Goal: Transaction & Acquisition: Book appointment/travel/reservation

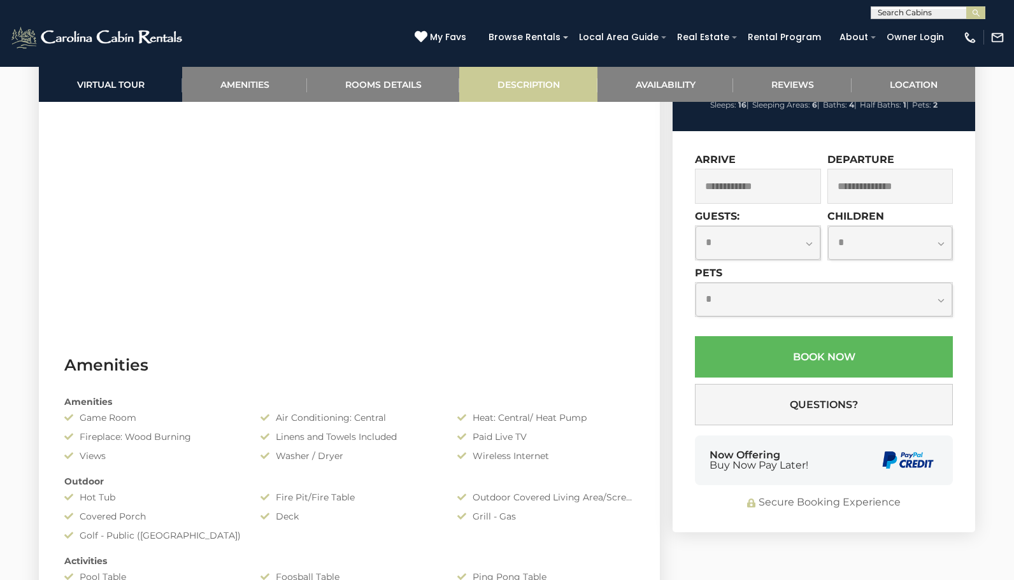
scroll to position [859, 0]
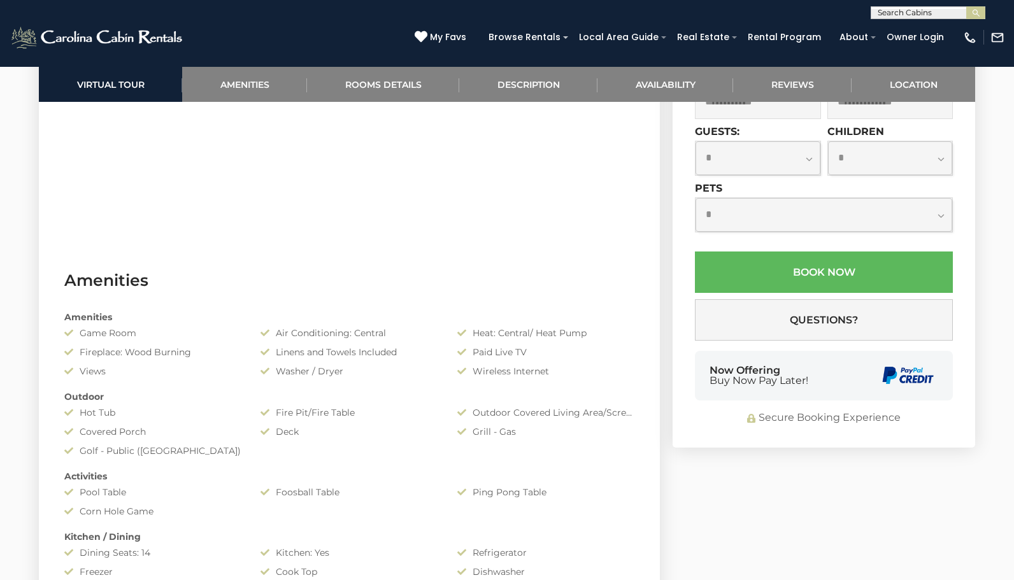
click at [771, 119] on input "text" at bounding box center [758, 101] width 126 height 35
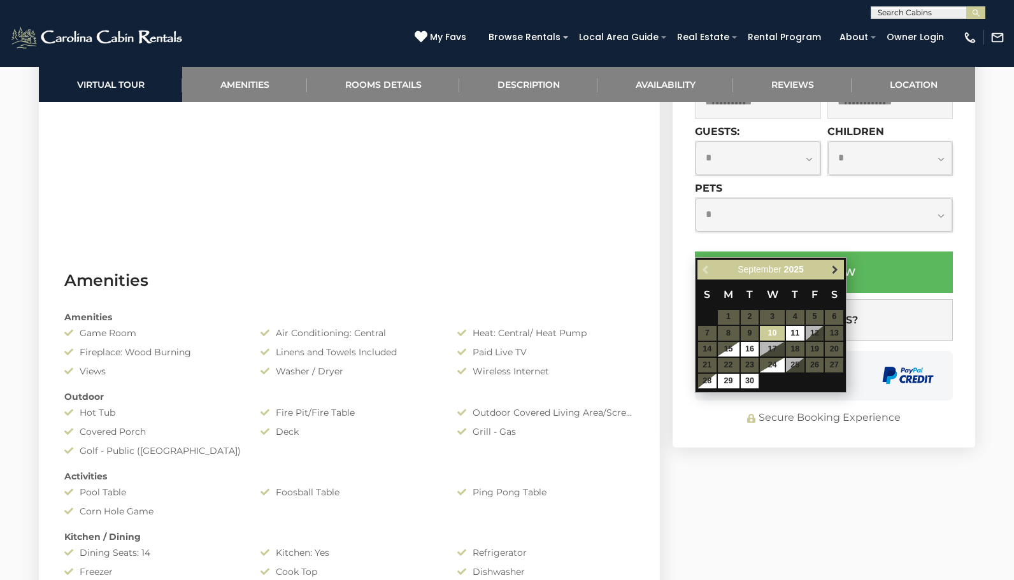
click at [835, 273] on span "Next" at bounding box center [835, 269] width 10 height 10
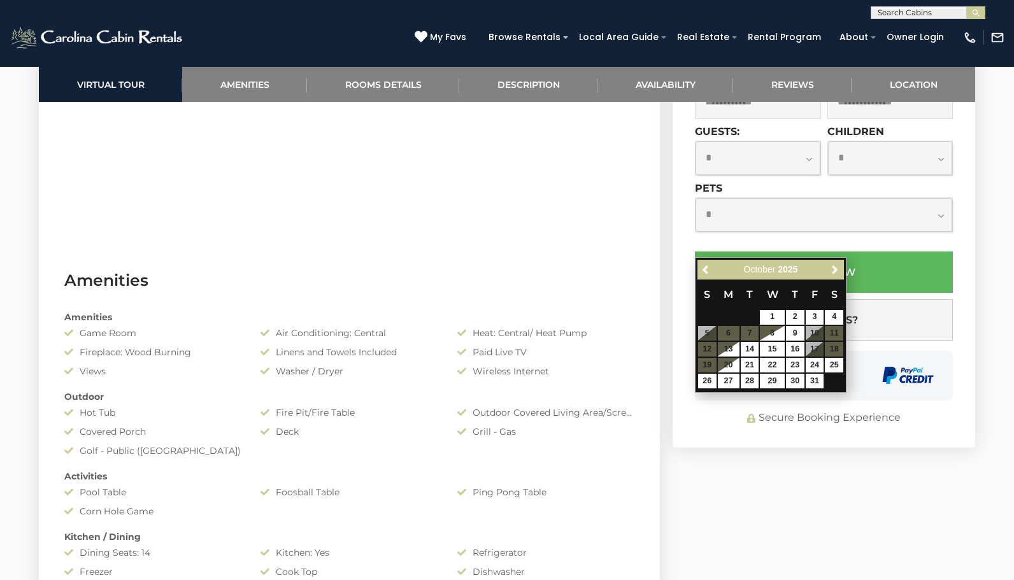
click at [835, 273] on span "Next" at bounding box center [835, 269] width 10 height 10
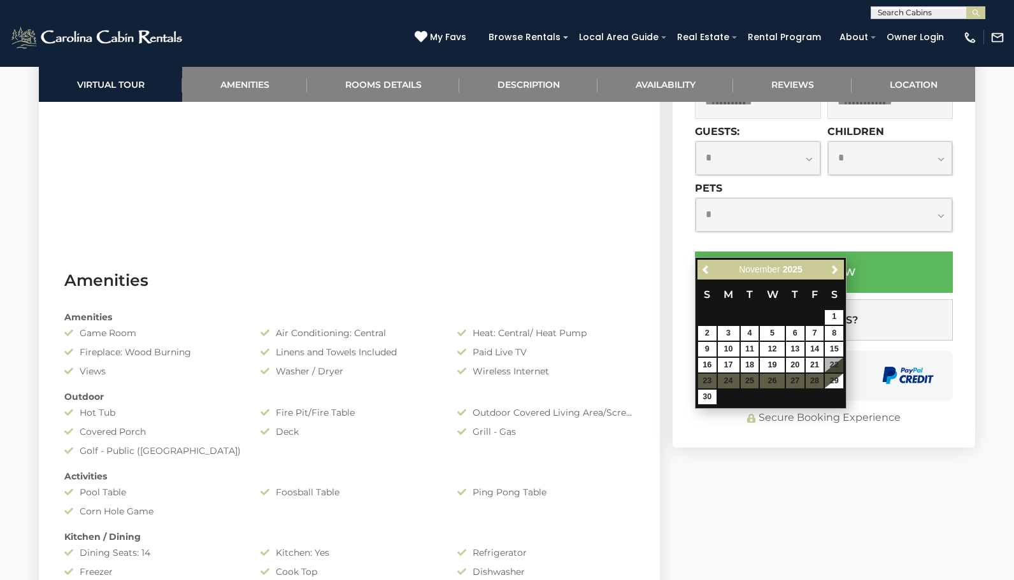
click at [835, 273] on span "Next" at bounding box center [835, 269] width 10 height 10
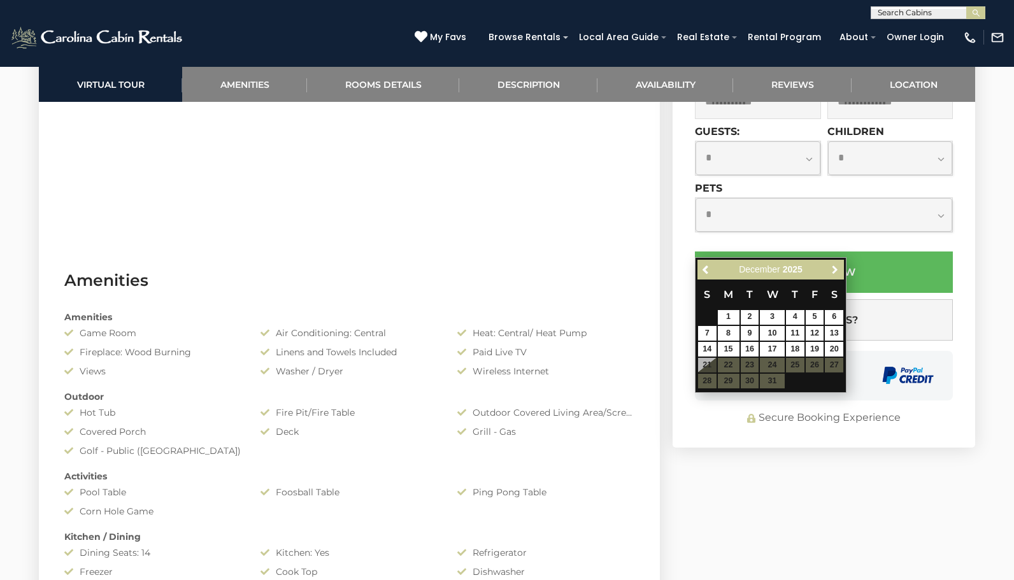
click at [835, 273] on span "Next" at bounding box center [835, 269] width 10 height 10
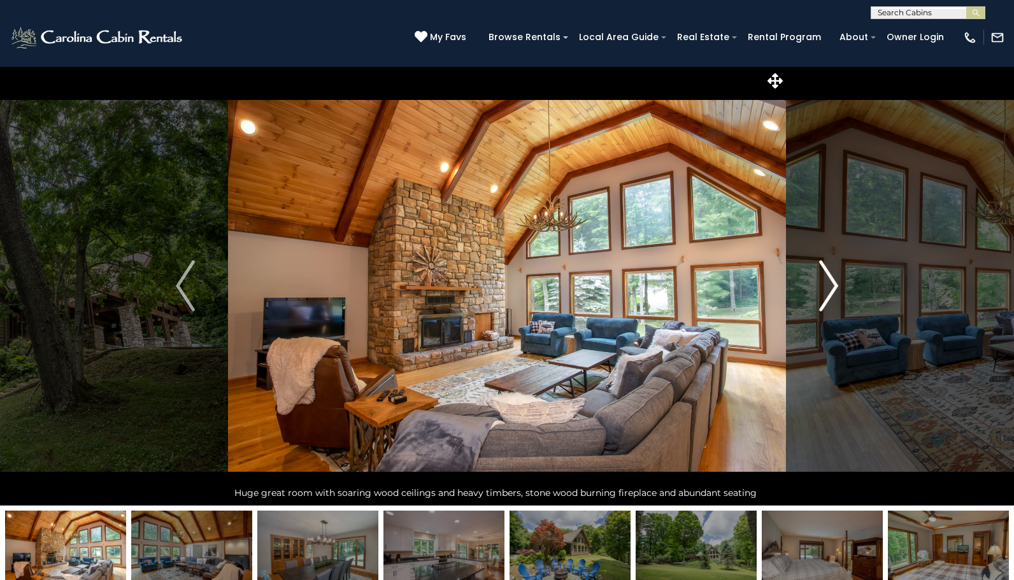
scroll to position [568, 0]
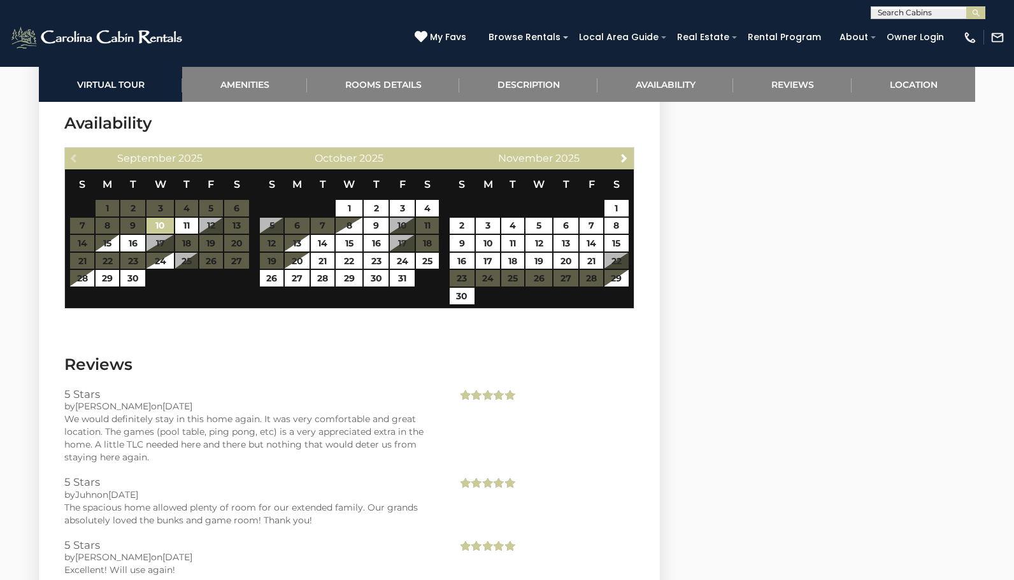
scroll to position [2558, 0]
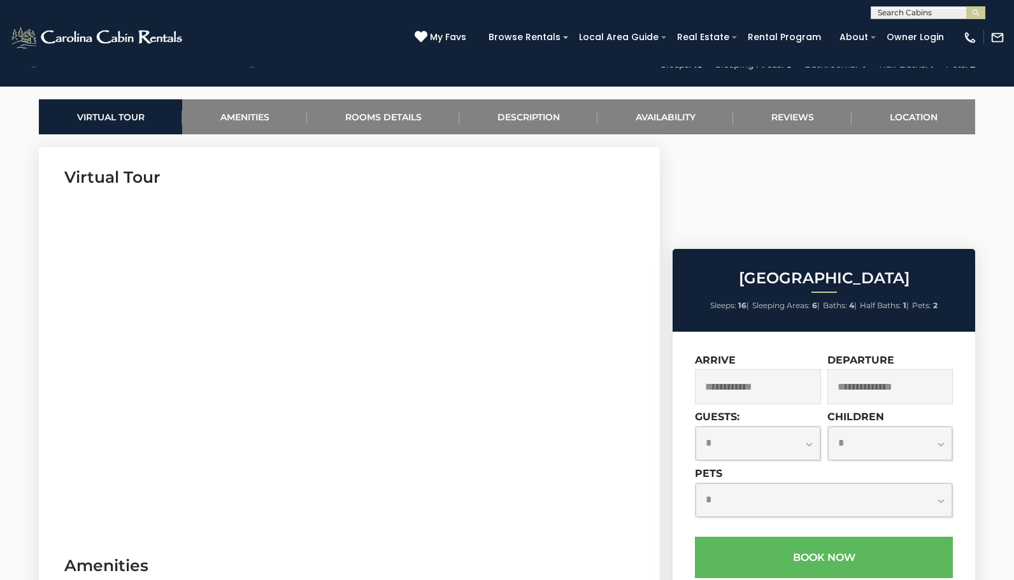
scroll to position [606, 0]
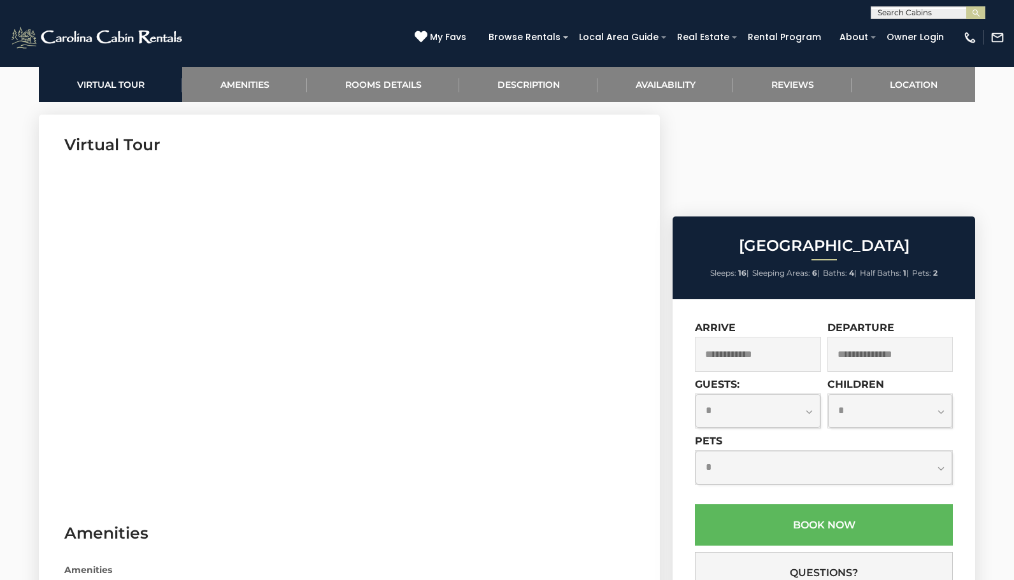
click at [740, 337] on input "text" at bounding box center [758, 354] width 126 height 35
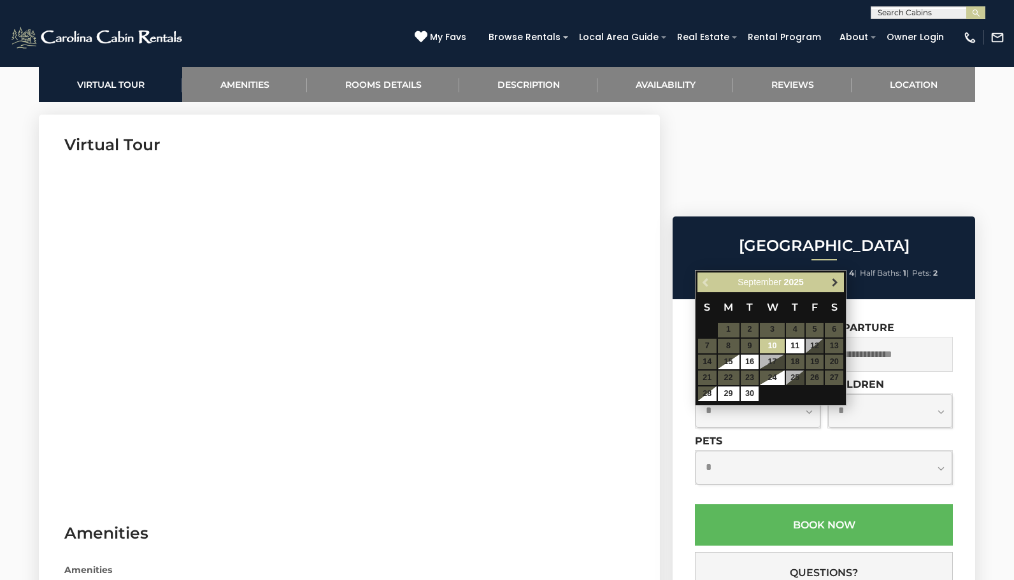
click at [833, 285] on span "Next" at bounding box center [835, 282] width 10 height 10
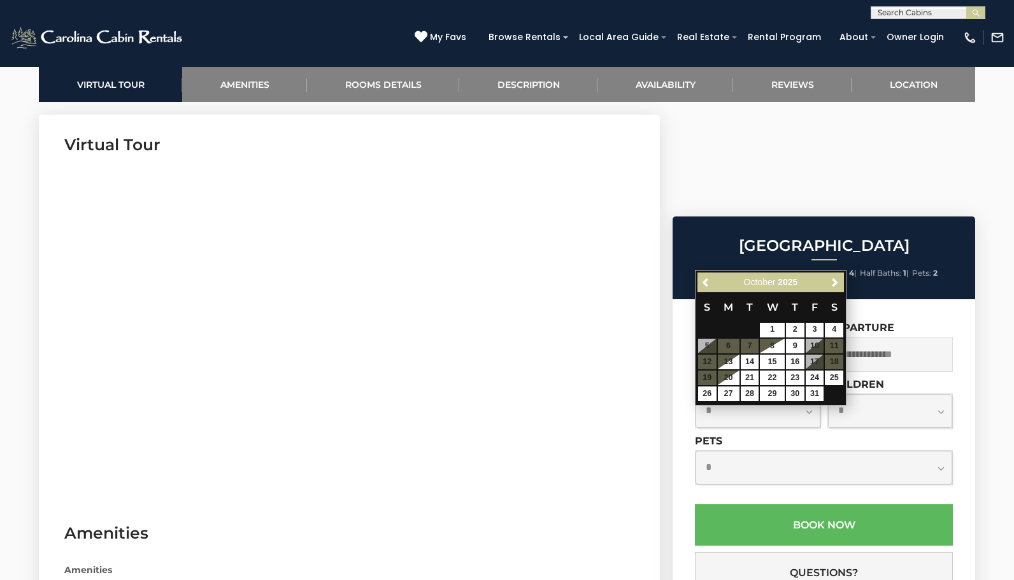
click at [833, 285] on span "Next" at bounding box center [835, 282] width 10 height 10
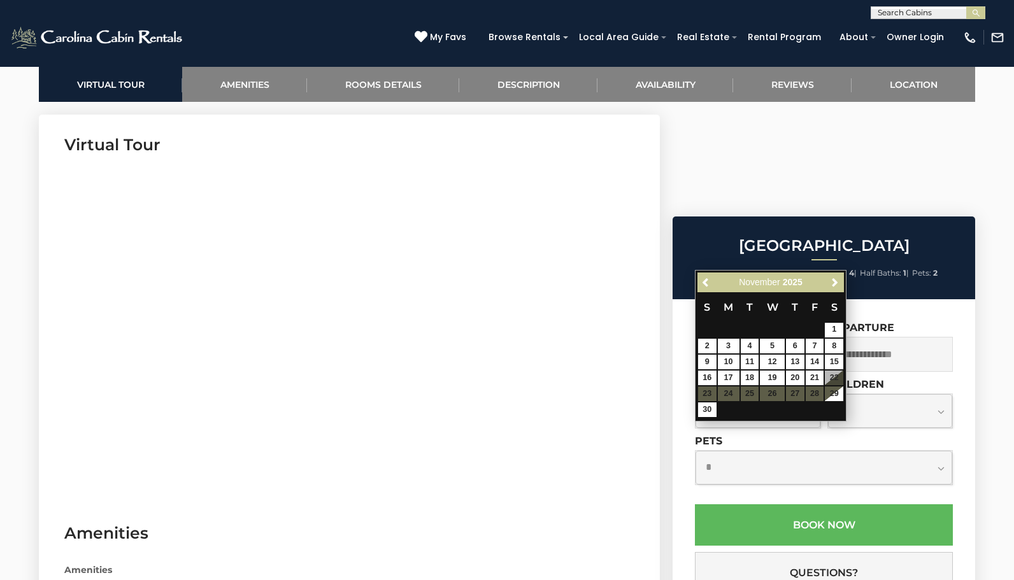
click at [833, 285] on span "Next" at bounding box center [835, 282] width 10 height 10
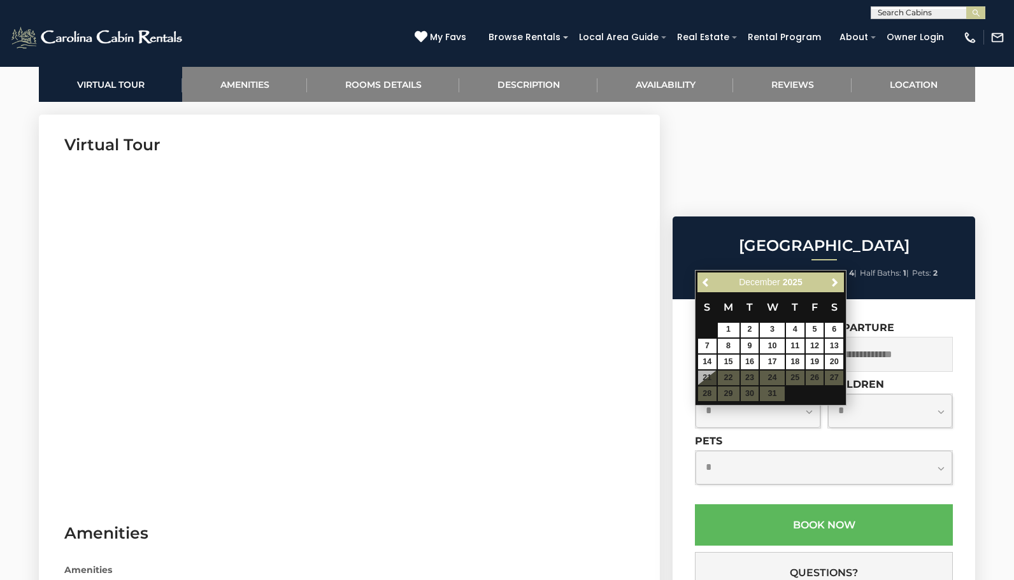
click at [752, 375] on table "S M T W T F S 1 2 3 4 5 6 7 8 9 10 11 12 13 14 15 16 17 18 19 20 21 22 23 24 25…" at bounding box center [771, 347] width 147 height 110
click at [767, 337] on input "text" at bounding box center [758, 354] width 126 height 35
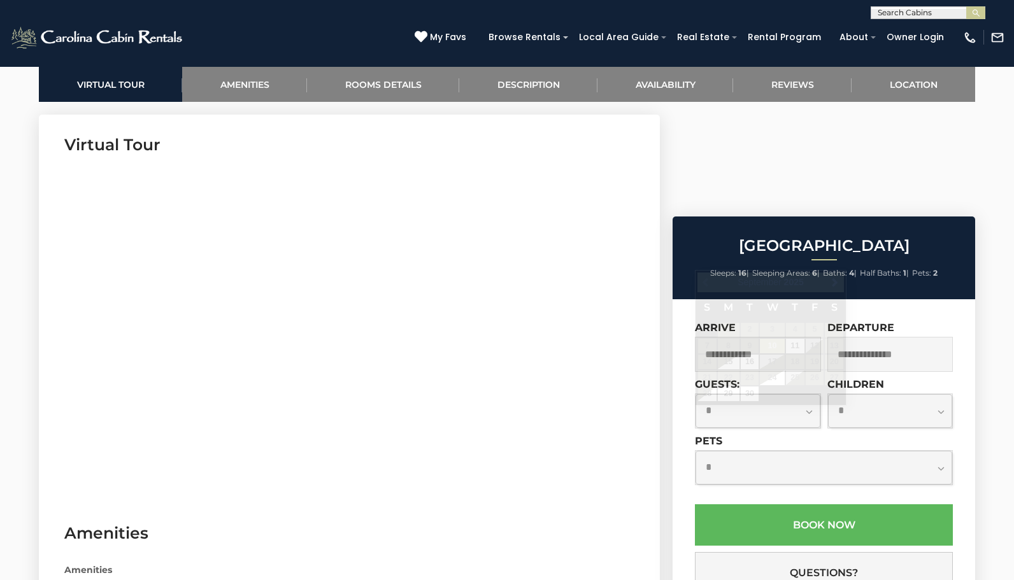
click at [759, 337] on input "text" at bounding box center [758, 354] width 126 height 35
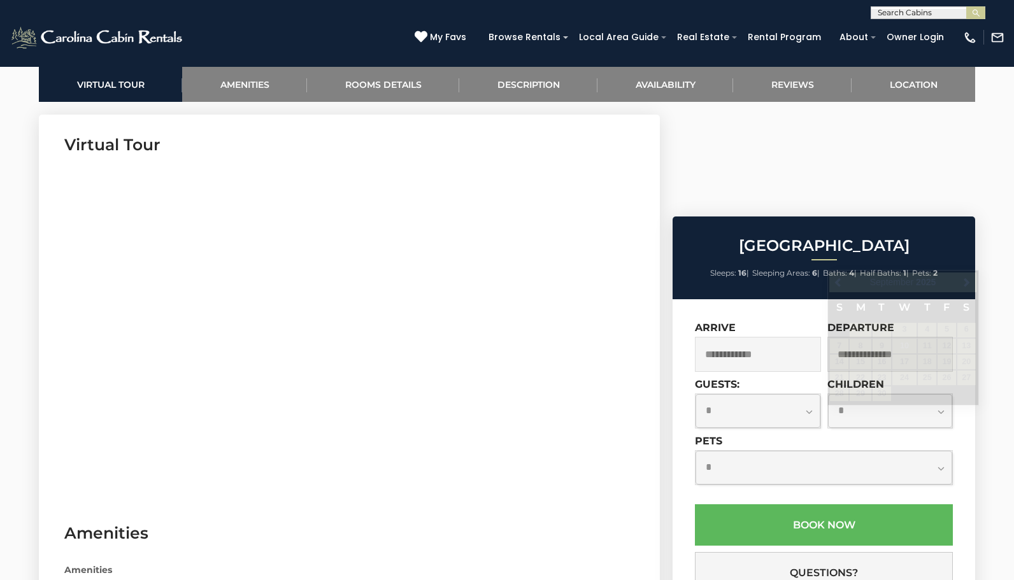
click at [857, 337] on input "text" at bounding box center [891, 354] width 126 height 35
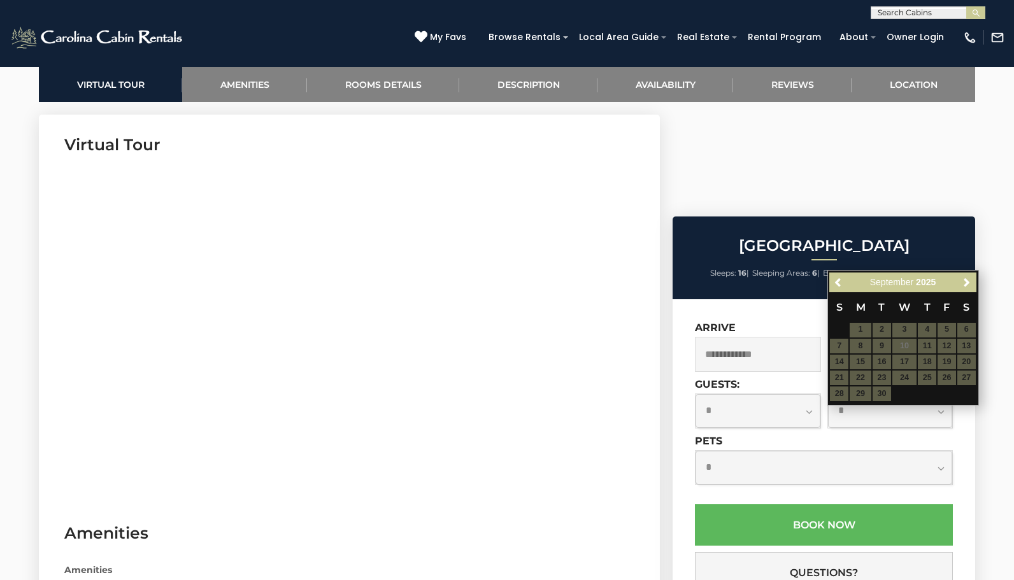
click at [780, 337] on input "text" at bounding box center [758, 354] width 126 height 35
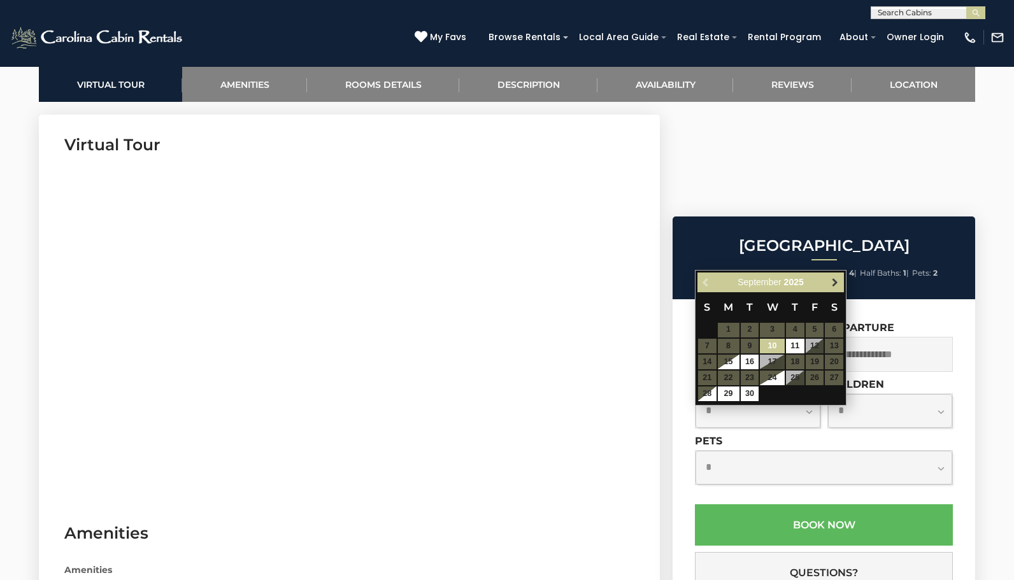
click at [832, 278] on span "Next" at bounding box center [835, 282] width 10 height 10
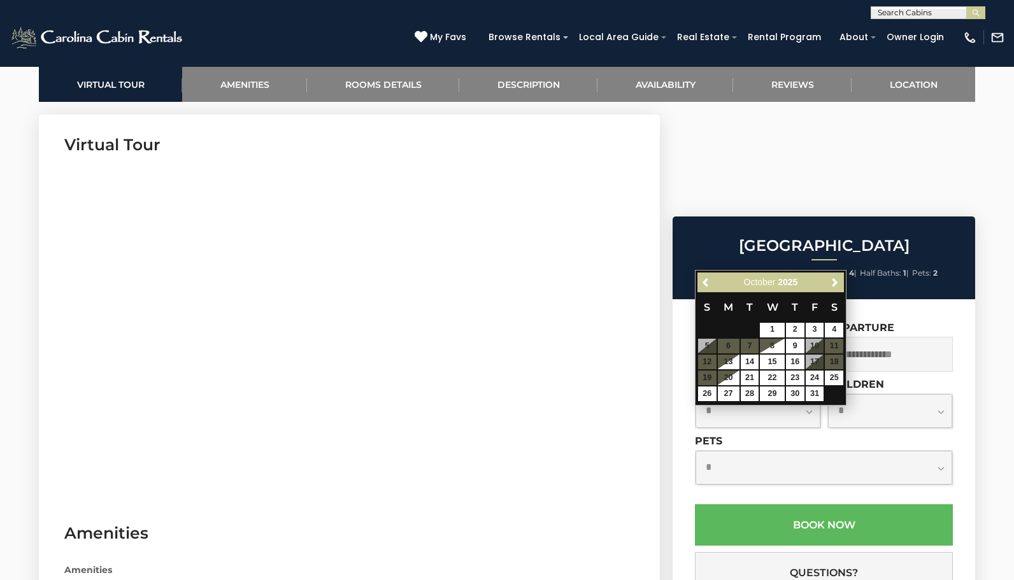
click at [832, 278] on span "Next" at bounding box center [835, 282] width 10 height 10
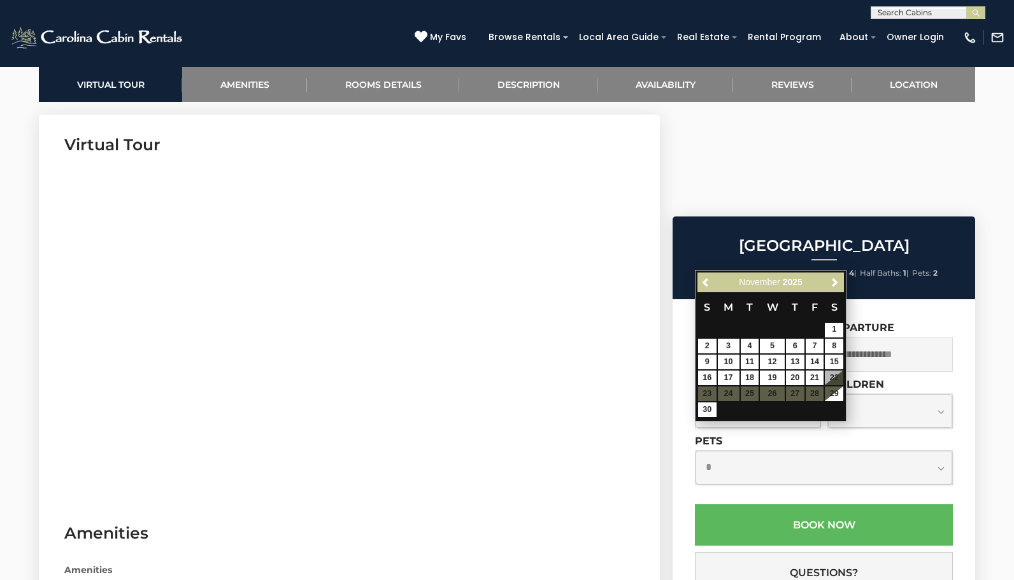
click at [832, 278] on span "Next" at bounding box center [835, 282] width 10 height 10
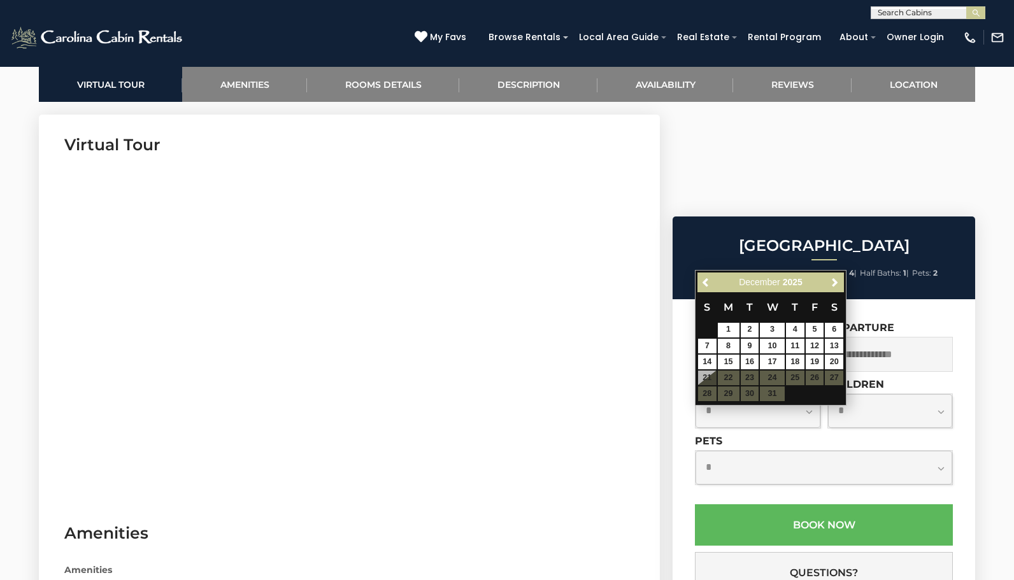
click at [832, 278] on span "Next" at bounding box center [835, 282] width 10 height 10
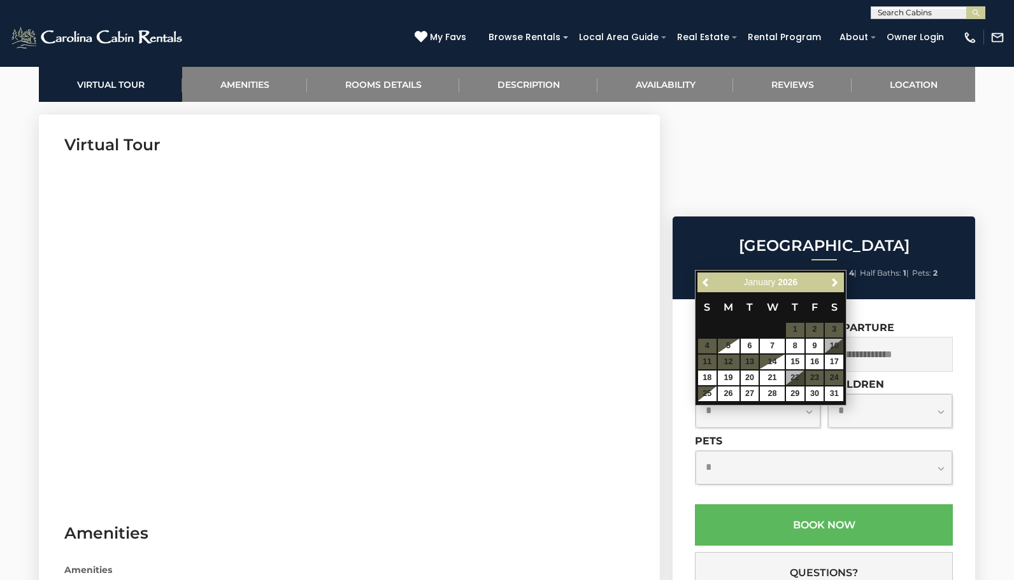
click at [832, 278] on span "Next" at bounding box center [835, 282] width 10 height 10
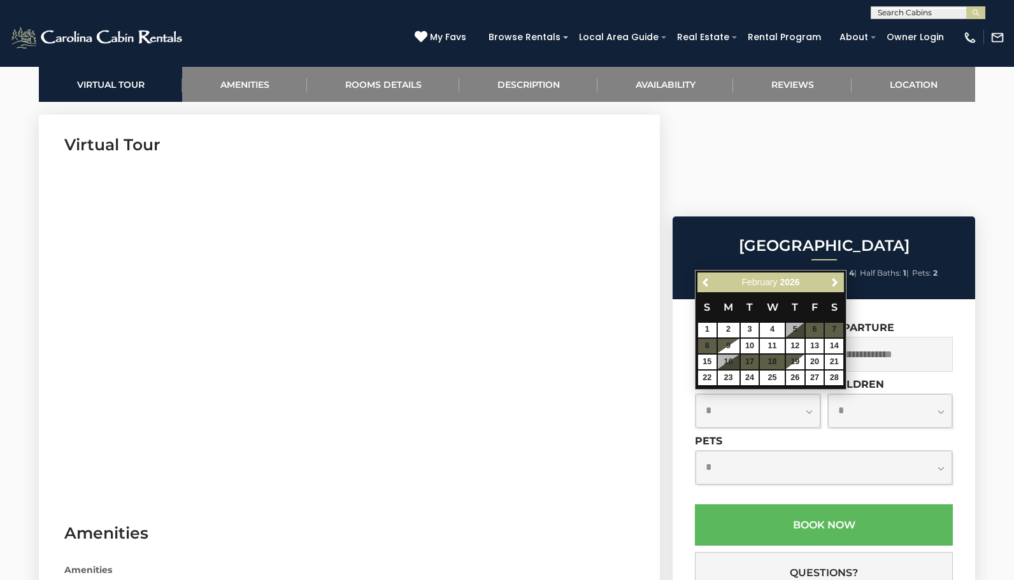
click at [832, 278] on span "Next" at bounding box center [835, 282] width 10 height 10
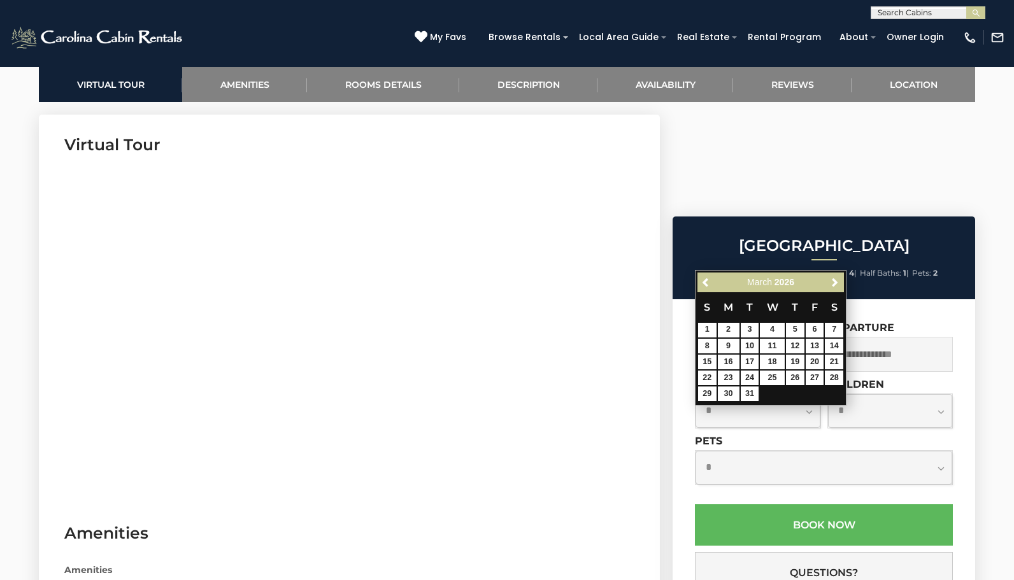
click at [832, 278] on span "Next" at bounding box center [835, 282] width 10 height 10
click at [781, 337] on input "text" at bounding box center [758, 354] width 126 height 35
click at [781, 322] on div "Arrive" at bounding box center [758, 347] width 126 height 50
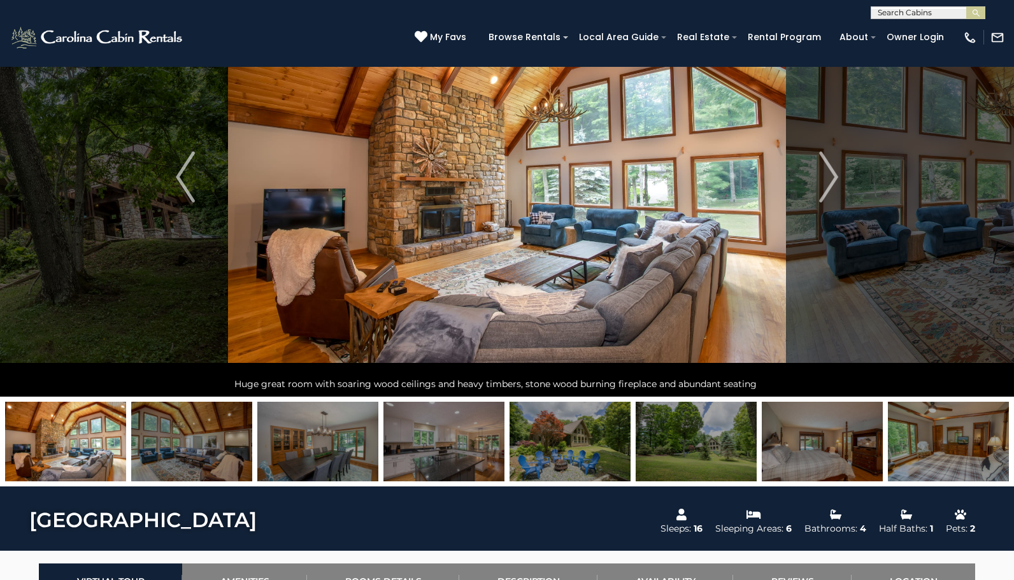
scroll to position [132, 0]
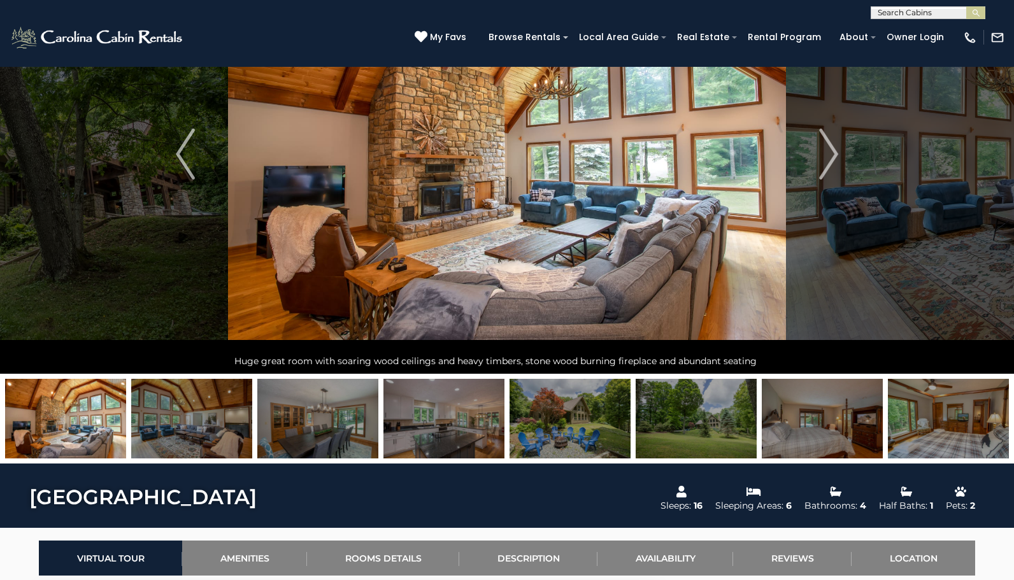
click at [967, 420] on img at bounding box center [948, 419] width 121 height 80
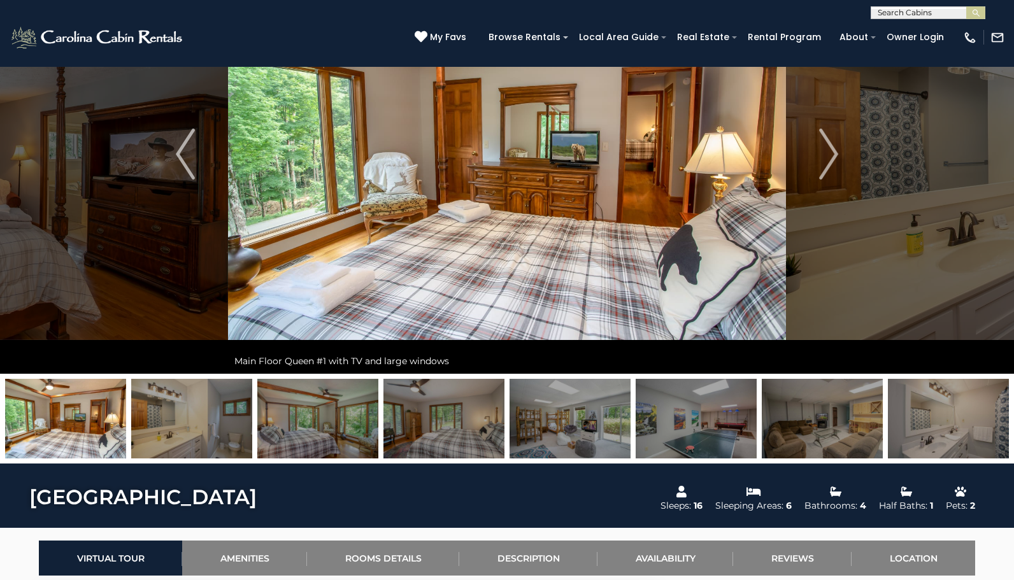
click at [610, 400] on img at bounding box center [570, 419] width 121 height 80
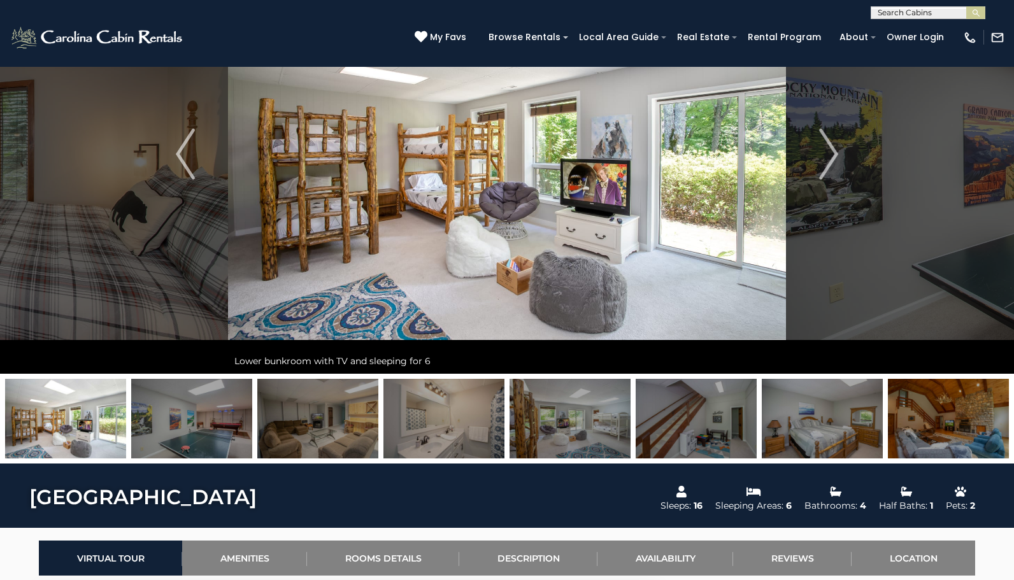
click at [233, 422] on img at bounding box center [191, 419] width 121 height 80
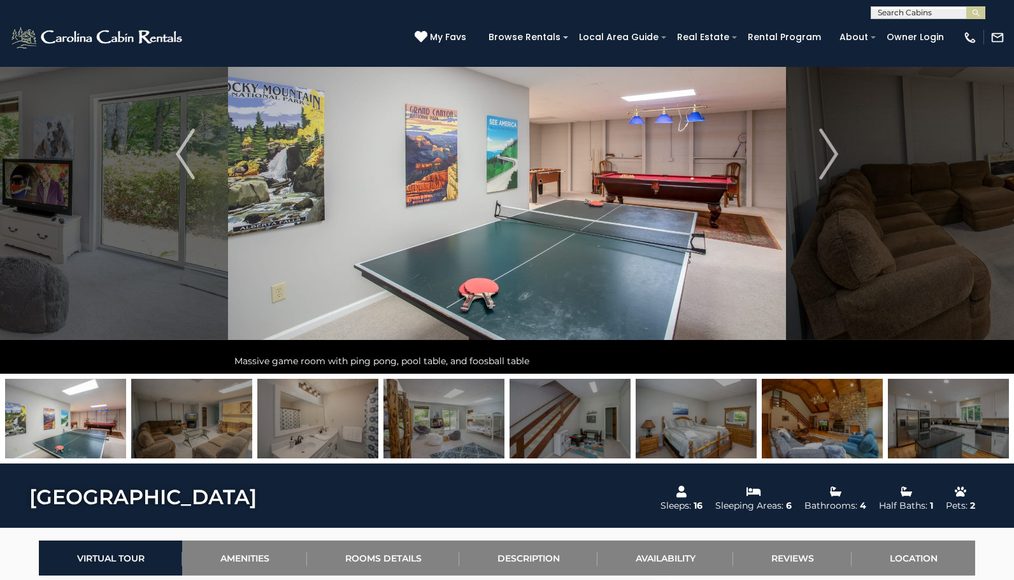
click at [200, 422] on img at bounding box center [191, 419] width 121 height 80
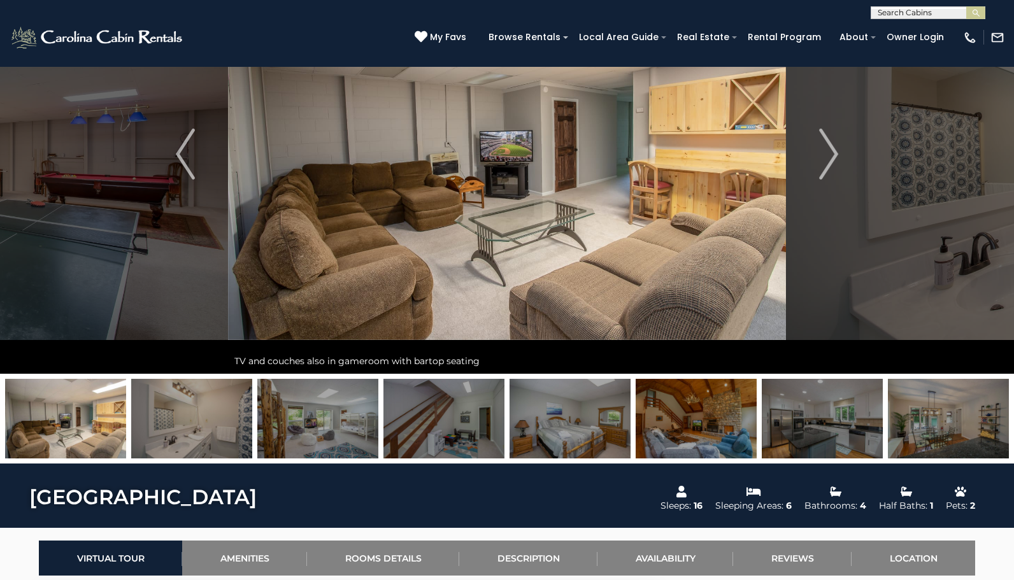
click at [227, 422] on img at bounding box center [191, 419] width 121 height 80
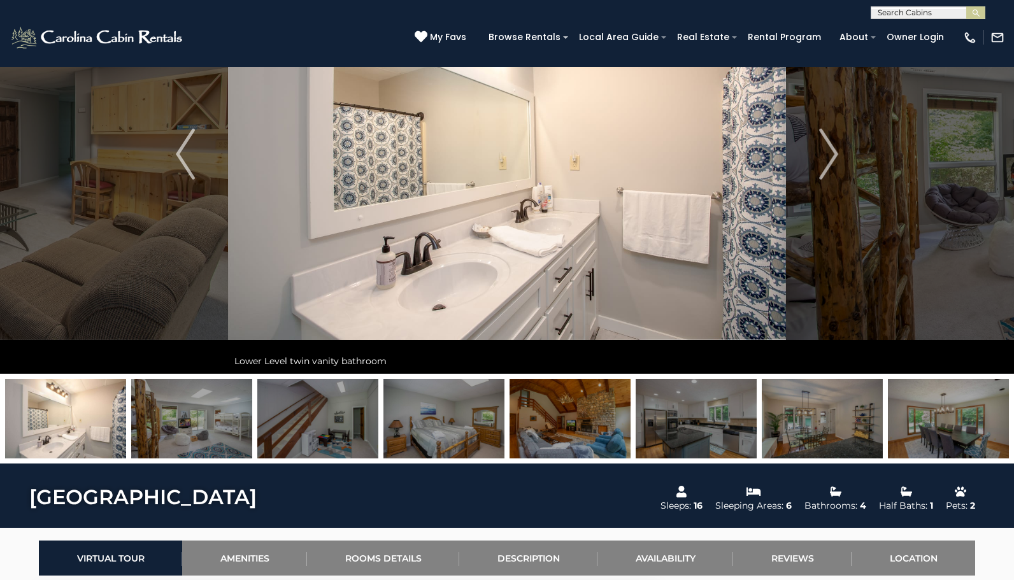
click at [227, 422] on img at bounding box center [191, 419] width 121 height 80
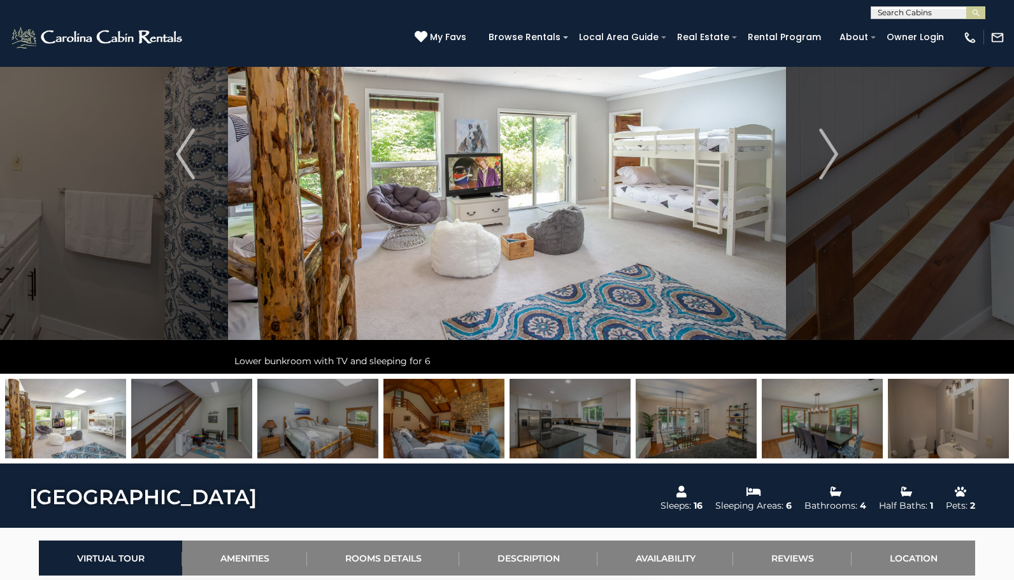
click at [227, 422] on img at bounding box center [191, 419] width 121 height 80
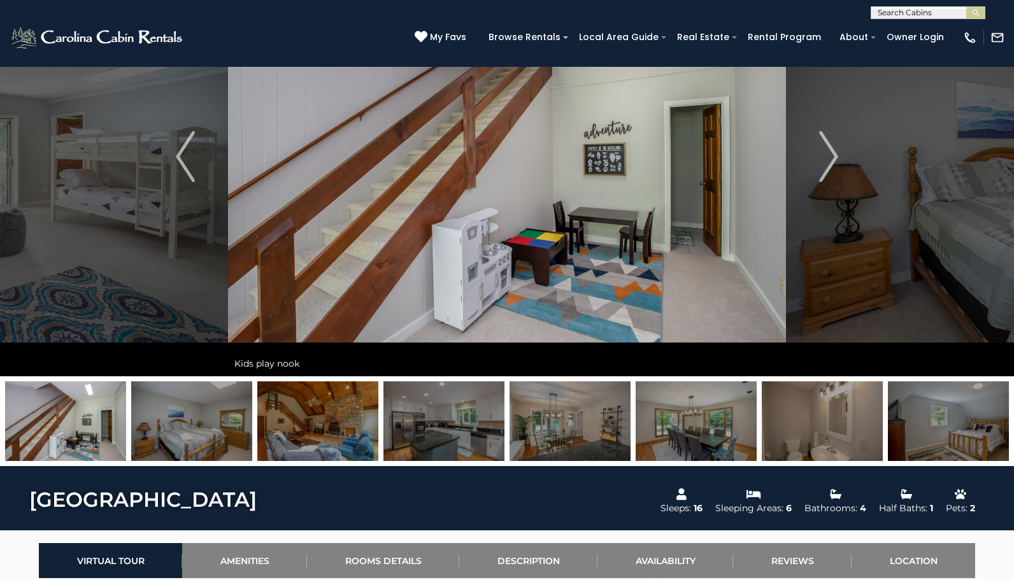
scroll to position [129, 0]
click at [818, 442] on img at bounding box center [823, 422] width 121 height 80
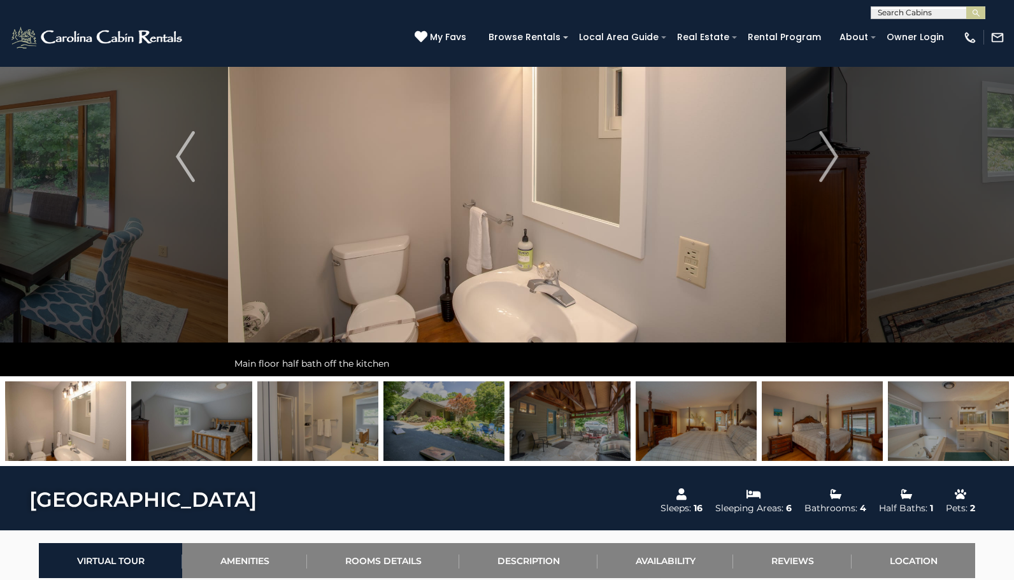
click at [948, 431] on img at bounding box center [948, 422] width 121 height 80
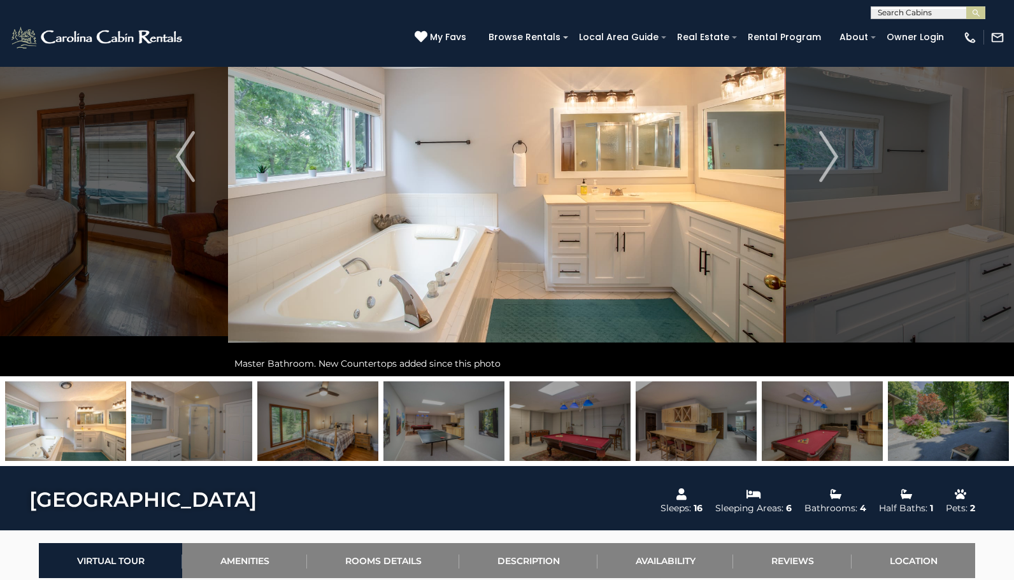
click at [948, 431] on img at bounding box center [948, 422] width 121 height 80
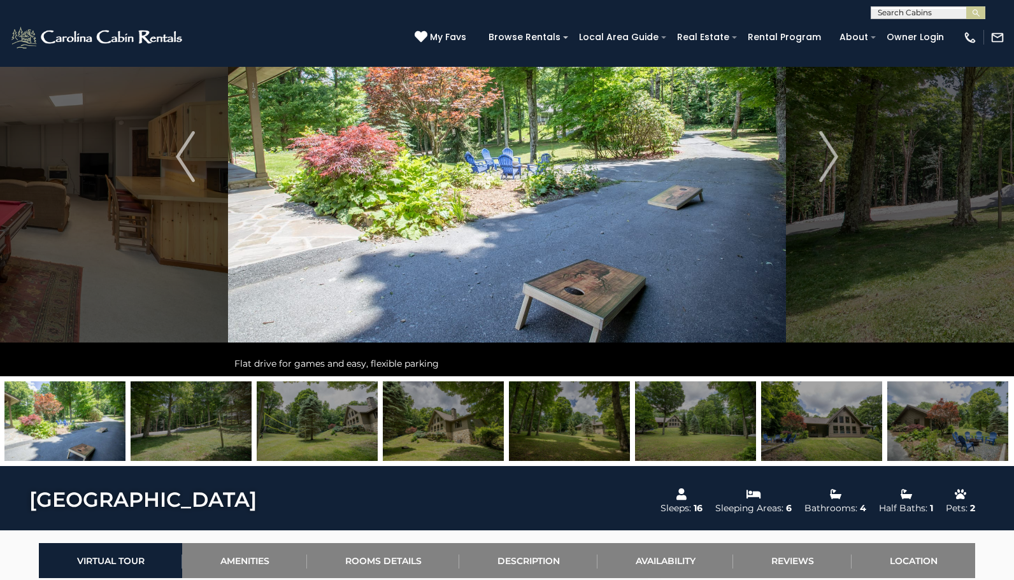
click at [330, 411] on img at bounding box center [317, 422] width 121 height 80
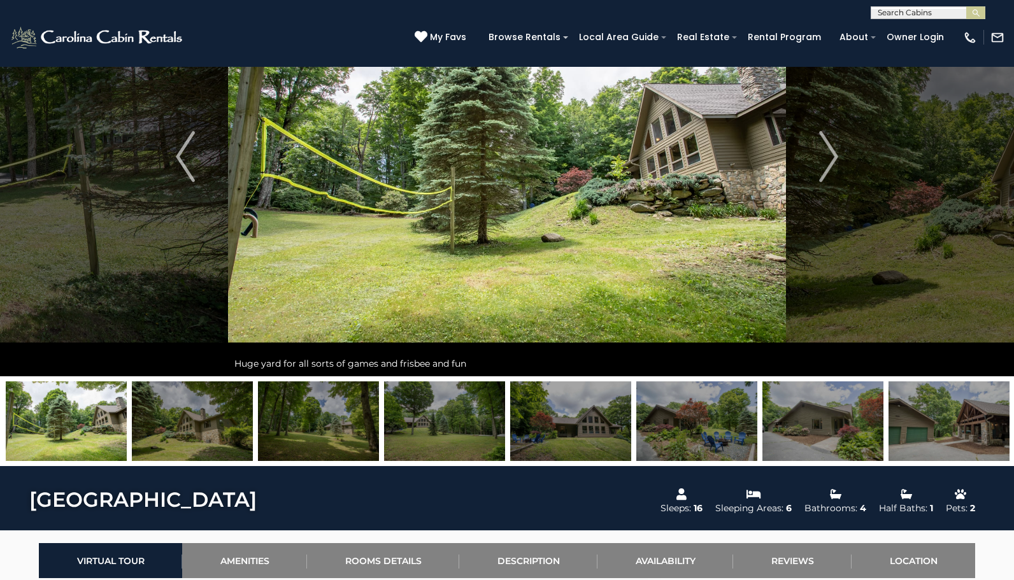
click at [918, 437] on img at bounding box center [949, 422] width 121 height 80
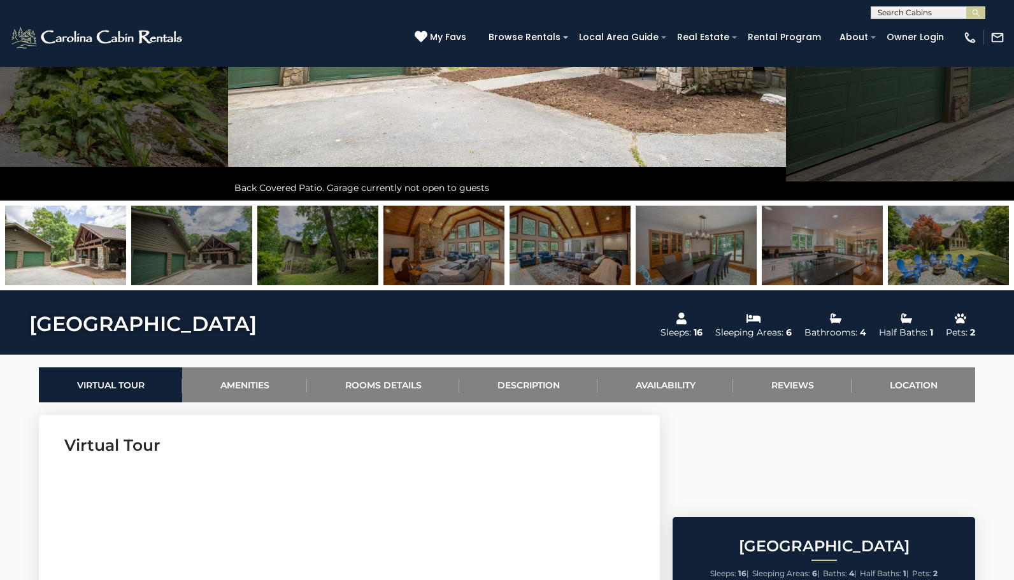
scroll to position [429, 0]
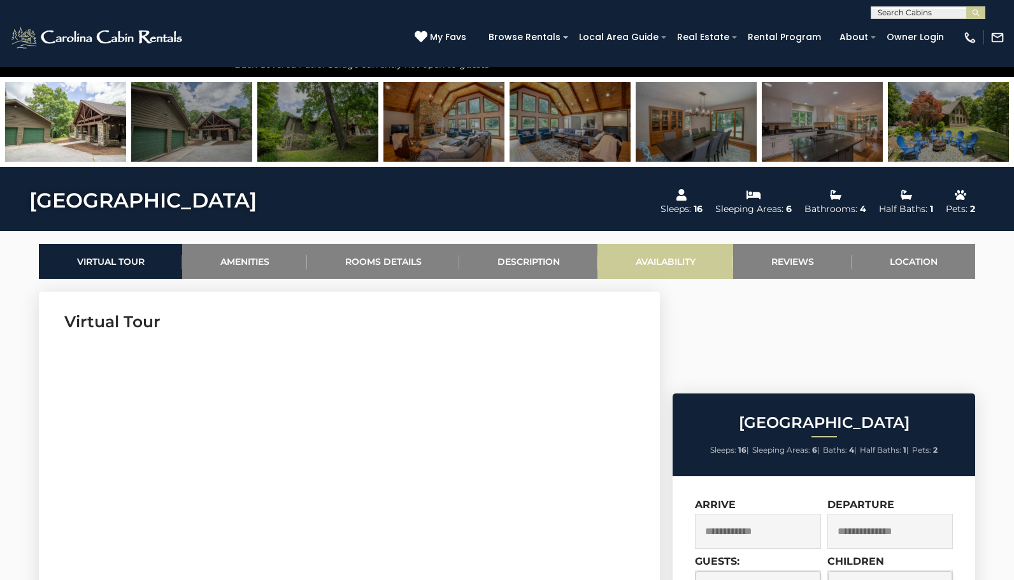
click at [665, 266] on link "Availability" at bounding box center [666, 261] width 136 height 35
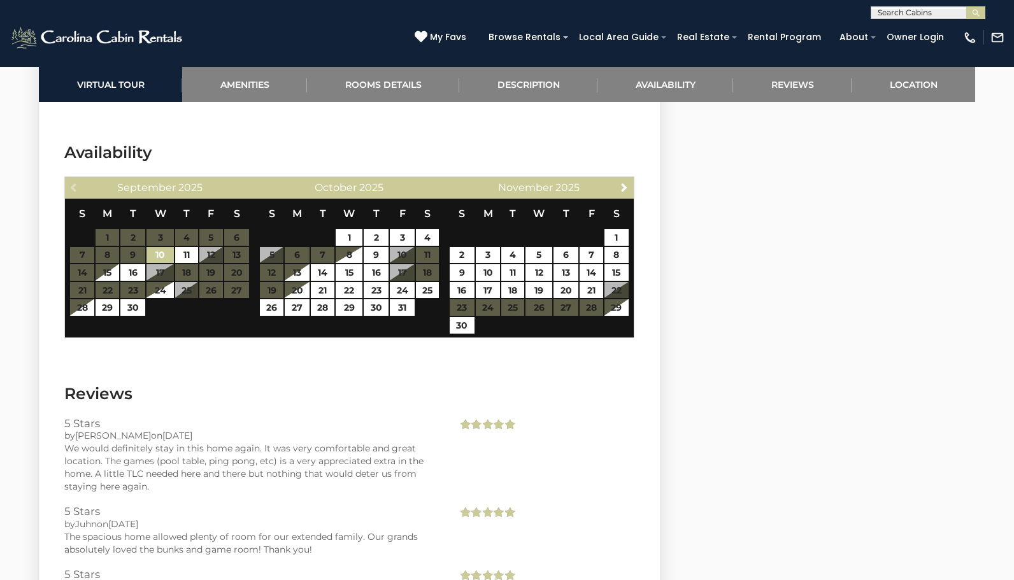
scroll to position [2424, 0]
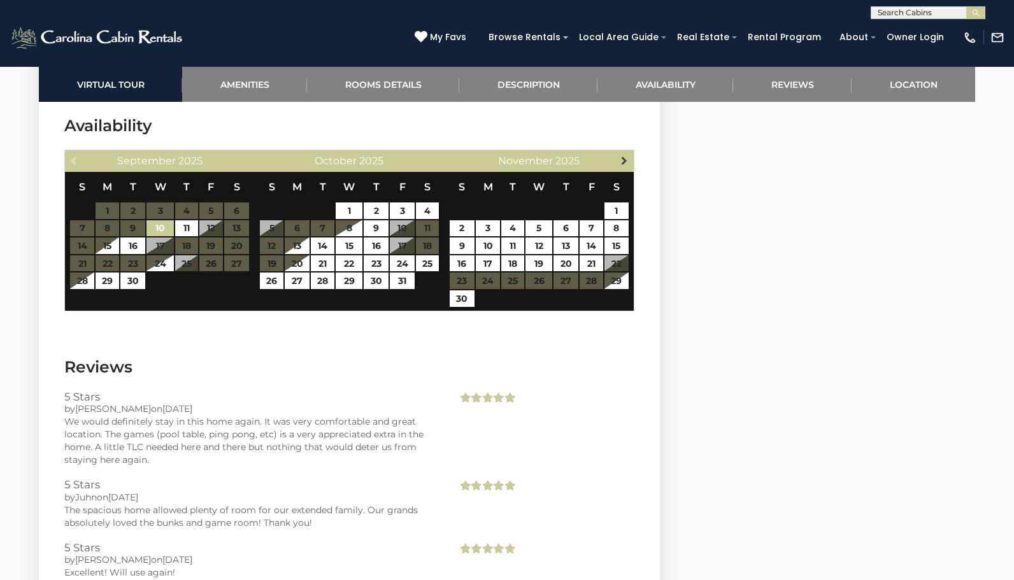
click at [627, 157] on span "Next" at bounding box center [624, 160] width 10 height 10
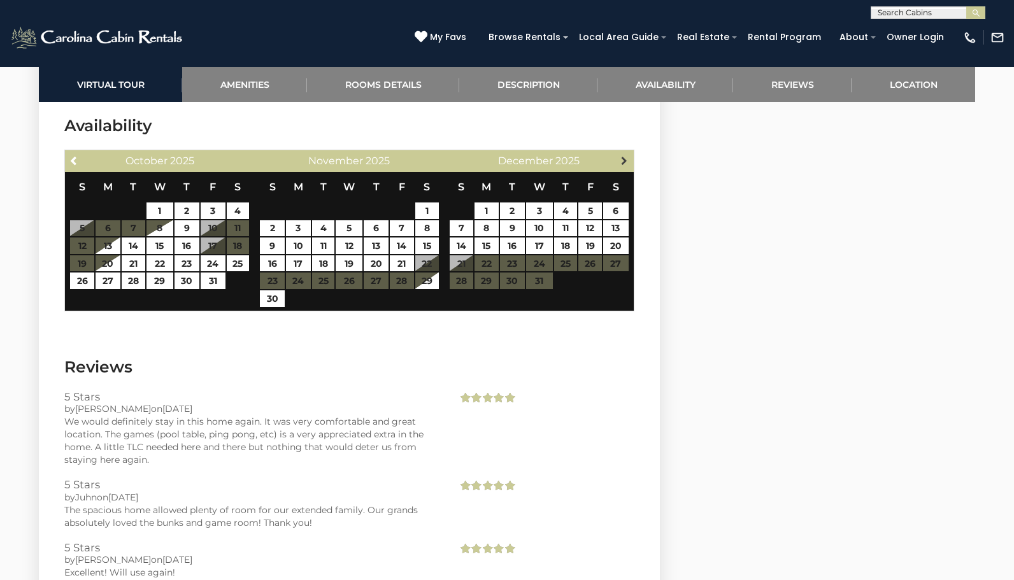
click at [625, 157] on span "Next" at bounding box center [624, 160] width 10 height 10
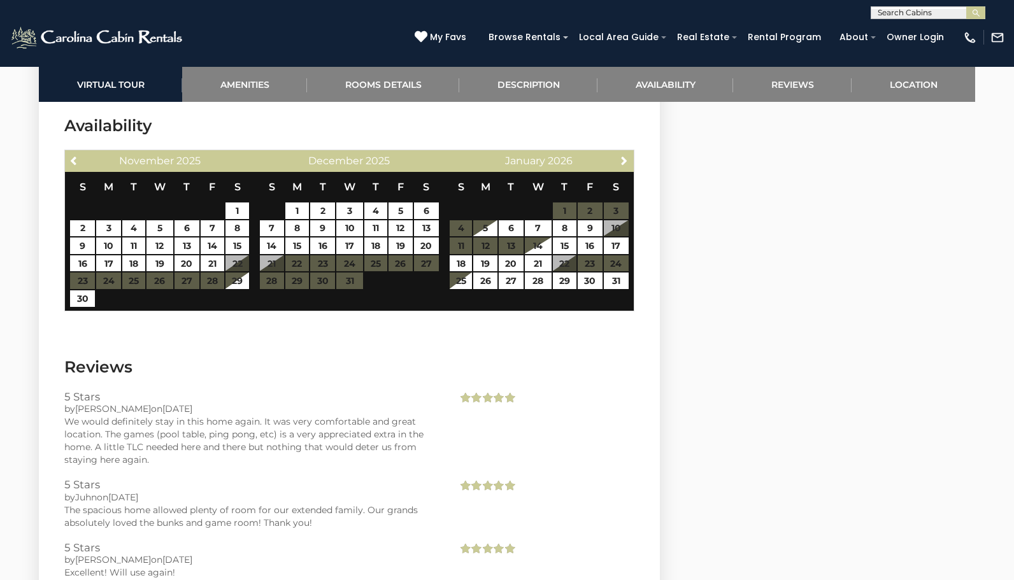
click at [125, 43] on img at bounding box center [98, 37] width 177 height 25
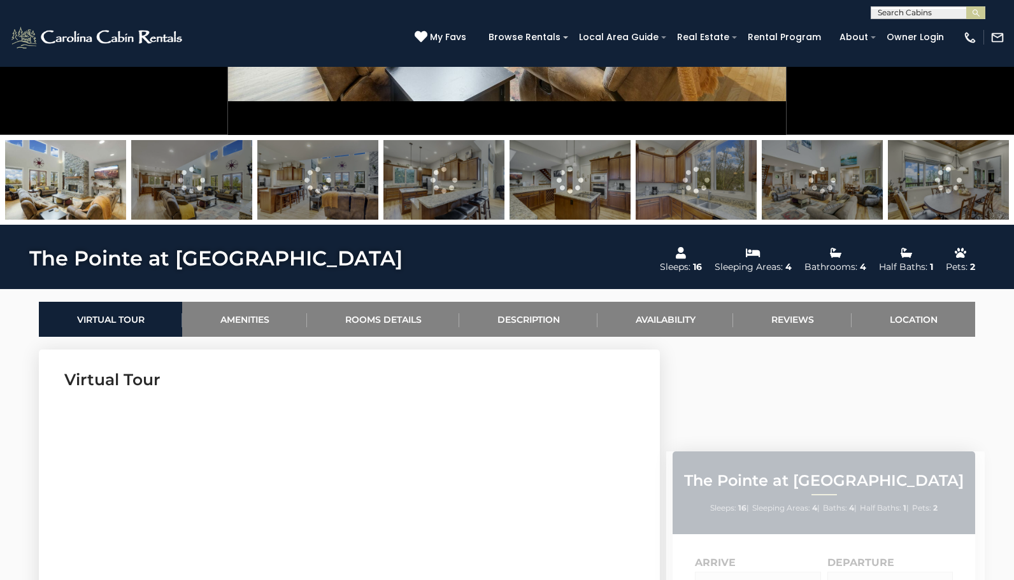
scroll to position [570, 0]
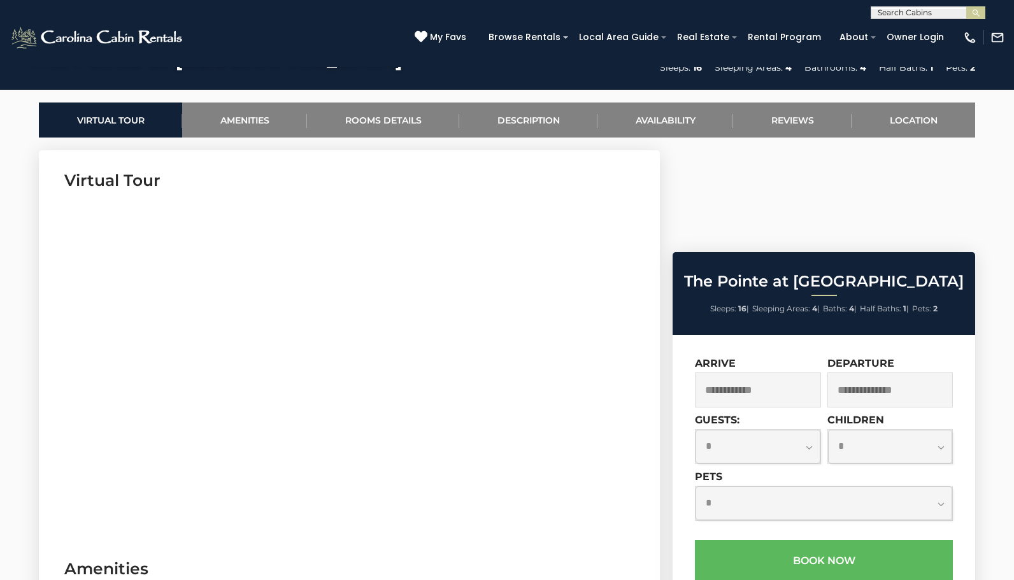
click at [763, 373] on input "text" at bounding box center [758, 390] width 126 height 35
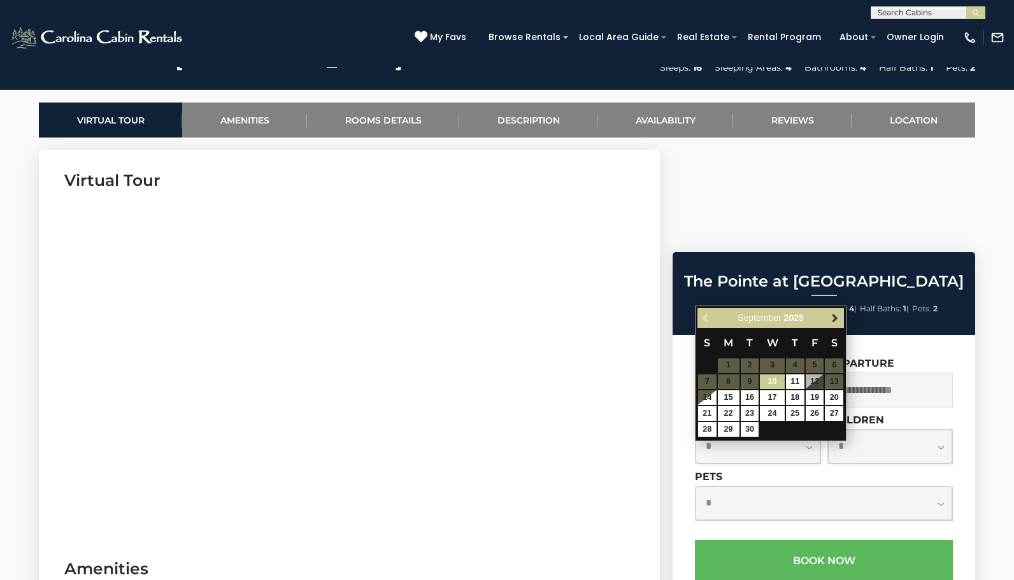
click at [834, 319] on span "Next" at bounding box center [835, 318] width 10 height 10
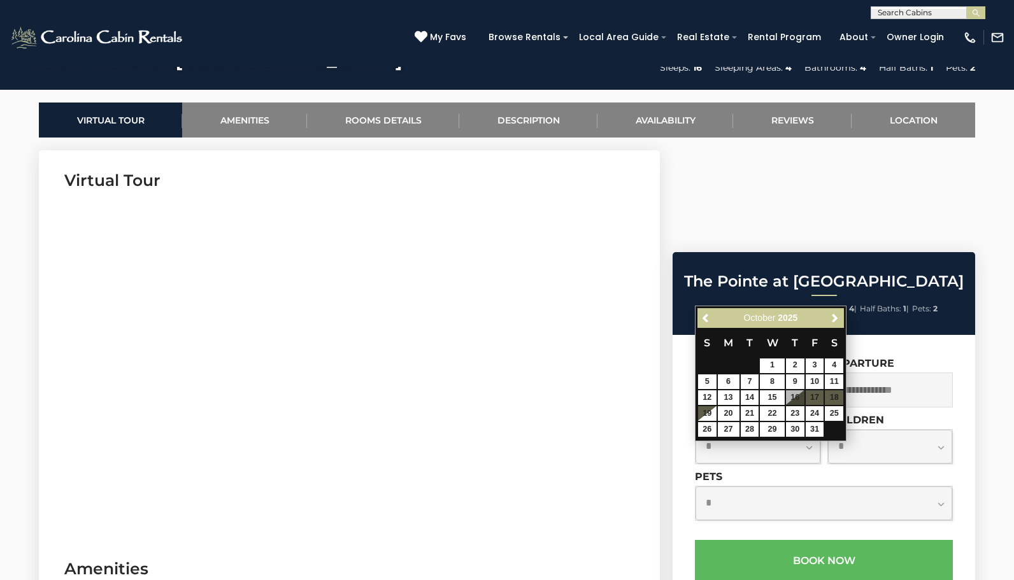
click at [834, 319] on span "Next" at bounding box center [835, 318] width 10 height 10
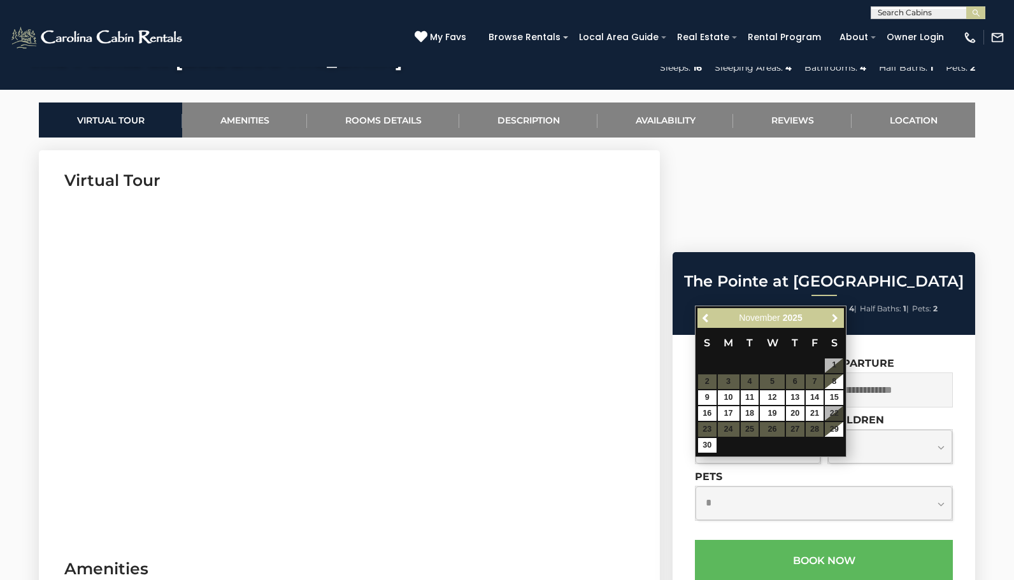
click at [834, 319] on span "Next" at bounding box center [835, 318] width 10 height 10
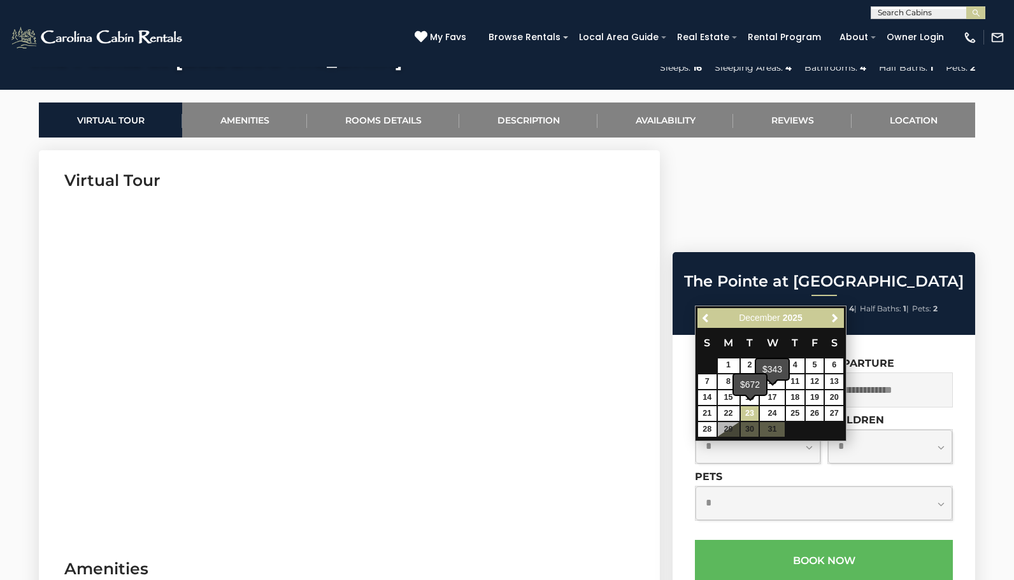
click at [748, 413] on link "23" at bounding box center [750, 414] width 18 height 15
type input "**********"
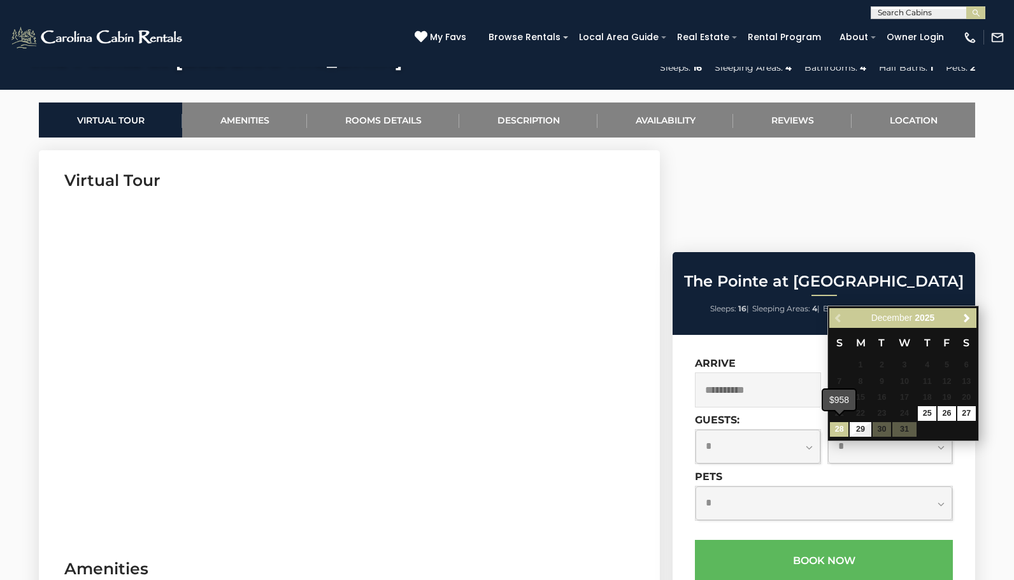
click at [841, 430] on link "28" at bounding box center [839, 429] width 18 height 15
type input "**********"
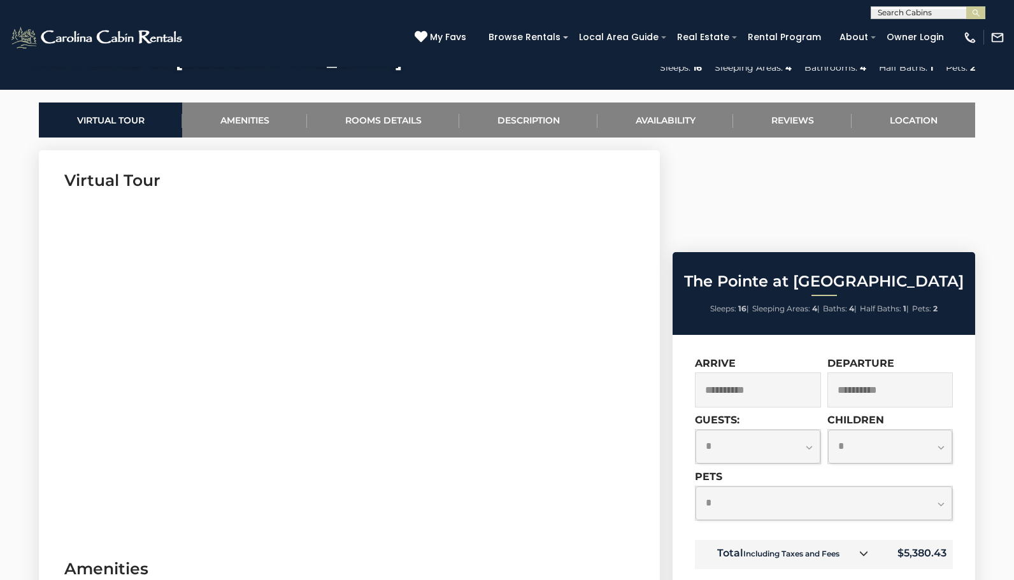
select select "**"
select select "*"
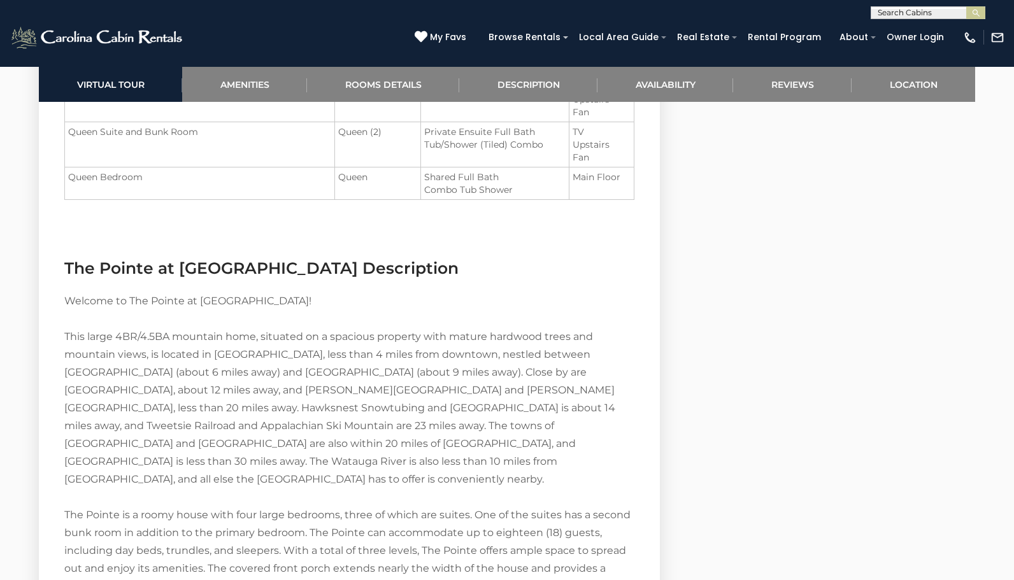
scroll to position [1717, 0]
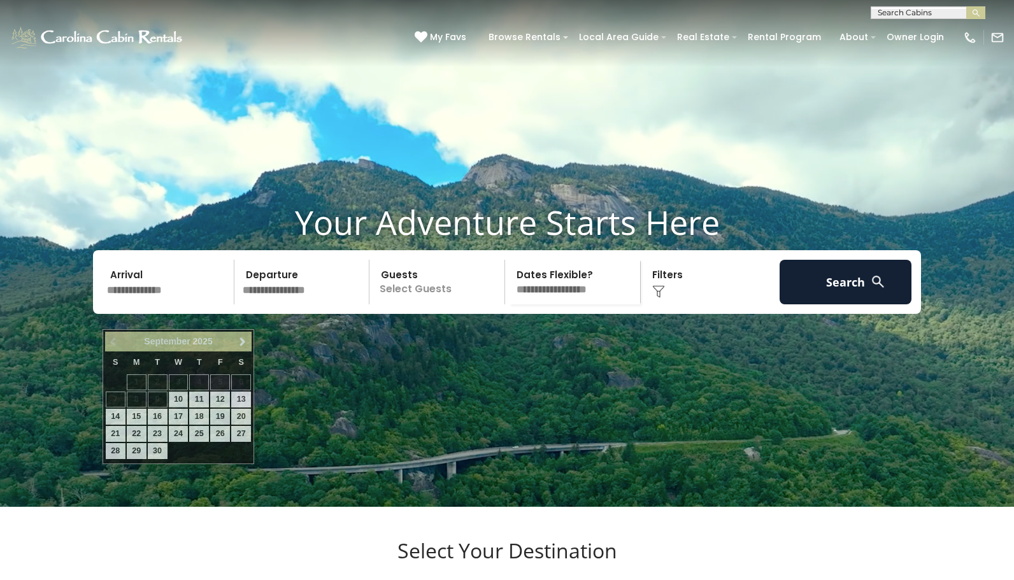
click at [162, 305] on input "text" at bounding box center [169, 282] width 132 height 45
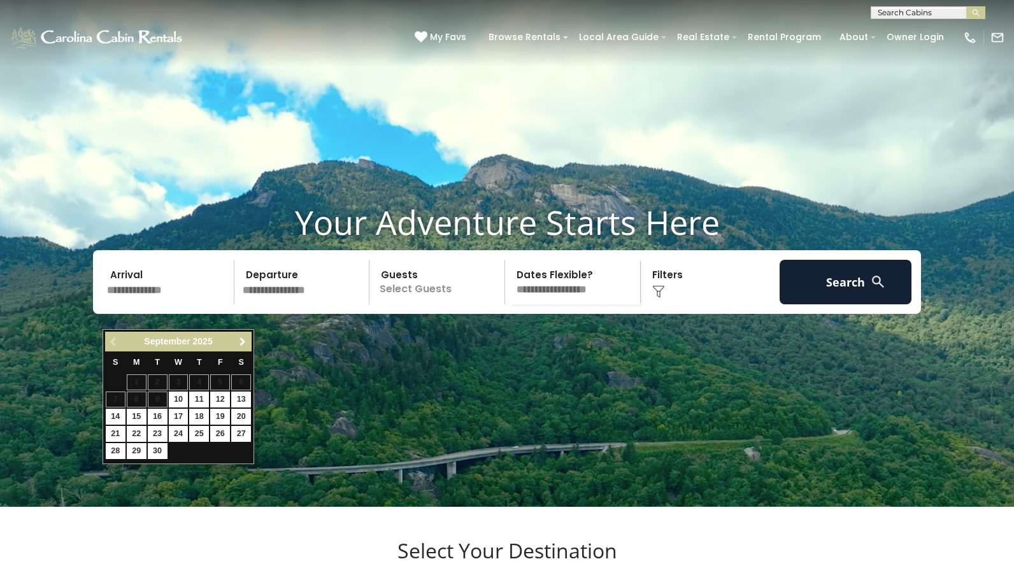
click at [238, 341] on span "Next" at bounding box center [243, 342] width 10 height 10
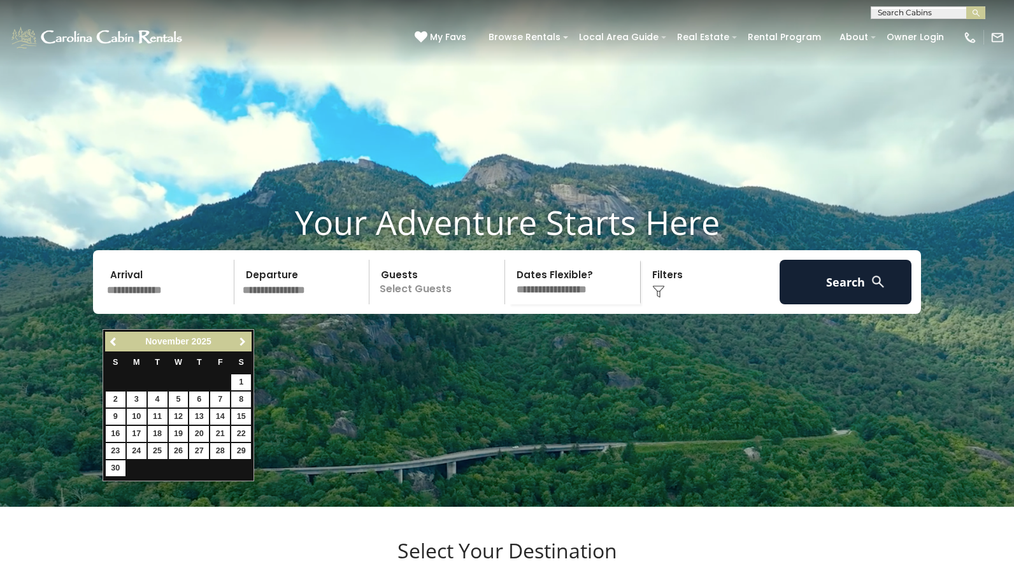
click at [238, 341] on span "Next" at bounding box center [243, 342] width 10 height 10
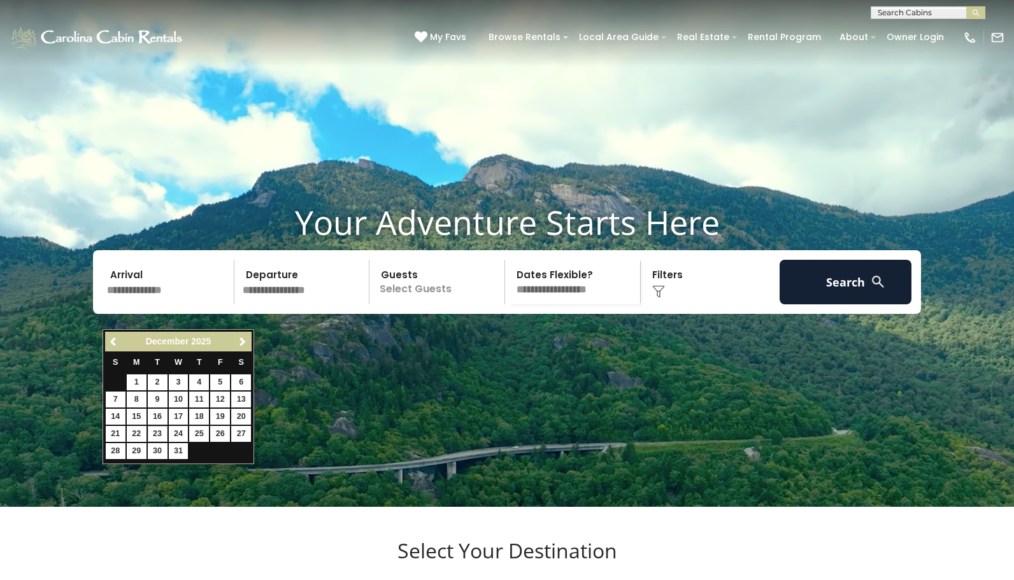
click at [154, 430] on link "23" at bounding box center [158, 434] width 20 height 16
type input "********"
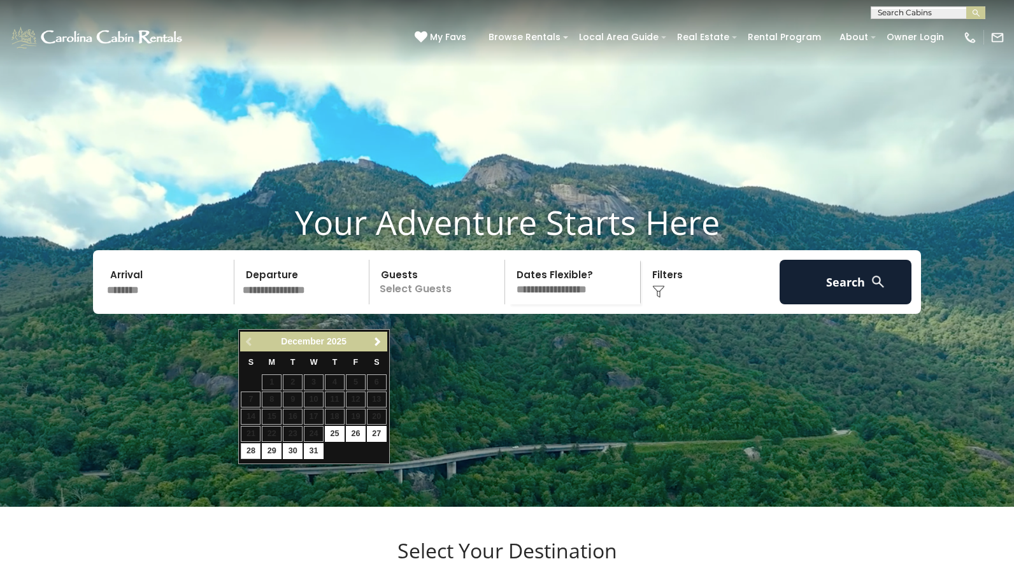
click at [256, 449] on link "28" at bounding box center [251, 451] width 20 height 16
type input "********"
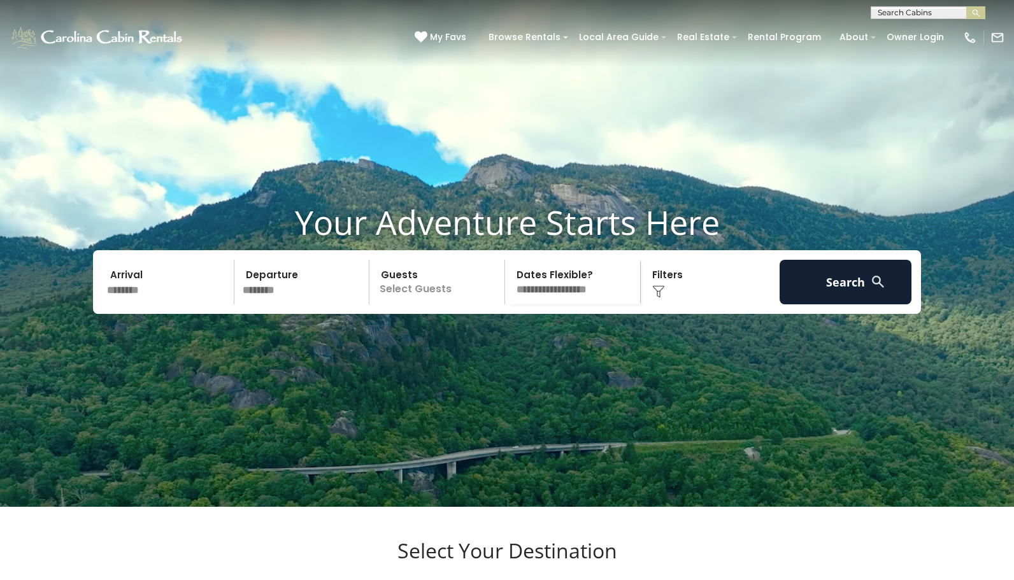
click at [414, 305] on p "Select Guests" at bounding box center [438, 282] width 131 height 45
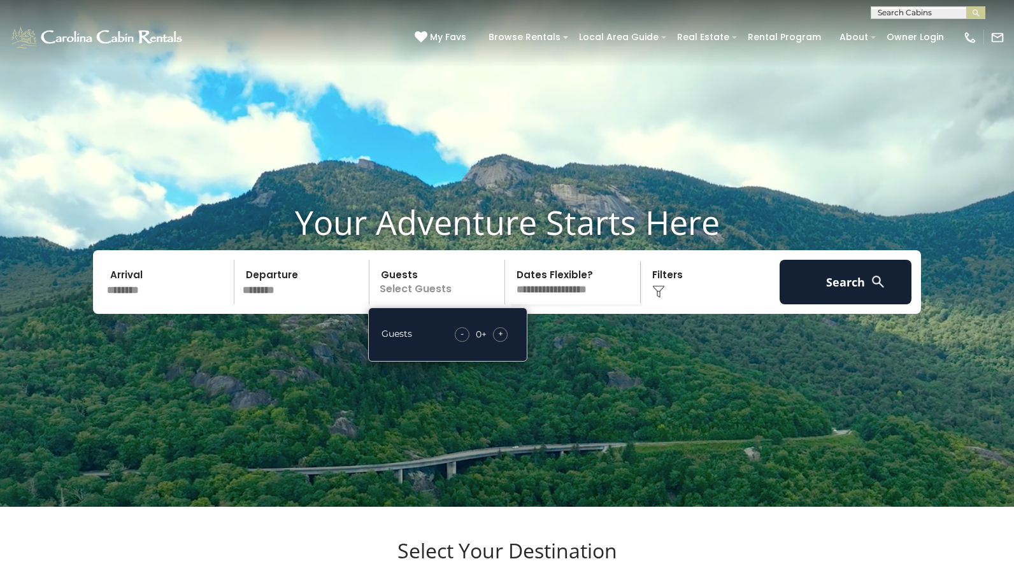
click at [481, 341] on div "0" at bounding box center [479, 334] width 6 height 13
click at [499, 340] on span "+" at bounding box center [500, 334] width 5 height 13
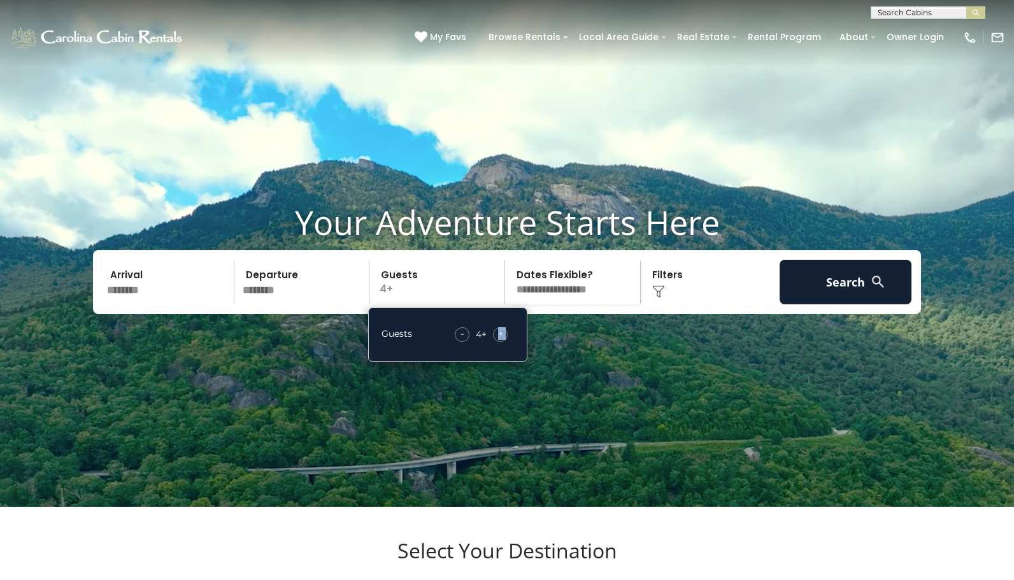
click at [499, 340] on span "+" at bounding box center [500, 334] width 5 height 13
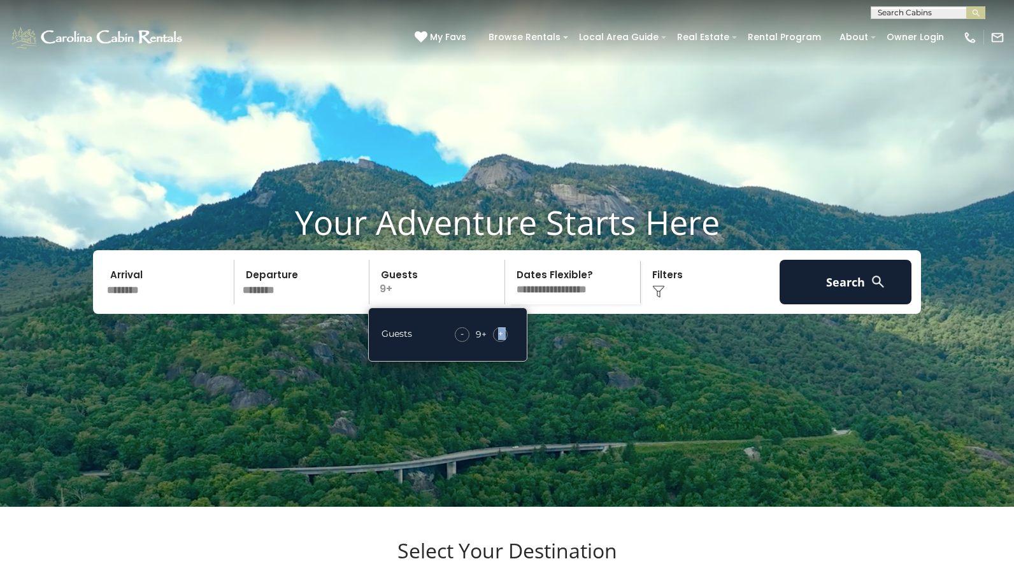
click at [499, 340] on span "+" at bounding box center [500, 334] width 5 height 13
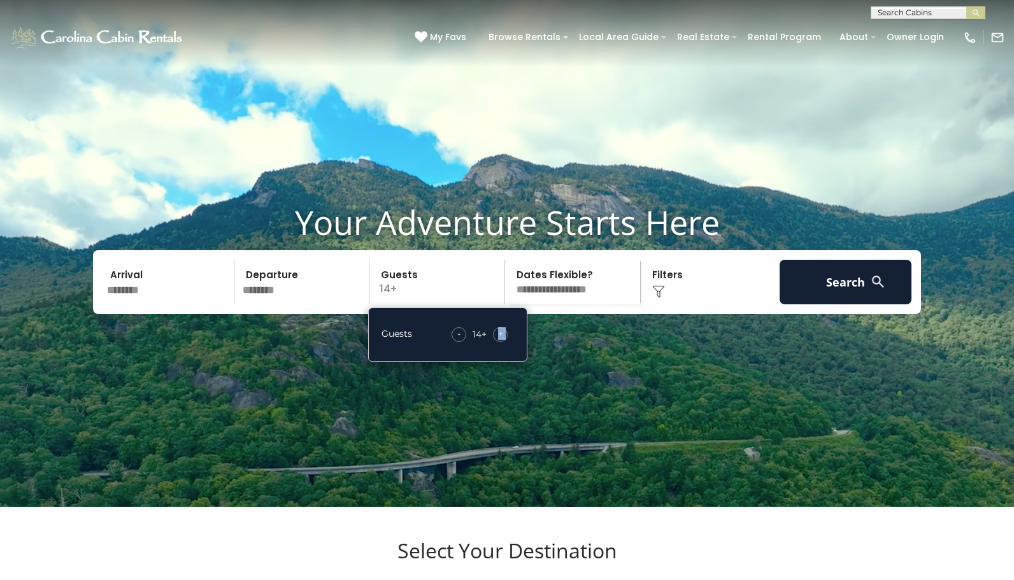
select select "*"
click at [710, 305] on div "Click to Choose" at bounding box center [711, 282] width 132 height 45
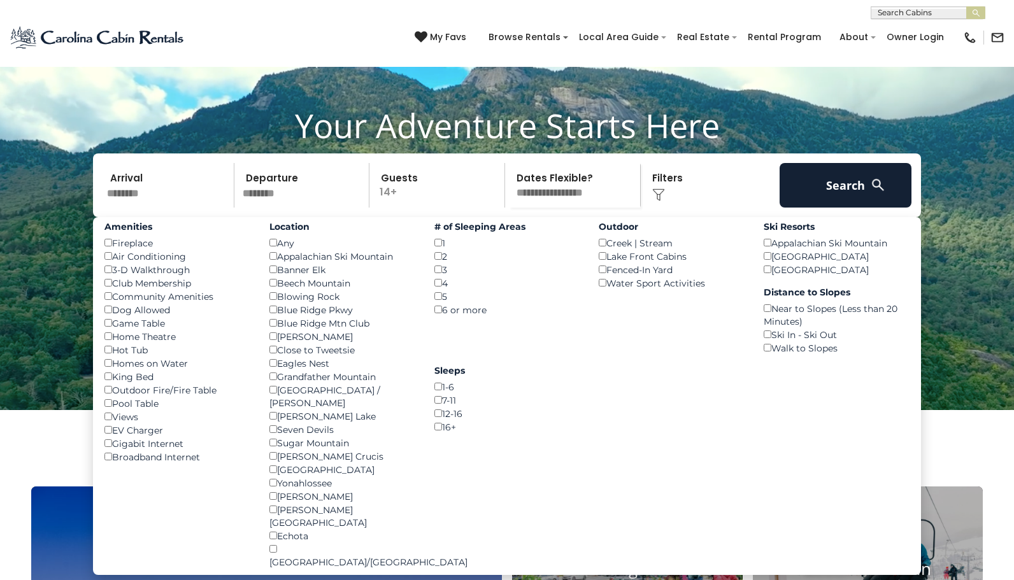
scroll to position [102, 0]
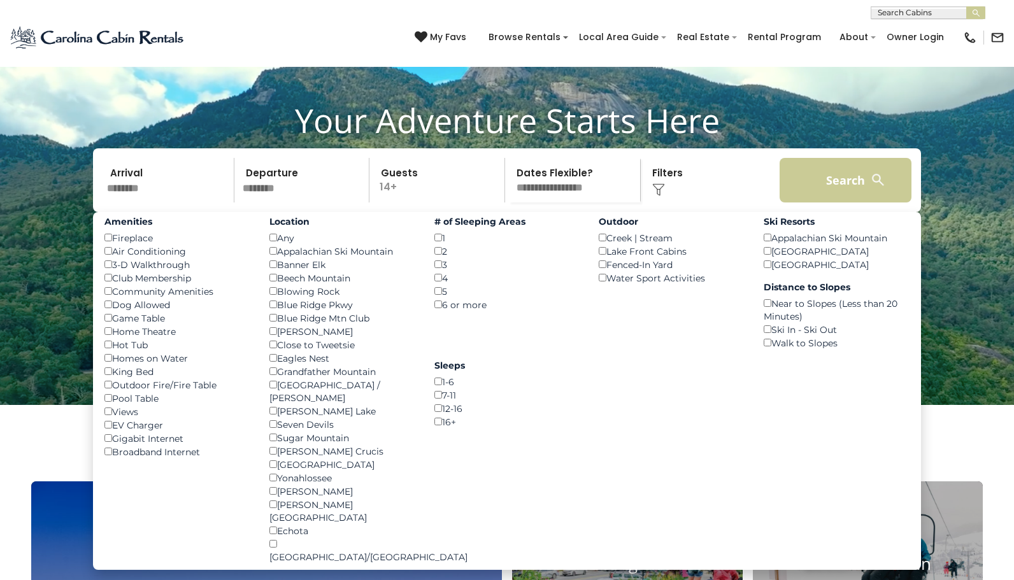
click at [854, 203] on button "Search" at bounding box center [846, 180] width 132 height 45
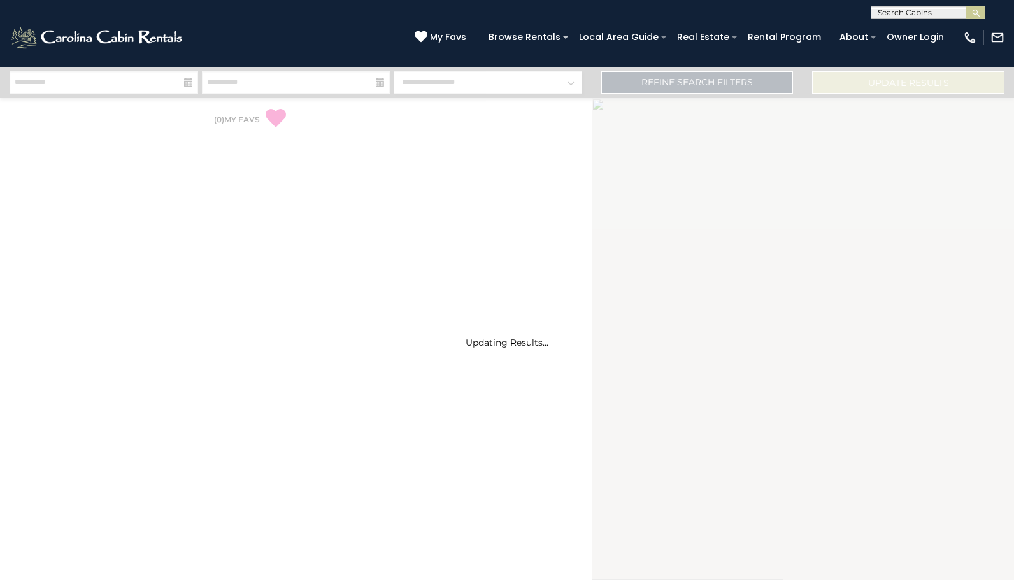
select select "*"
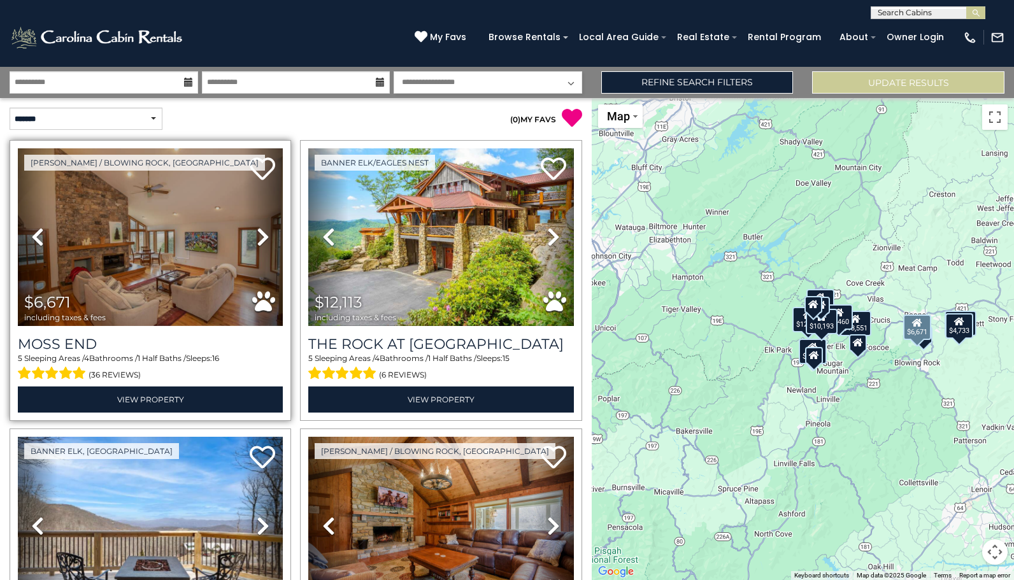
click at [265, 239] on icon at bounding box center [263, 237] width 13 height 20
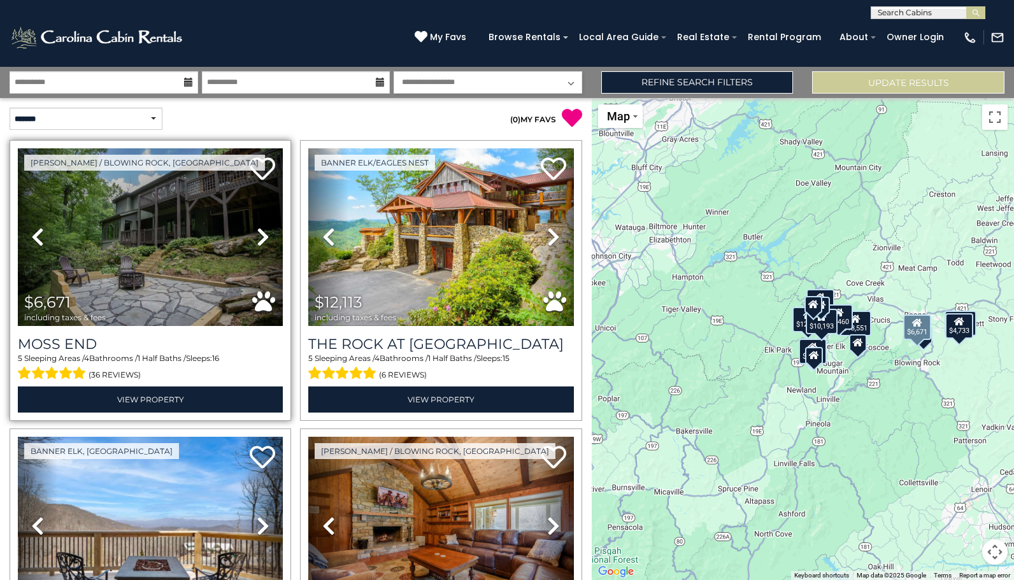
click at [265, 238] on icon at bounding box center [263, 237] width 13 height 20
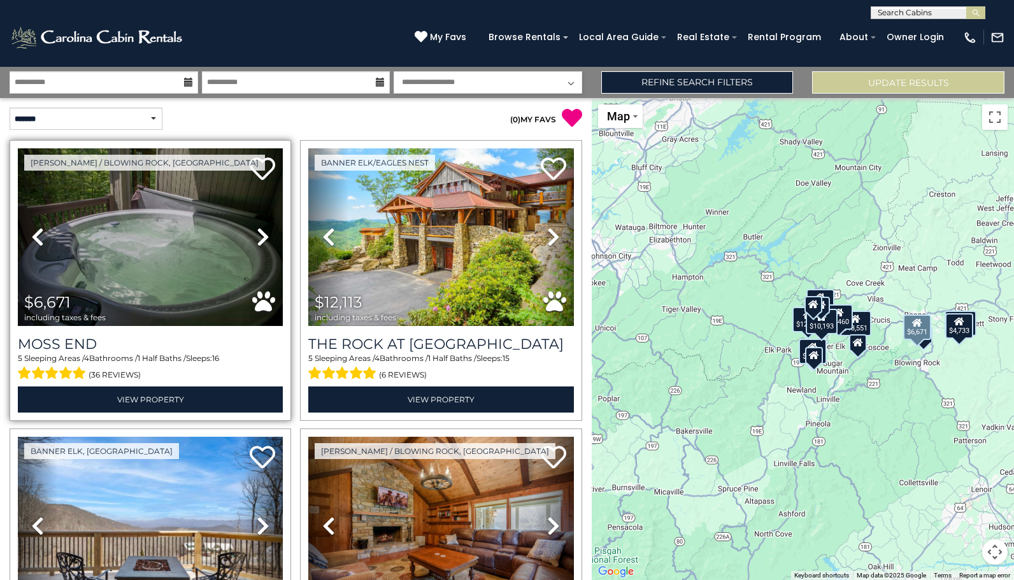
click at [265, 238] on icon at bounding box center [263, 237] width 13 height 20
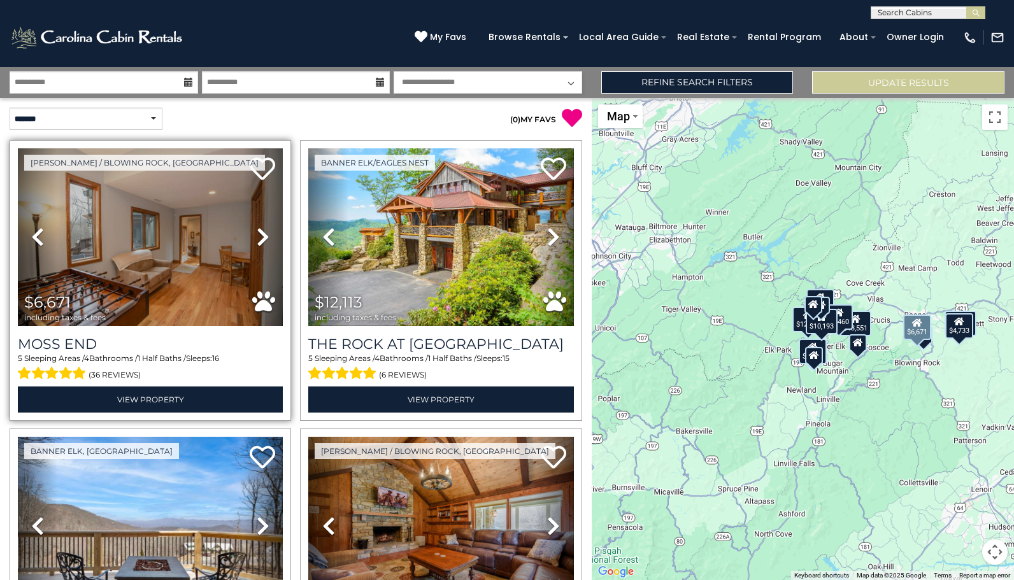
click at [265, 238] on icon at bounding box center [263, 237] width 13 height 20
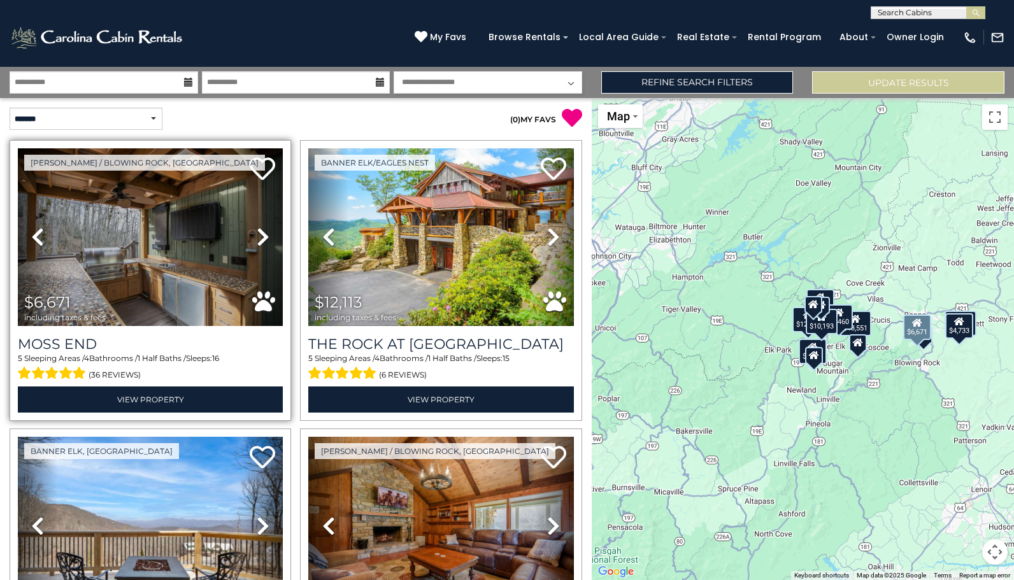
click at [265, 238] on icon at bounding box center [263, 237] width 13 height 20
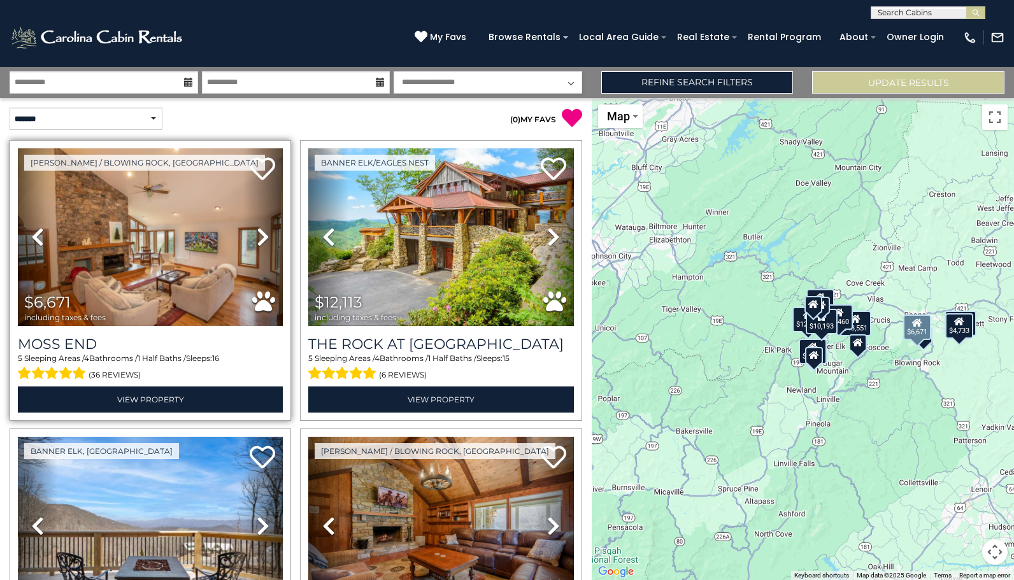
scroll to position [22, 0]
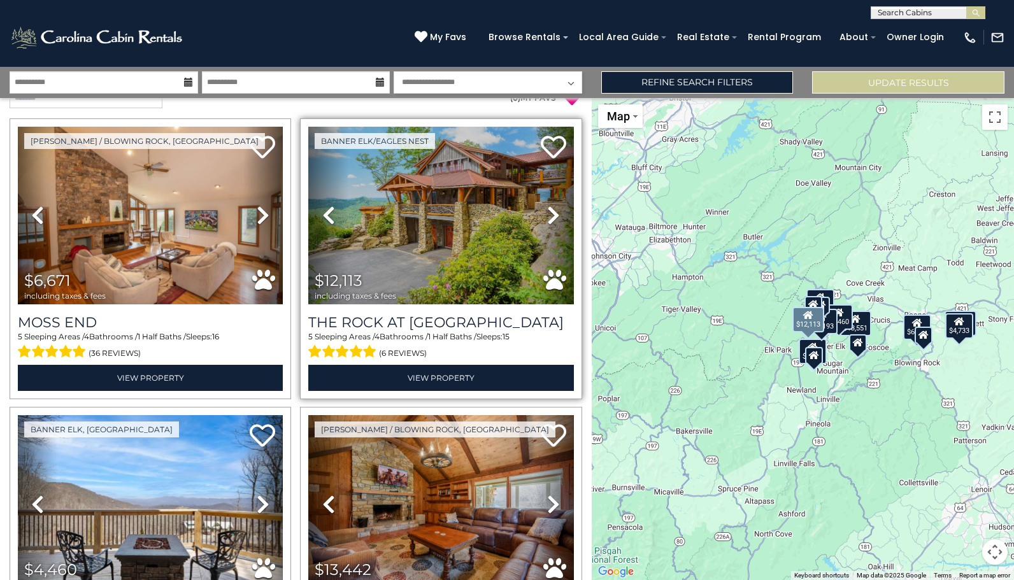
click at [555, 215] on icon at bounding box center [553, 215] width 13 height 20
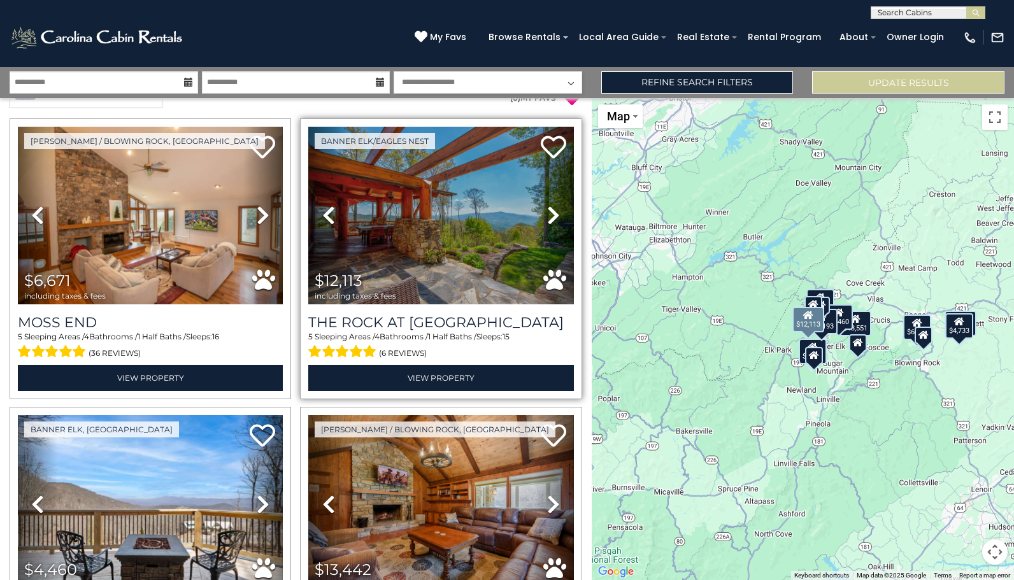
click at [554, 215] on icon at bounding box center [553, 215] width 13 height 20
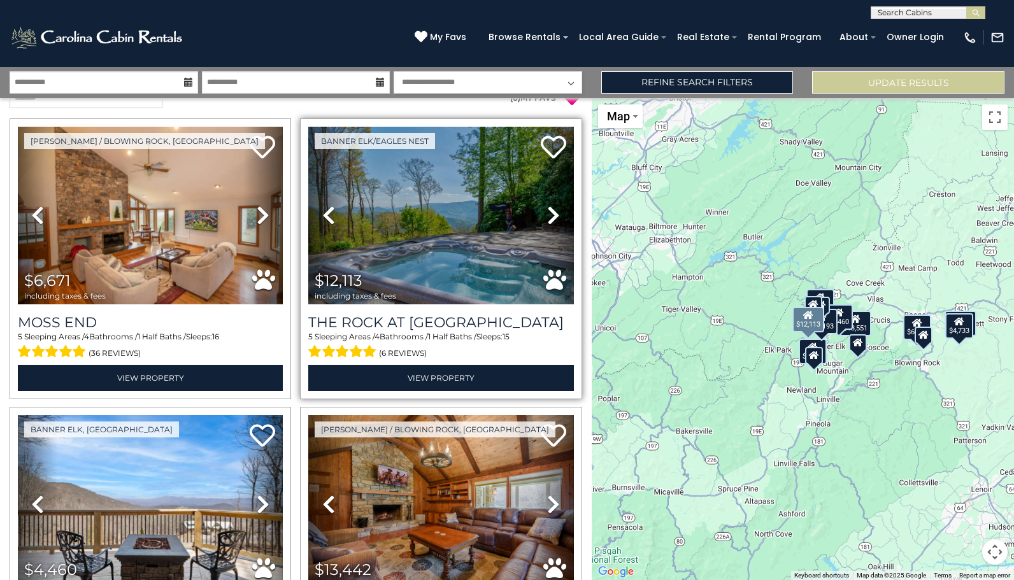
click at [554, 215] on icon at bounding box center [553, 215] width 13 height 20
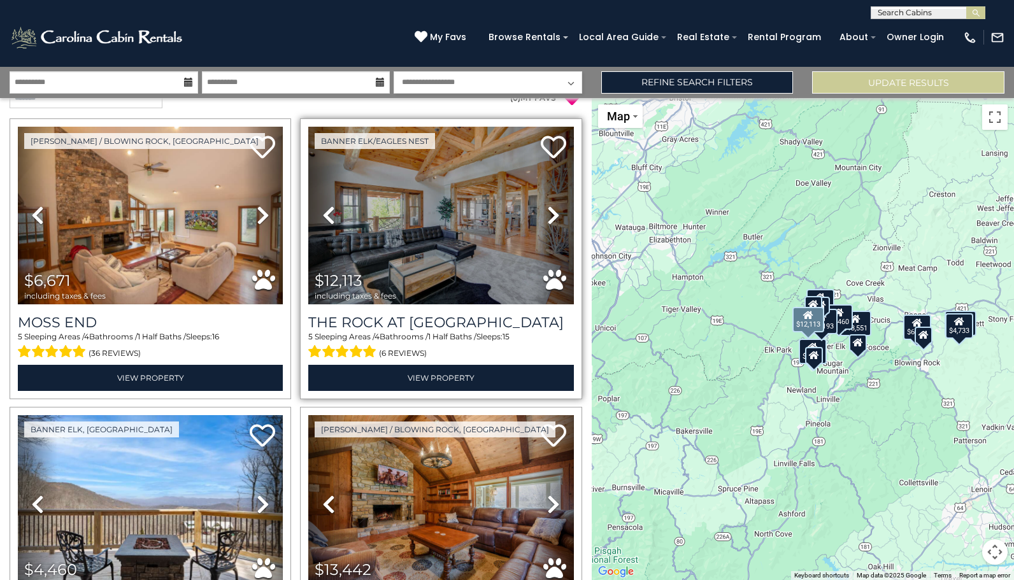
click at [554, 215] on icon at bounding box center [553, 215] width 13 height 20
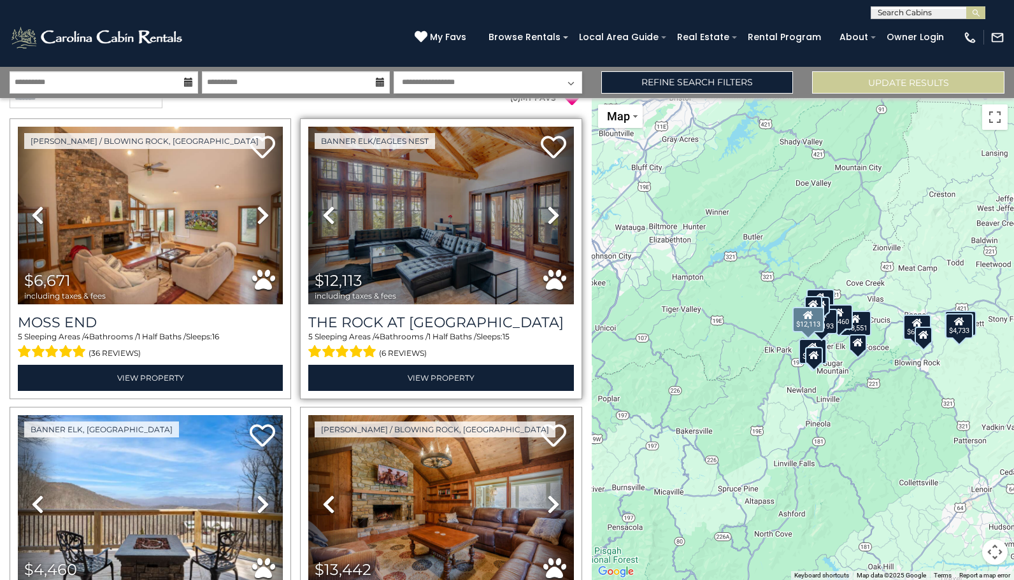
scroll to position [252, 0]
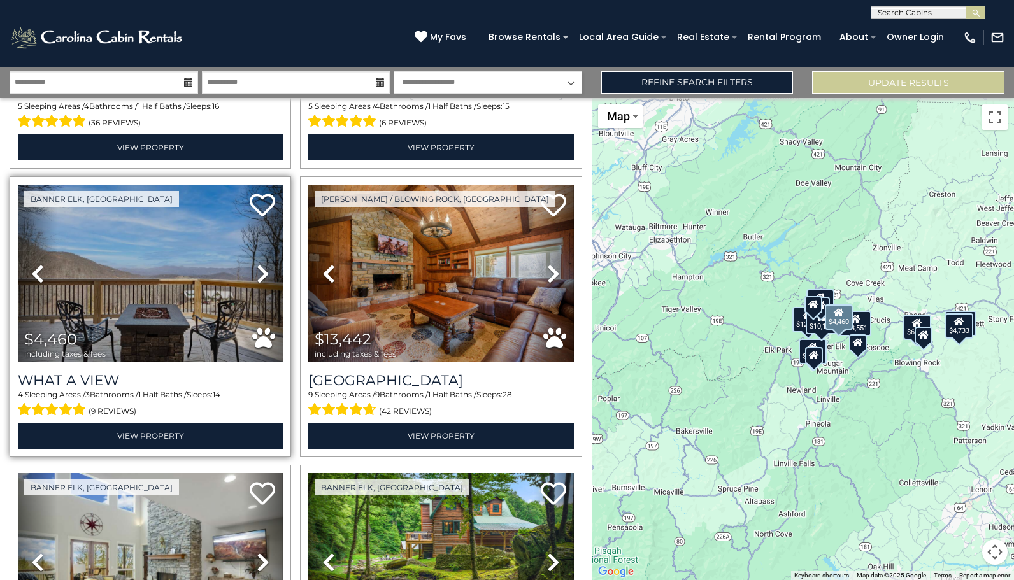
click at [264, 271] on icon at bounding box center [263, 274] width 13 height 20
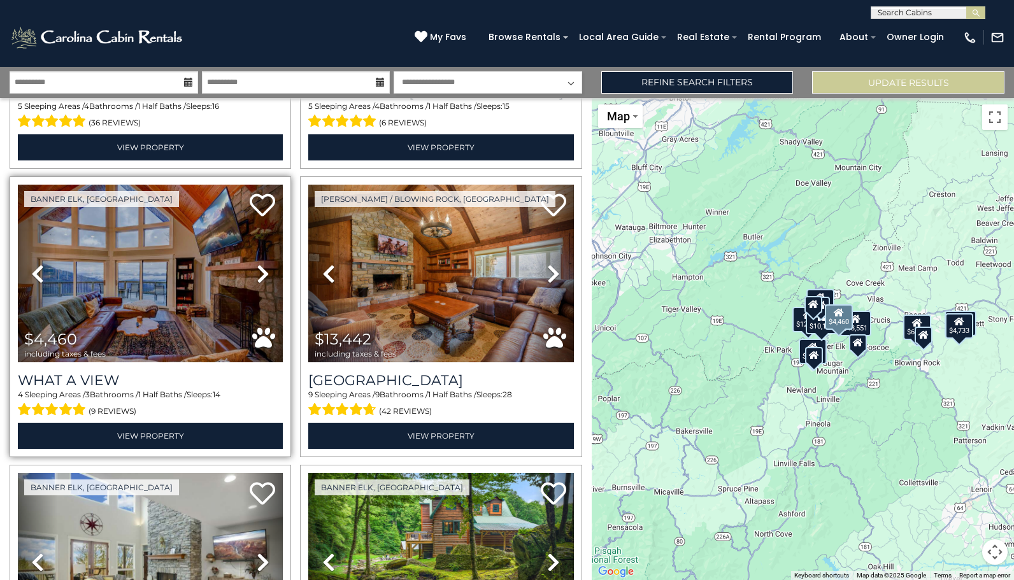
click at [264, 271] on icon at bounding box center [263, 274] width 13 height 20
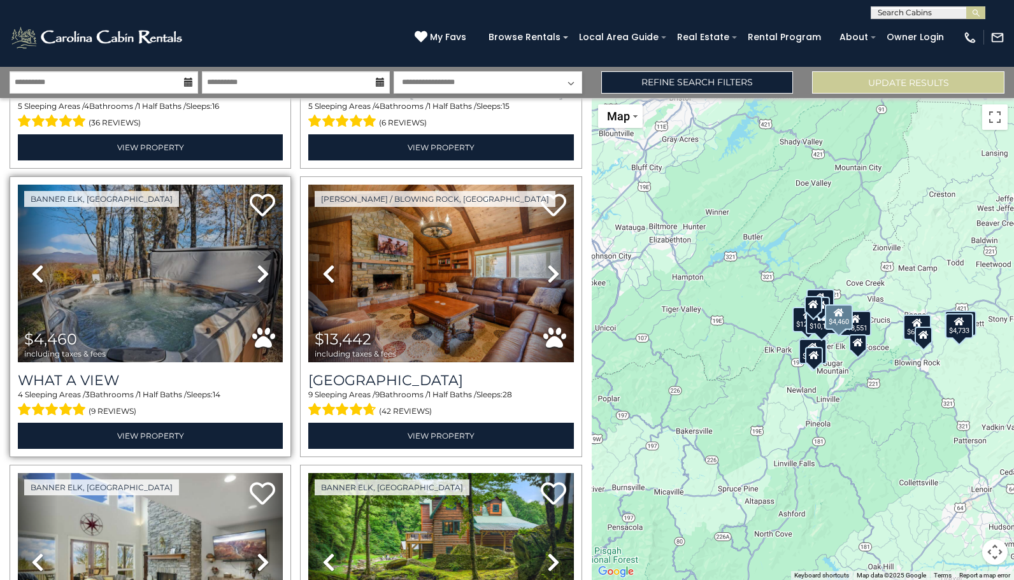
click at [264, 271] on icon at bounding box center [263, 274] width 13 height 20
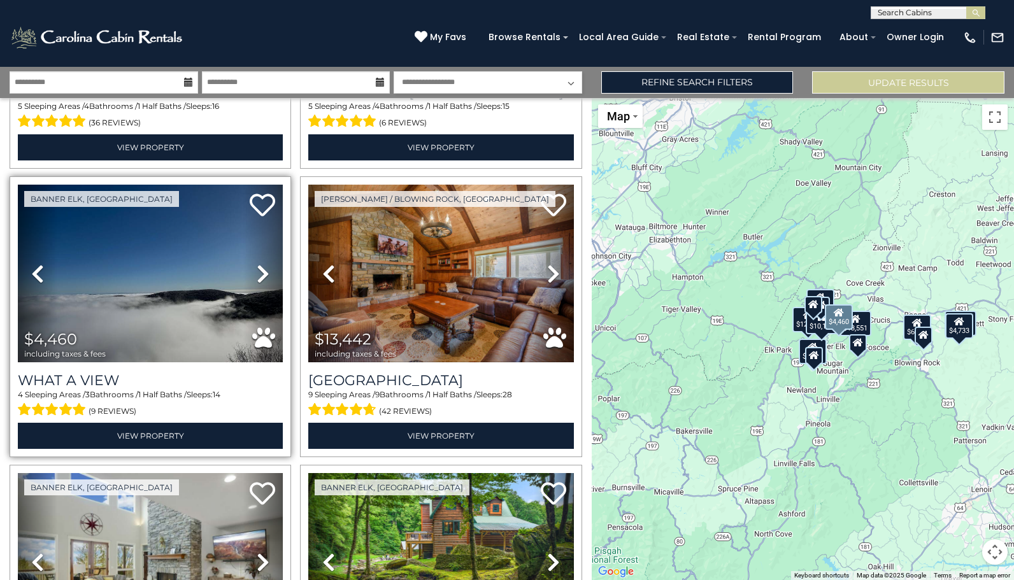
click at [264, 271] on icon at bounding box center [263, 274] width 13 height 20
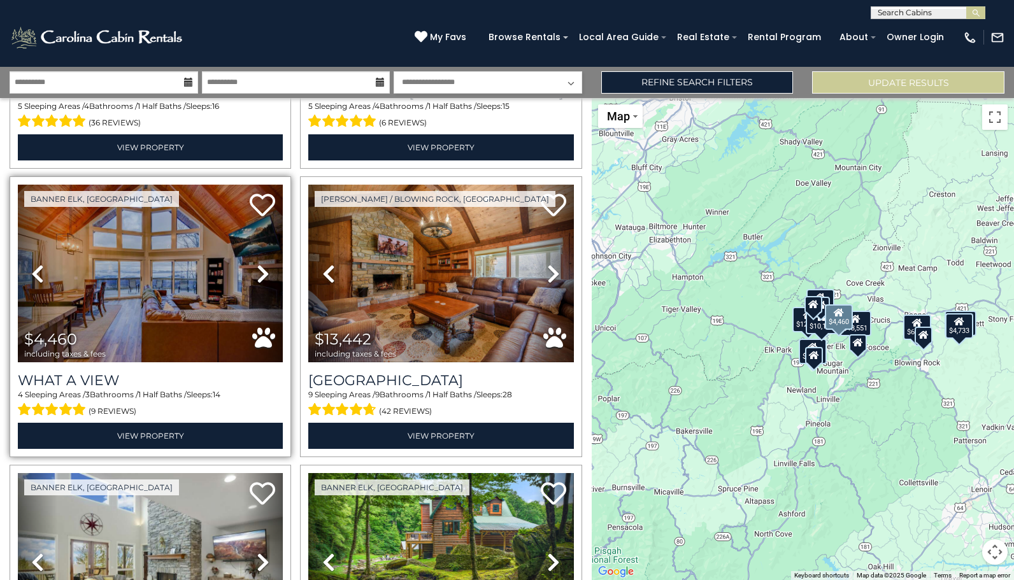
click at [264, 271] on icon at bounding box center [263, 274] width 13 height 20
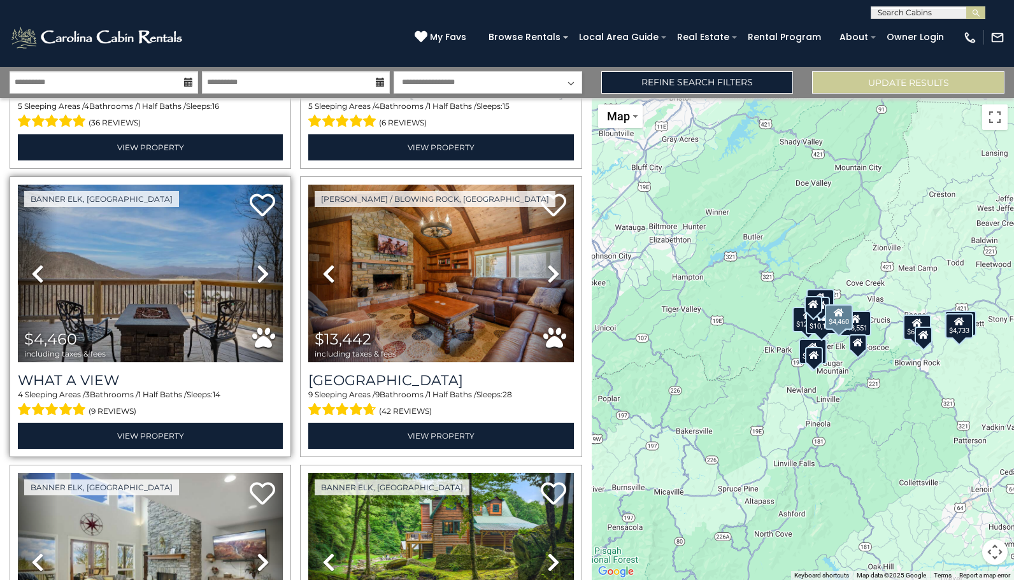
click at [264, 271] on icon at bounding box center [263, 274] width 13 height 20
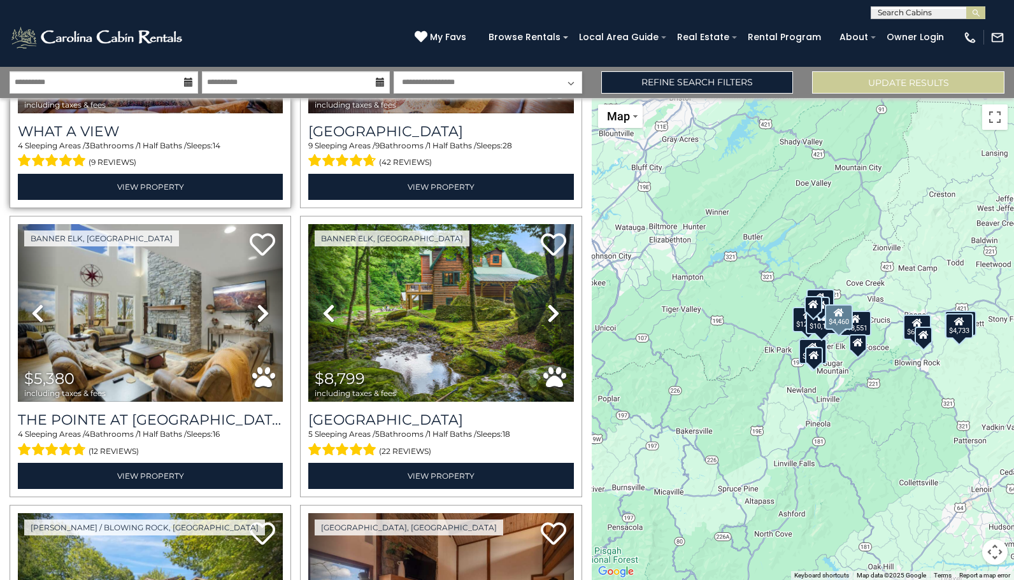
scroll to position [596, 0]
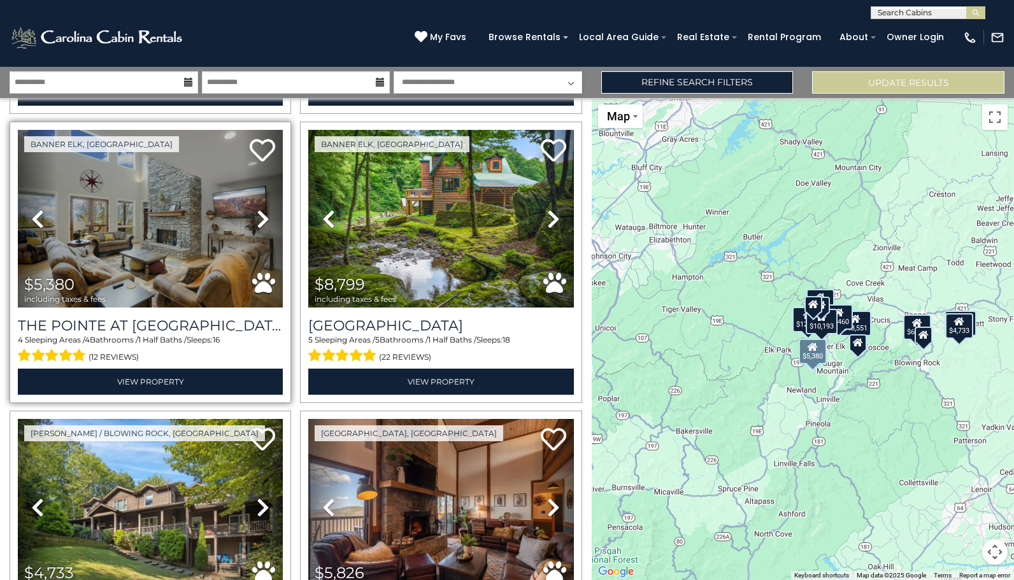
click at [264, 215] on icon at bounding box center [263, 219] width 13 height 20
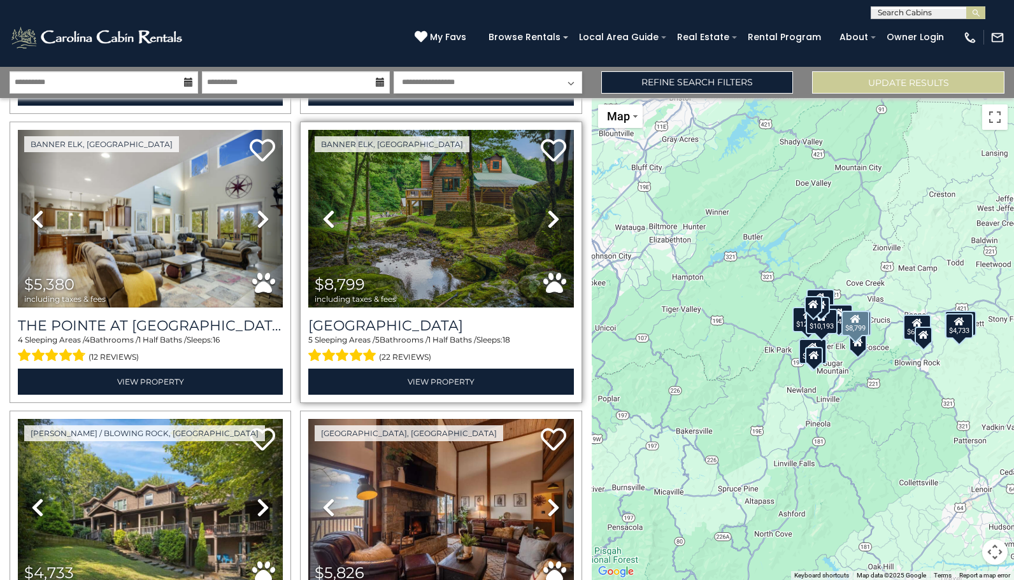
click at [554, 219] on icon at bounding box center [553, 219] width 13 height 20
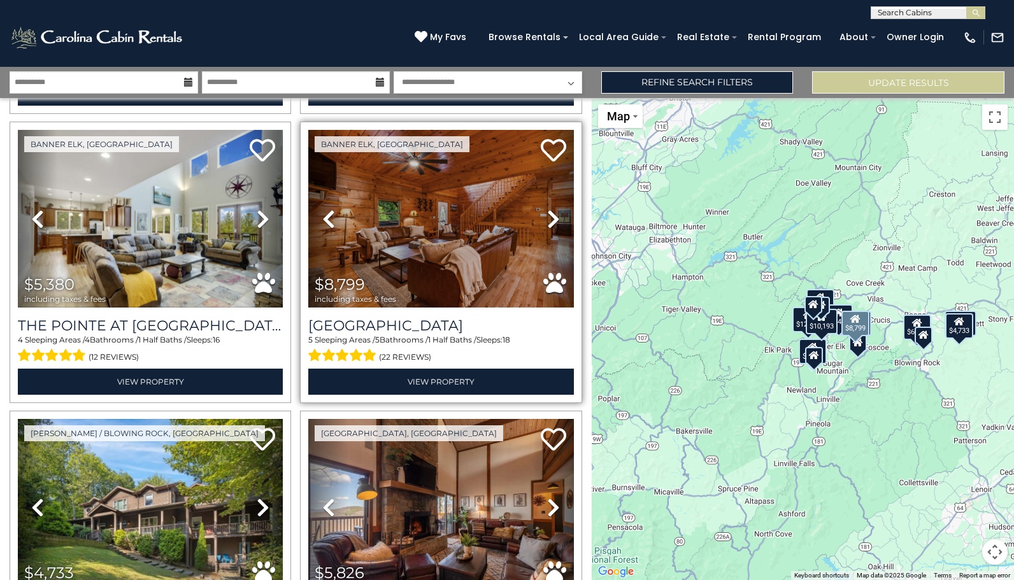
click at [554, 219] on icon at bounding box center [553, 219] width 13 height 20
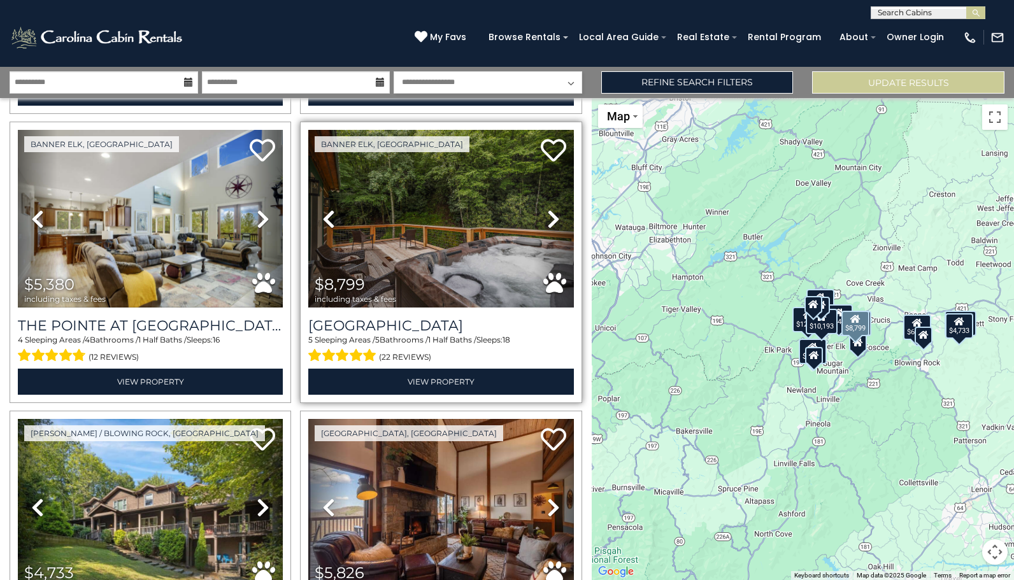
click at [554, 219] on icon at bounding box center [553, 219] width 13 height 20
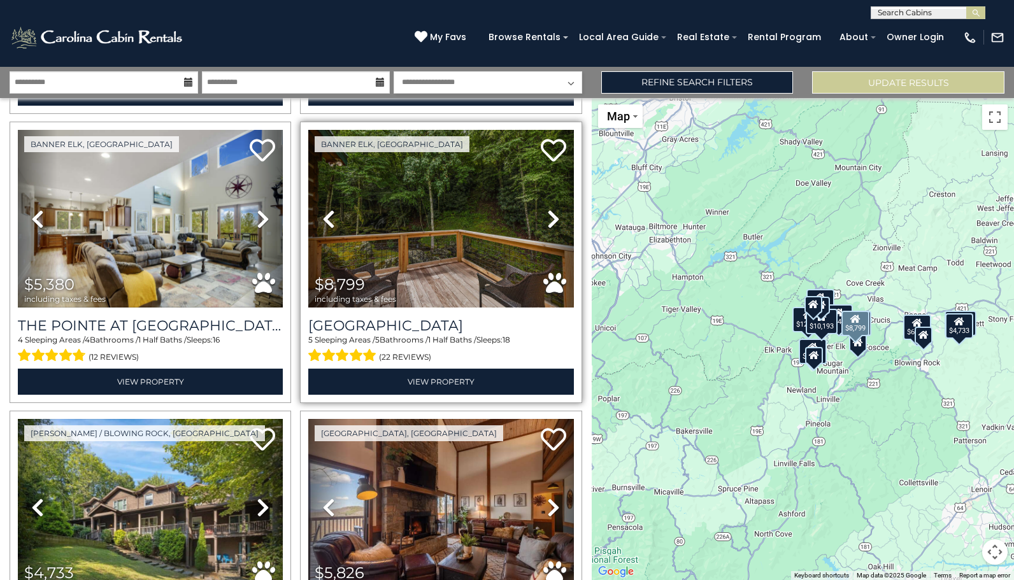
click at [554, 219] on icon at bounding box center [553, 219] width 13 height 20
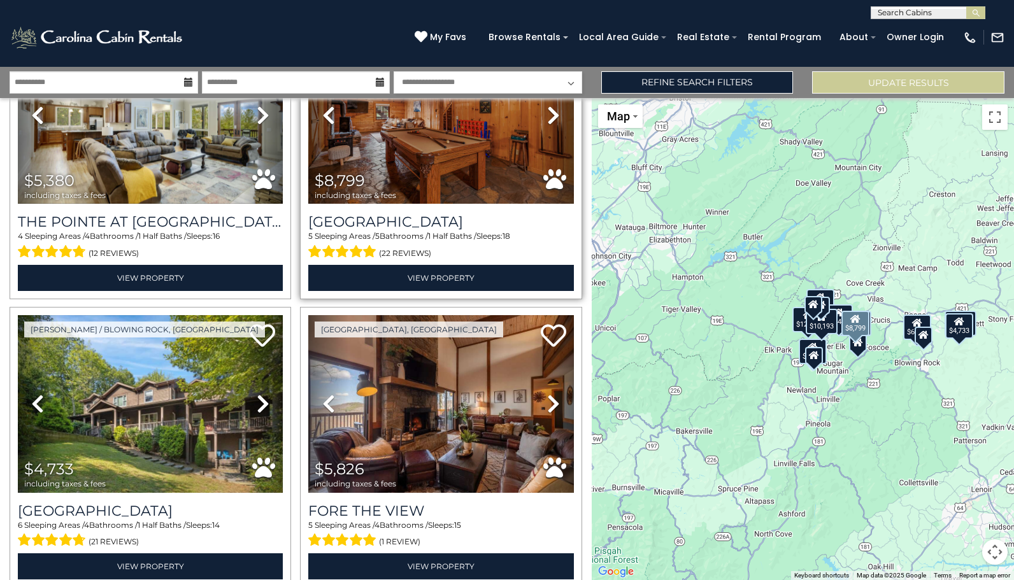
scroll to position [807, 0]
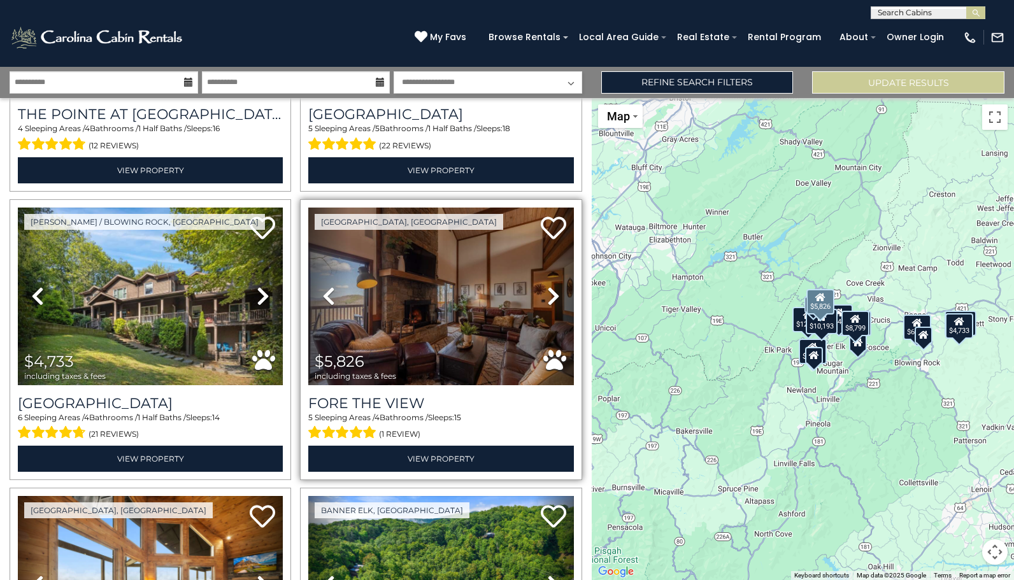
click at [550, 295] on icon at bounding box center [553, 296] width 13 height 20
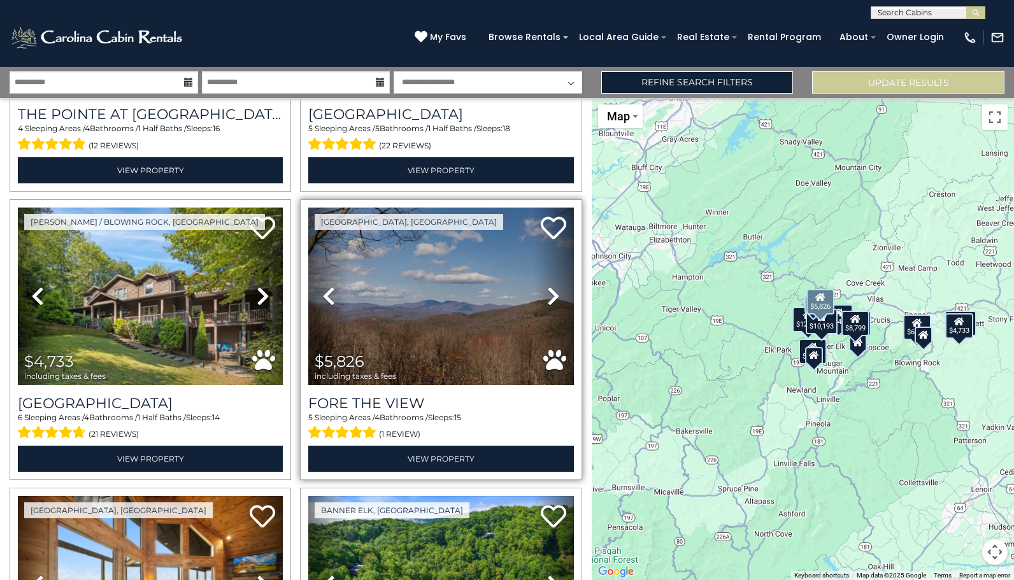
click at [552, 296] on icon at bounding box center [553, 296] width 13 height 20
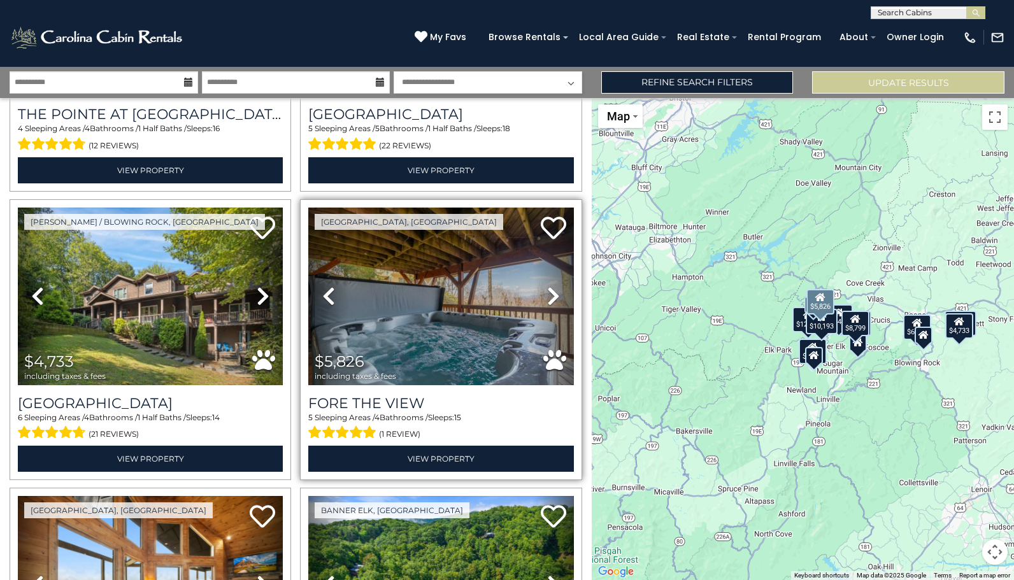
click at [552, 296] on icon at bounding box center [553, 296] width 13 height 20
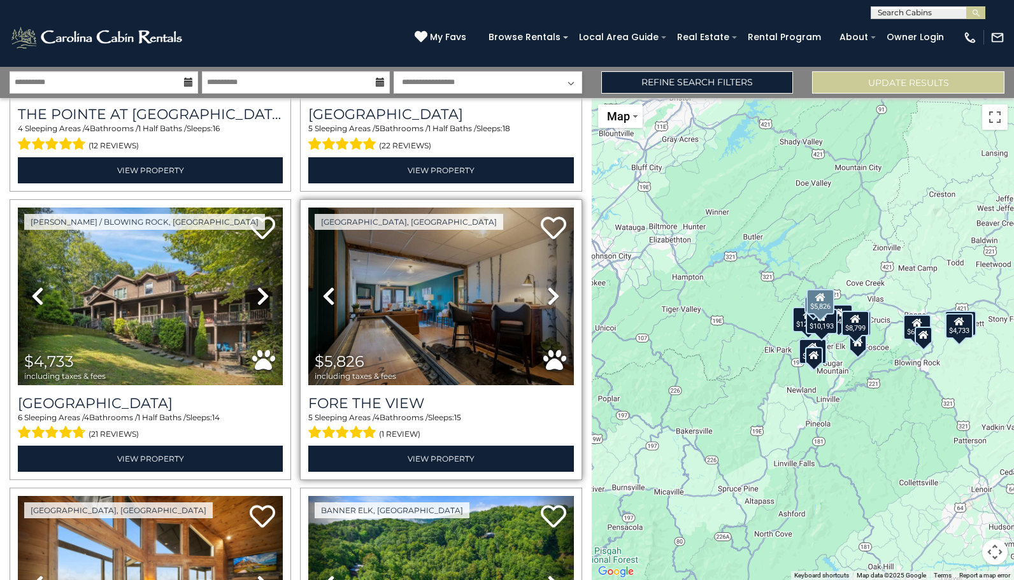
click at [553, 294] on icon at bounding box center [553, 296] width 13 height 20
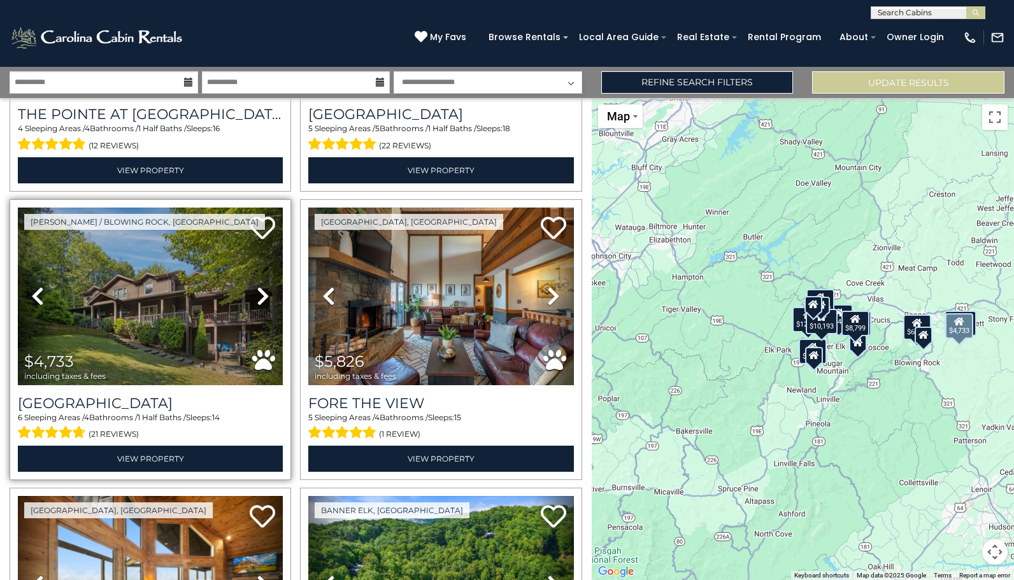
click at [267, 290] on icon at bounding box center [263, 296] width 13 height 20
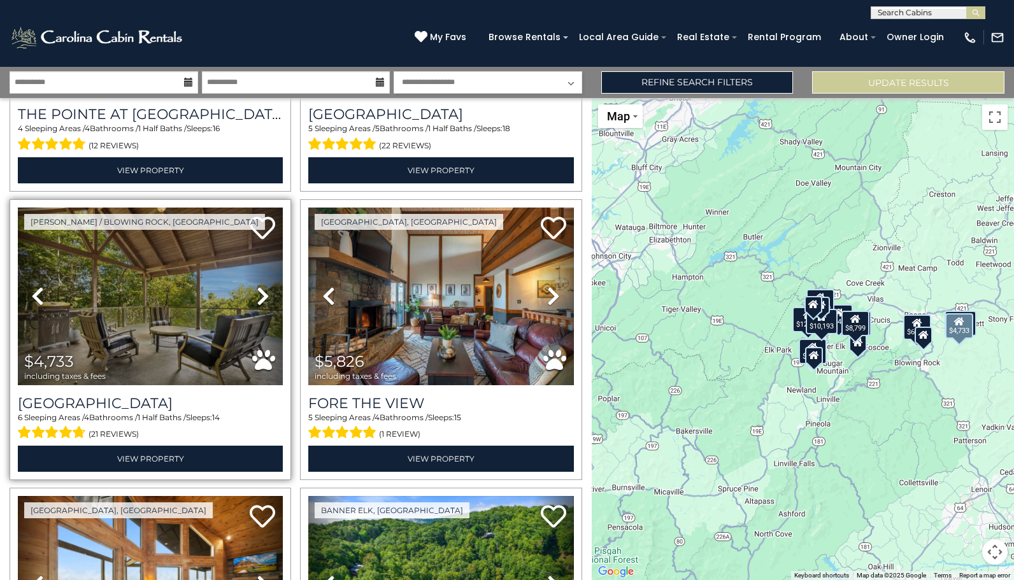
click at [265, 290] on icon at bounding box center [263, 296] width 13 height 20
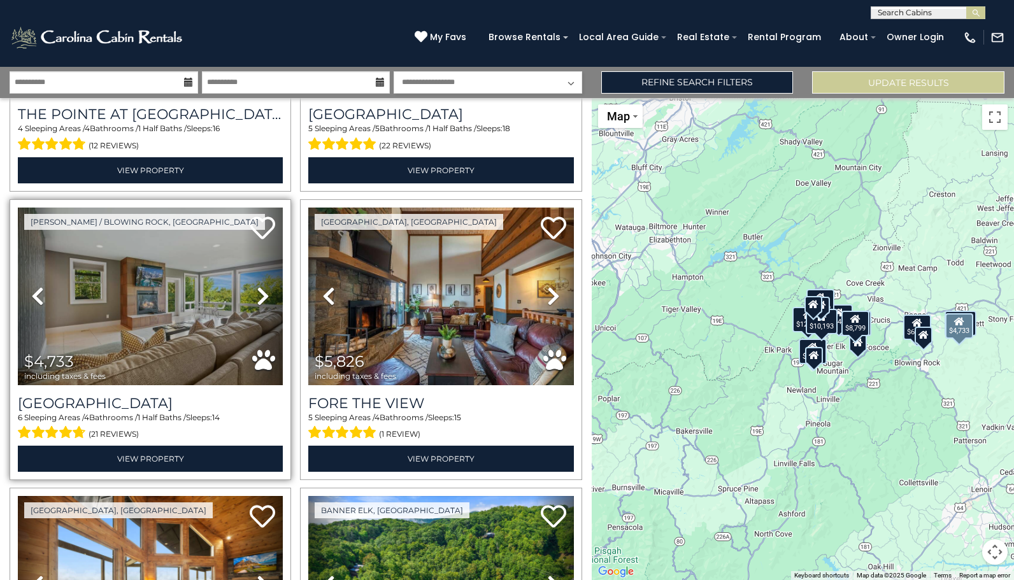
click at [264, 292] on icon at bounding box center [263, 296] width 13 height 20
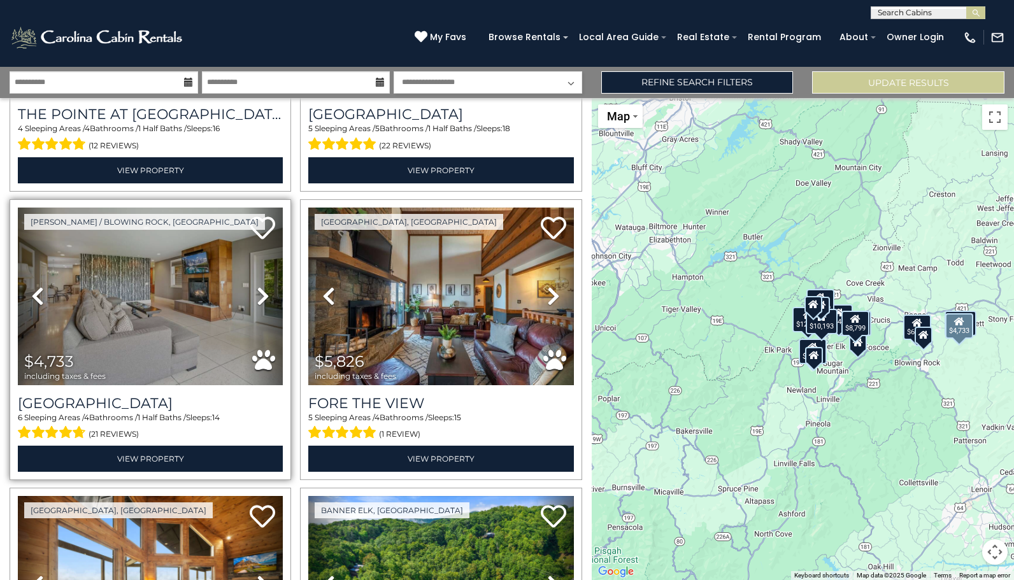
click at [264, 292] on icon at bounding box center [263, 296] width 13 height 20
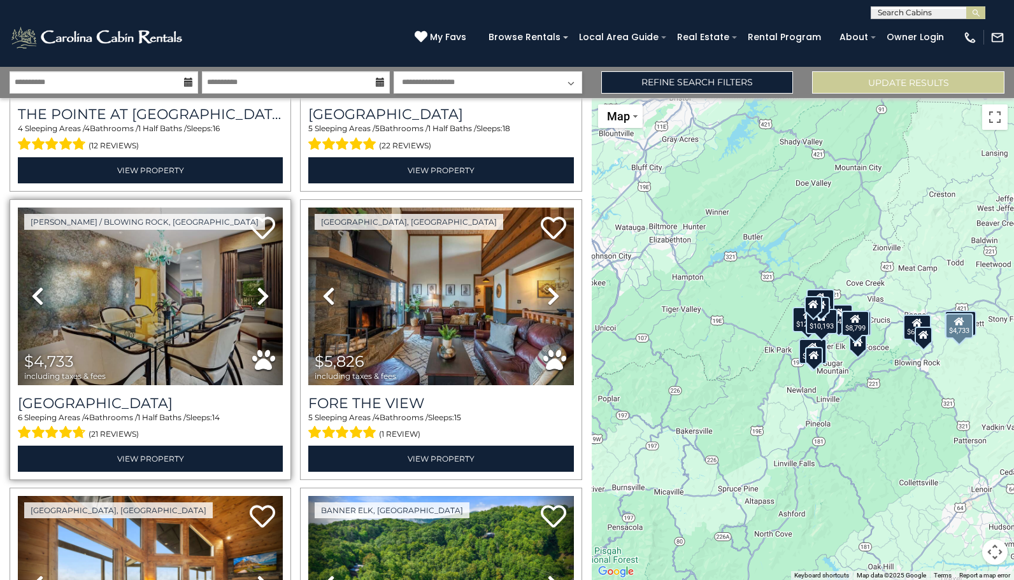
click at [264, 292] on icon at bounding box center [263, 296] width 13 height 20
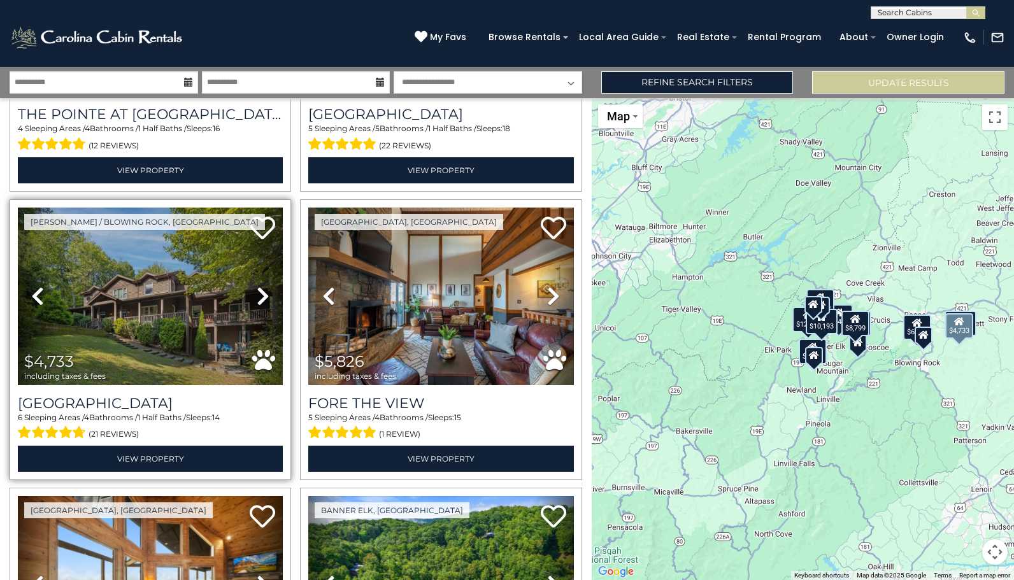
click at [203, 287] on img at bounding box center [150, 297] width 265 height 178
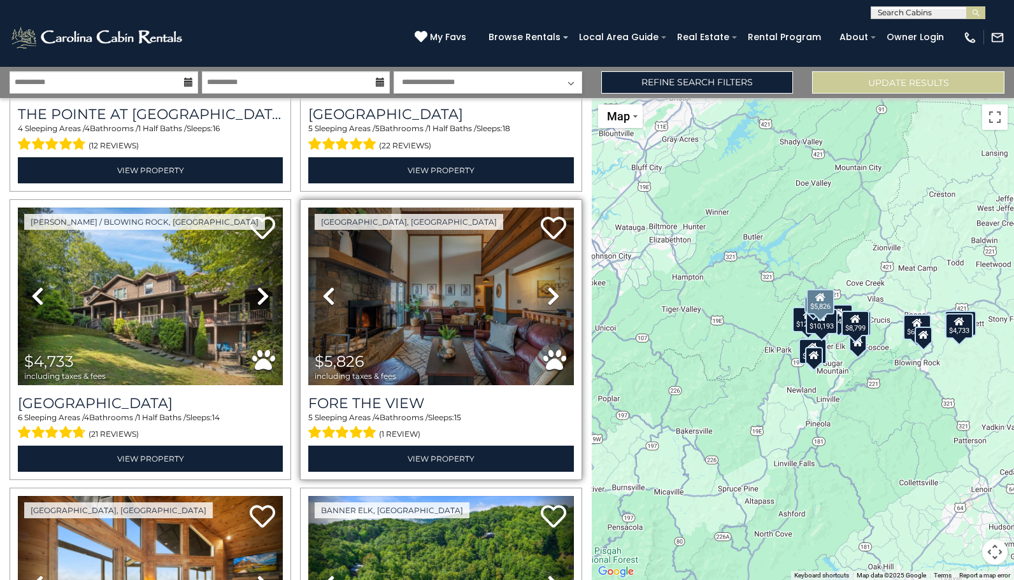
click at [479, 298] on img at bounding box center [440, 297] width 265 height 178
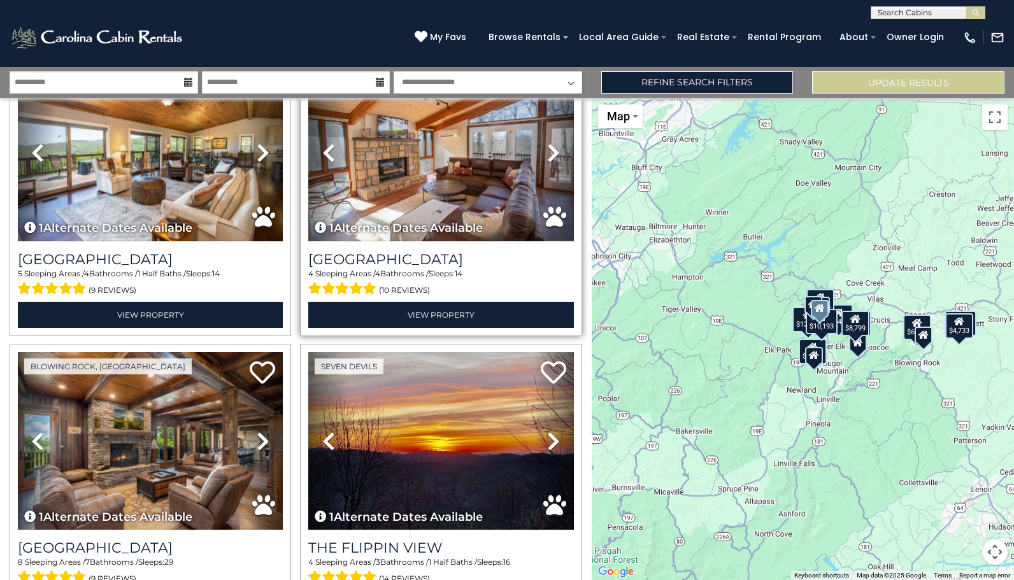
scroll to position [1600, 0]
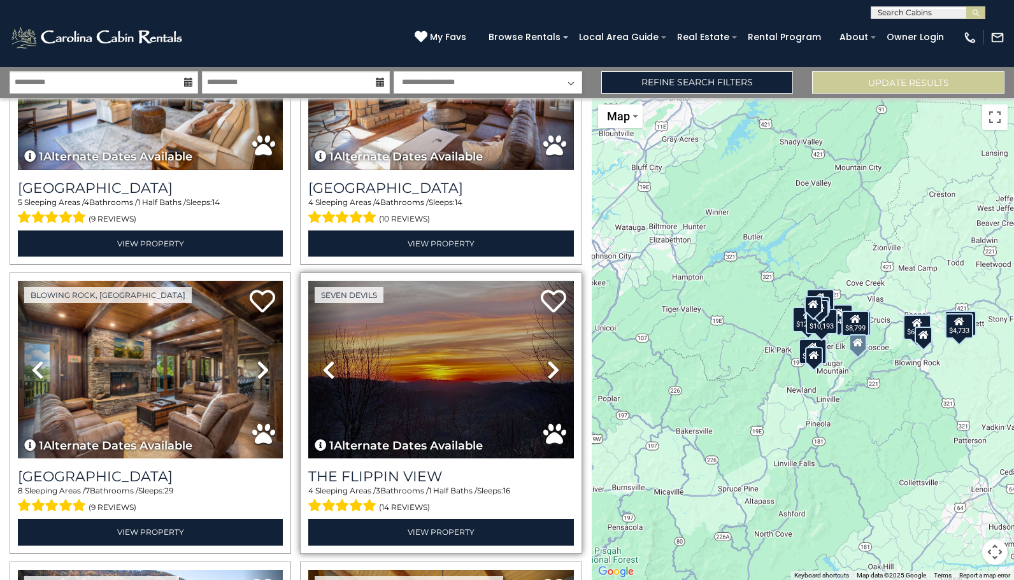
click at [435, 376] on img at bounding box center [440, 370] width 265 height 178
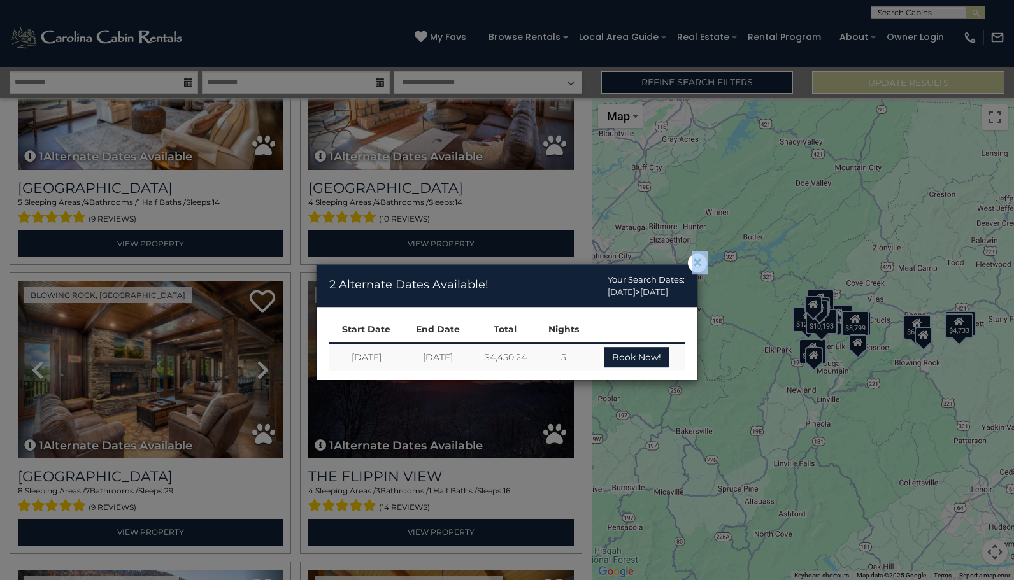
click at [691, 271] on div "× 2 Alternate Dates Available! Your Search Dates: 12/23/2025 > 12/28/2025" at bounding box center [507, 285] width 381 height 43
click at [695, 263] on span "×" at bounding box center [697, 263] width 11 height 0
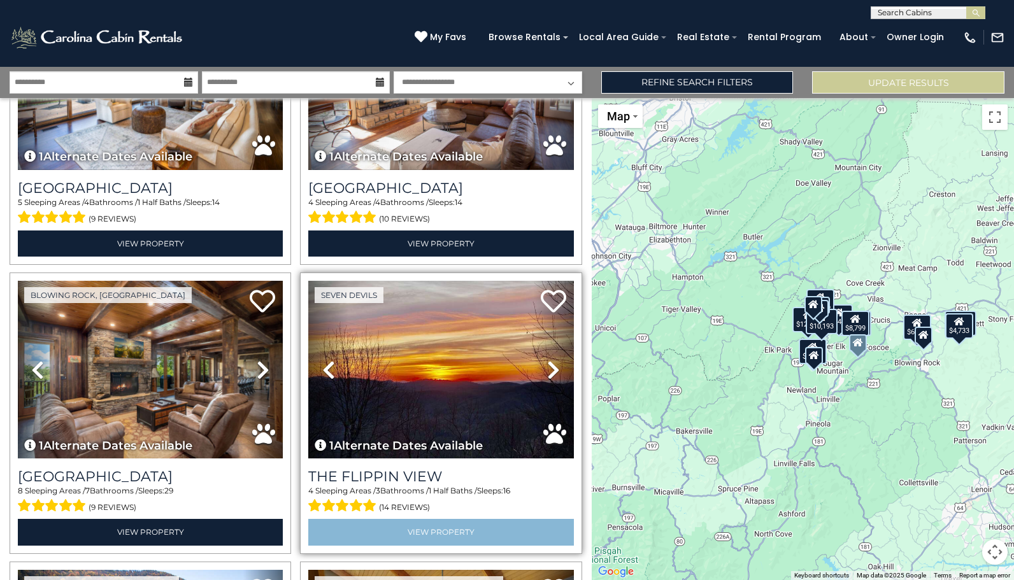
click at [469, 533] on link "View Property" at bounding box center [440, 532] width 265 height 26
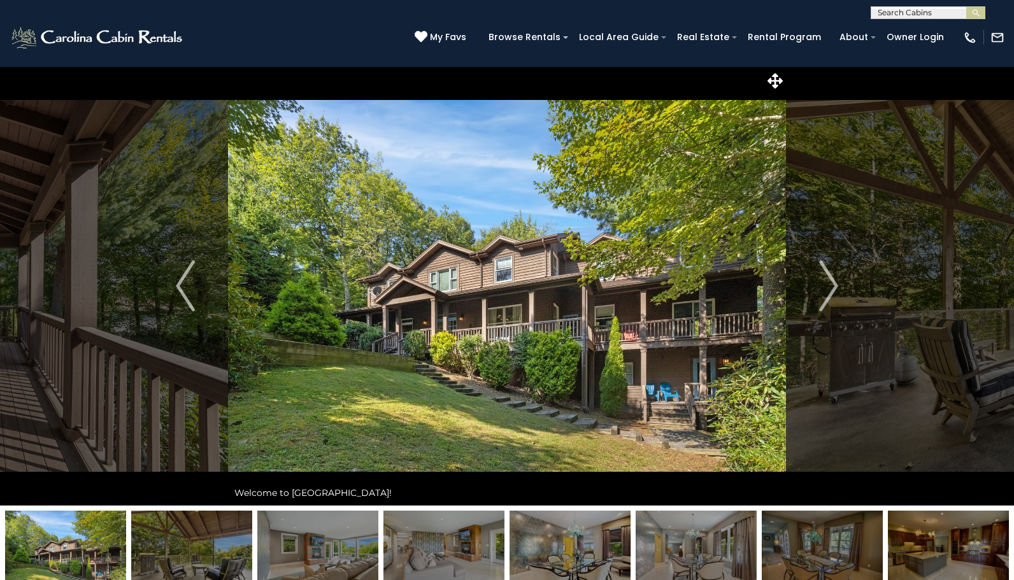
click at [821, 542] on img at bounding box center [822, 551] width 121 height 80
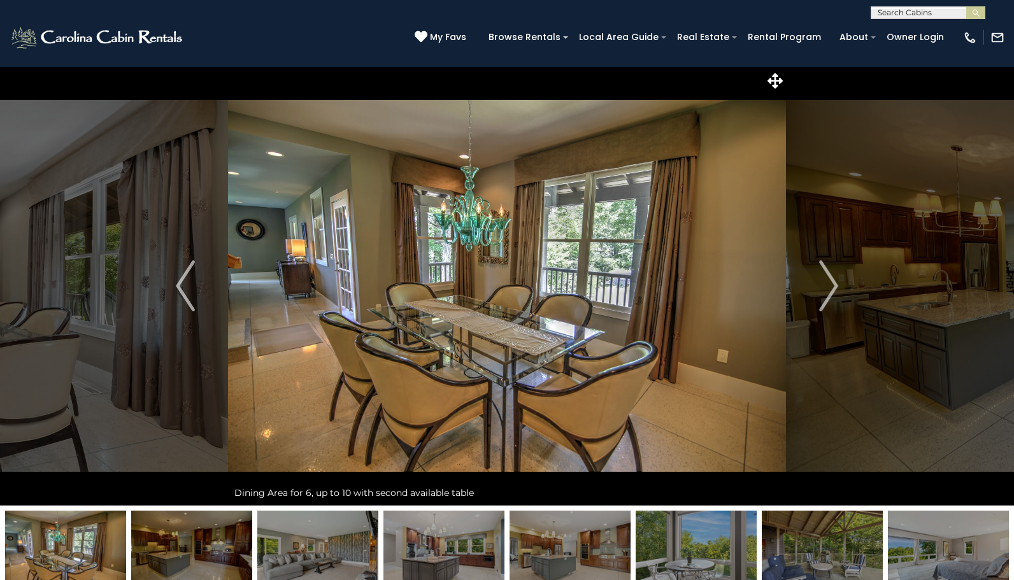
click at [839, 538] on img at bounding box center [822, 551] width 121 height 80
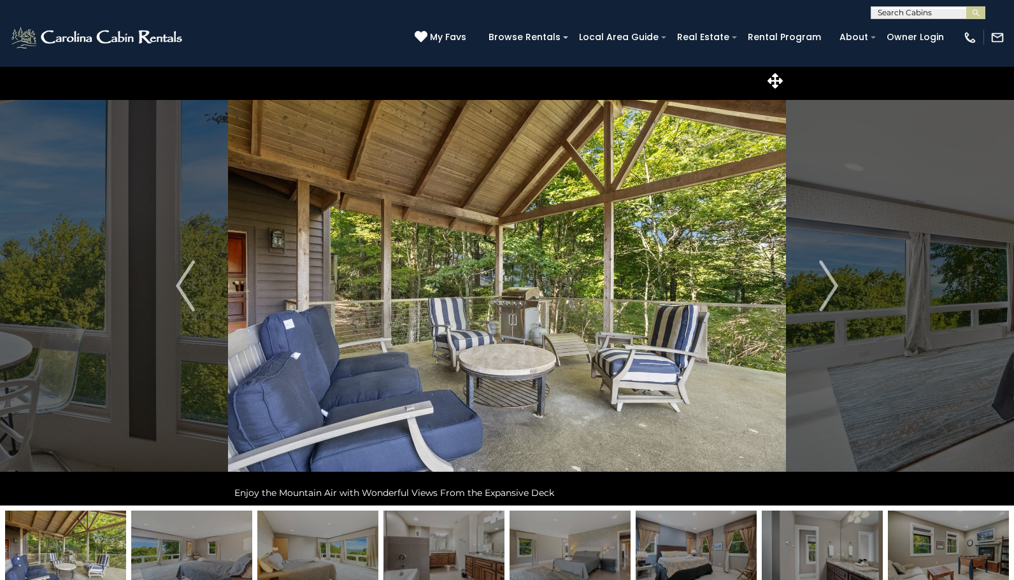
click at [902, 541] on img at bounding box center [948, 551] width 121 height 80
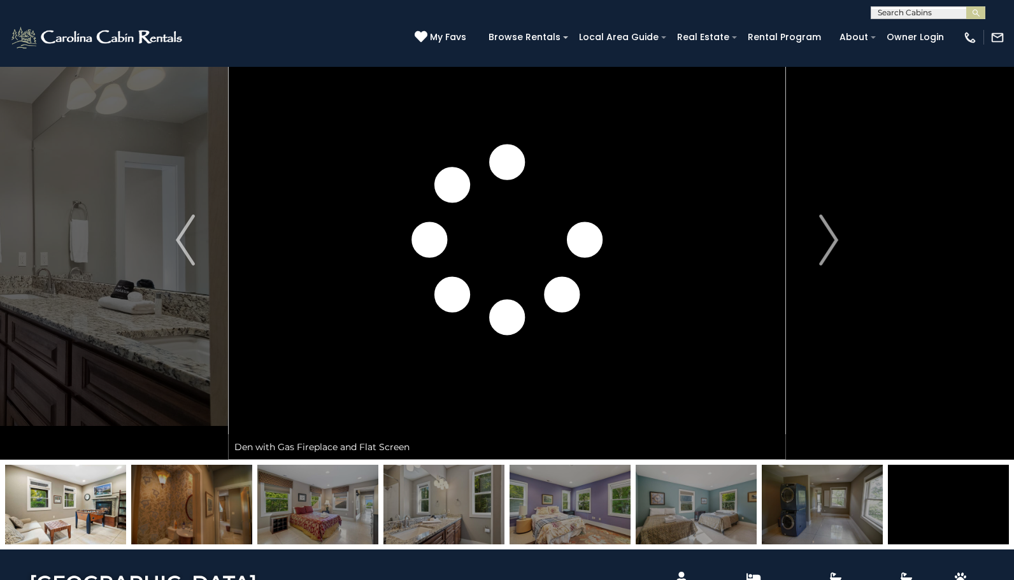
scroll to position [47, 0]
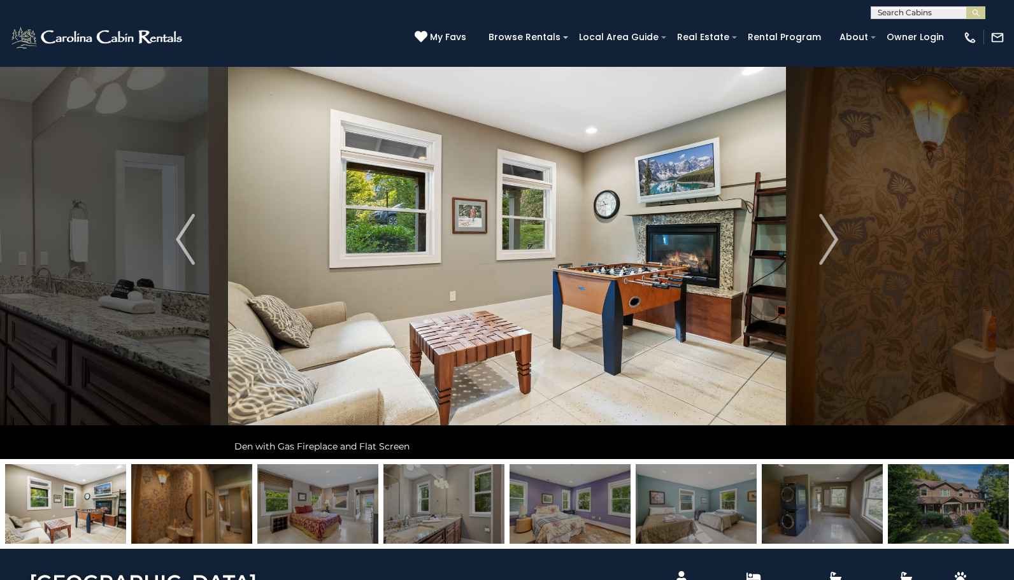
click at [942, 498] on img at bounding box center [948, 505] width 121 height 80
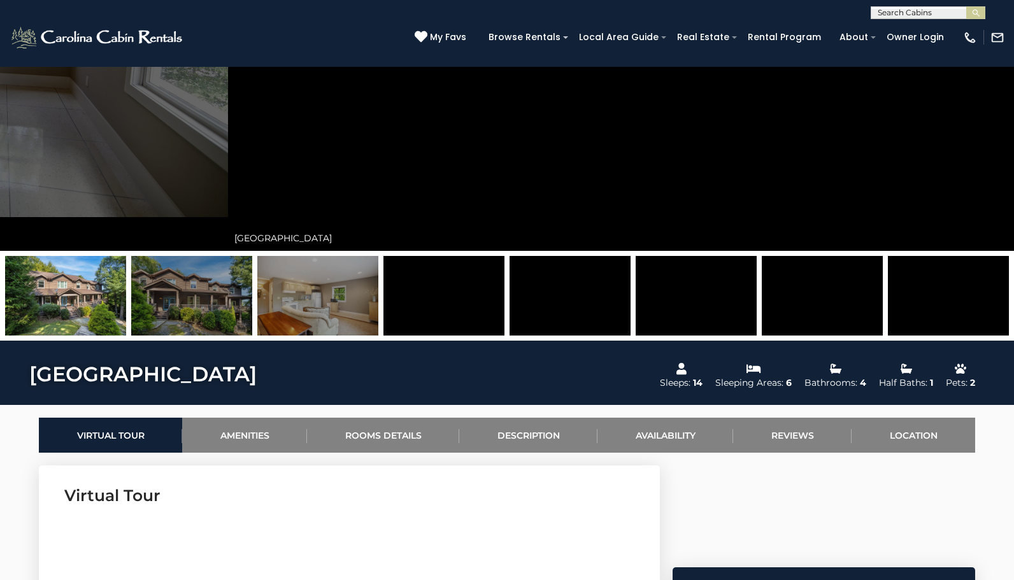
scroll to position [352, 0]
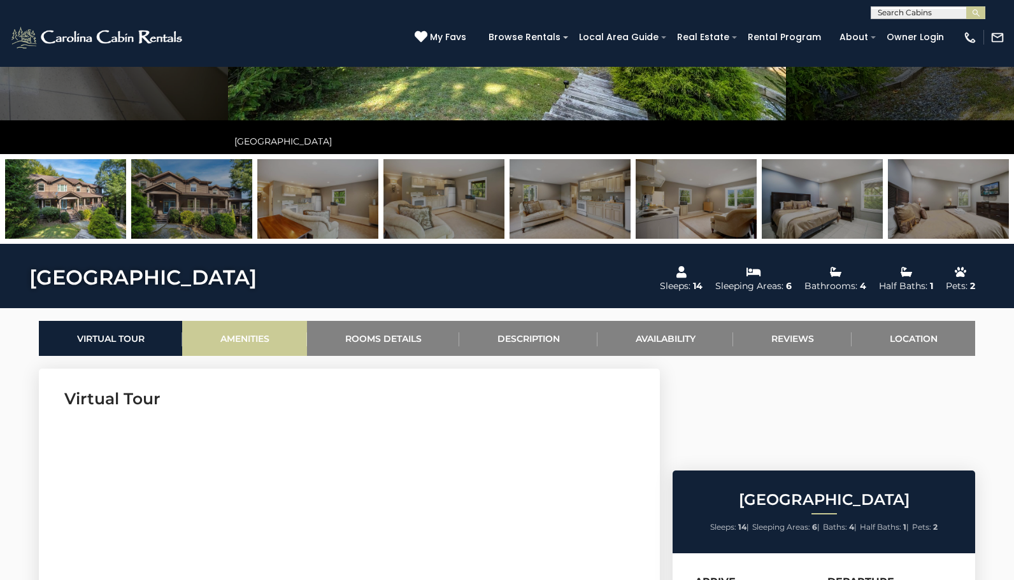
click at [261, 342] on link "Amenities" at bounding box center [244, 338] width 125 height 35
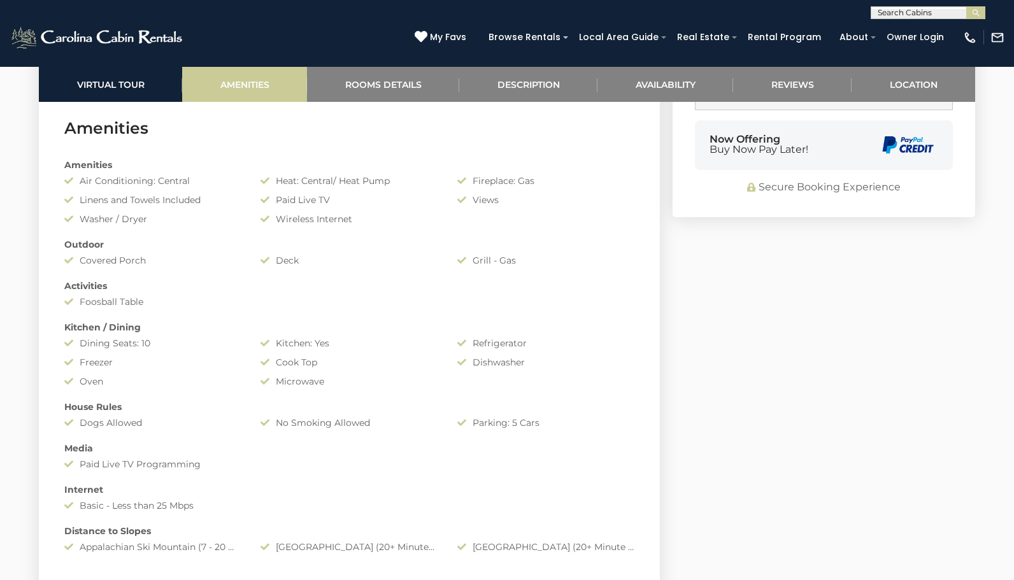
scroll to position [1323, 0]
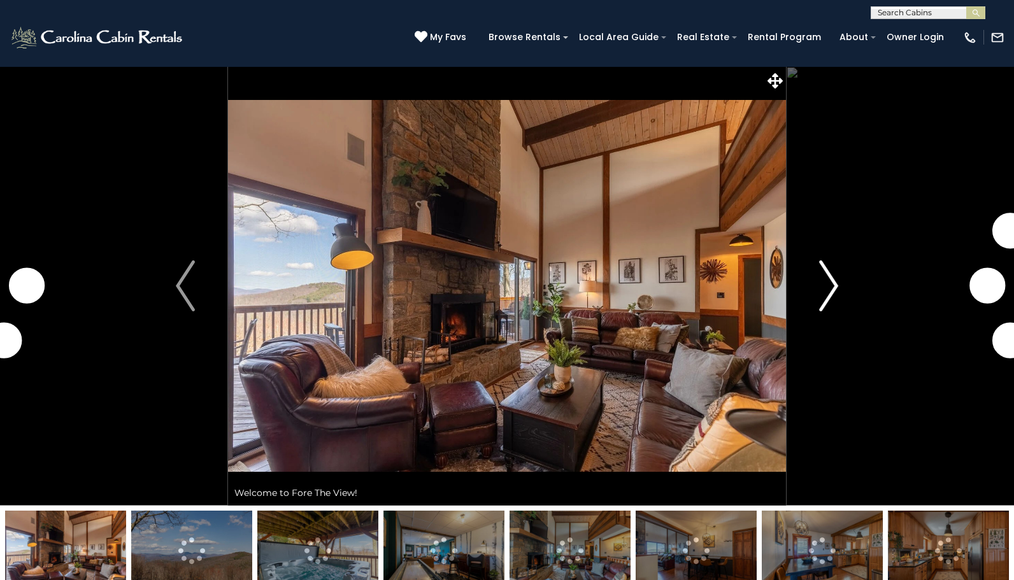
click at [840, 282] on button "Next" at bounding box center [828, 286] width 85 height 440
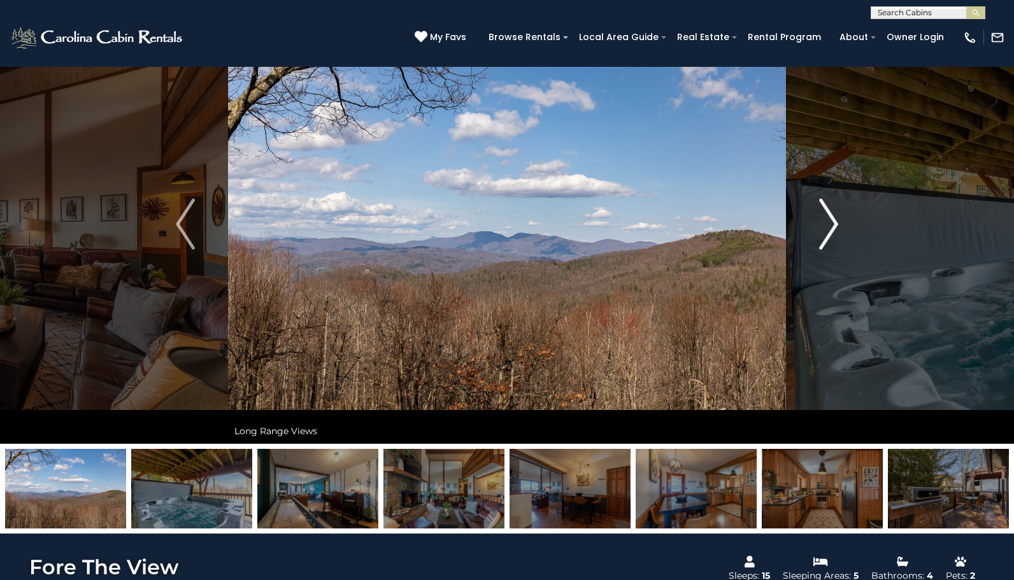
scroll to position [62, 0]
click at [829, 220] on img "Next" at bounding box center [828, 223] width 19 height 51
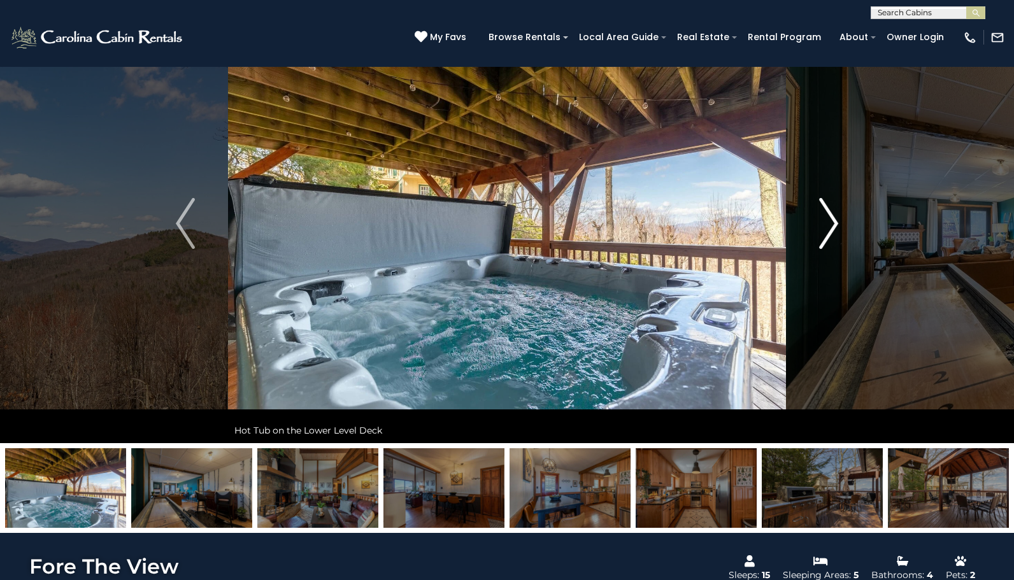
click at [831, 225] on img "Next" at bounding box center [828, 223] width 19 height 51
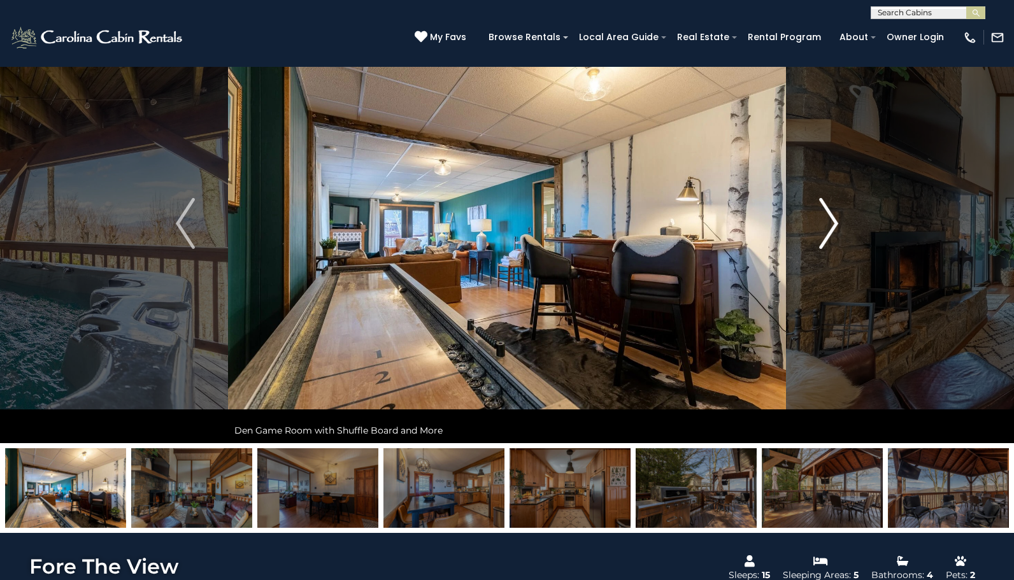
click at [831, 225] on img "Next" at bounding box center [828, 223] width 19 height 51
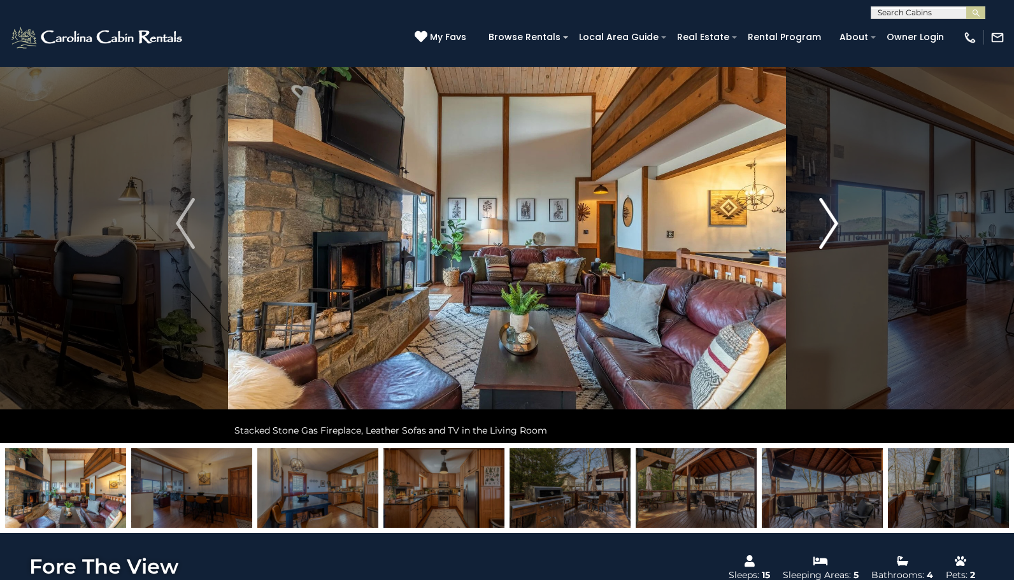
click at [831, 225] on img "Next" at bounding box center [828, 223] width 19 height 51
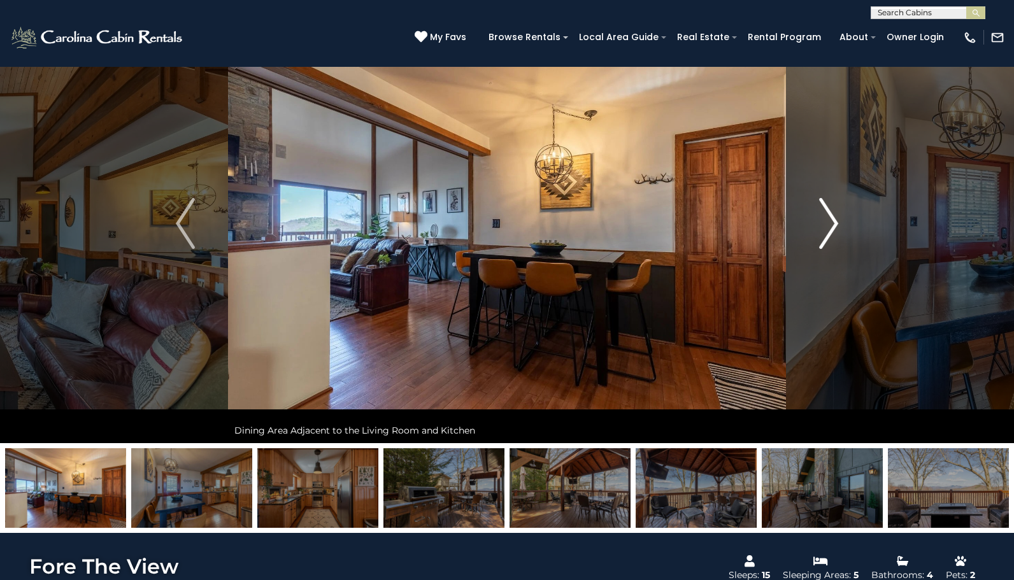
click at [831, 225] on img "Next" at bounding box center [828, 223] width 19 height 51
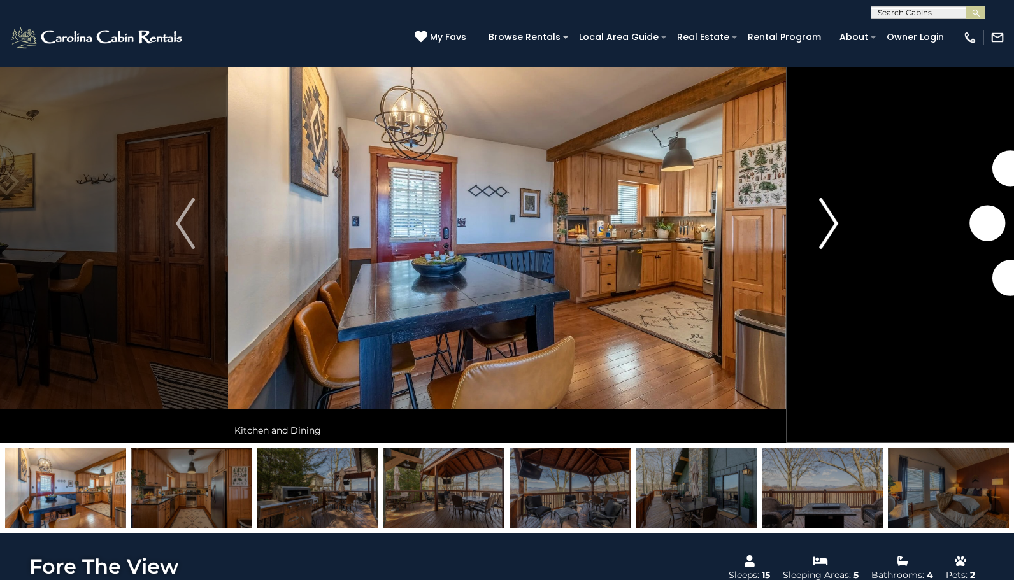
click at [831, 225] on img "Next" at bounding box center [828, 223] width 19 height 51
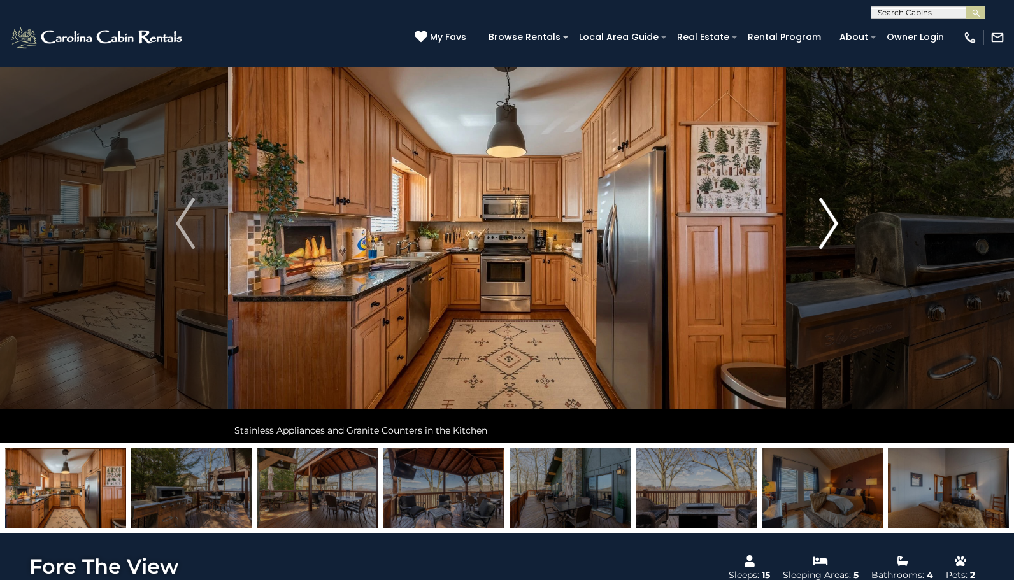
click at [831, 225] on img "Next" at bounding box center [828, 223] width 19 height 51
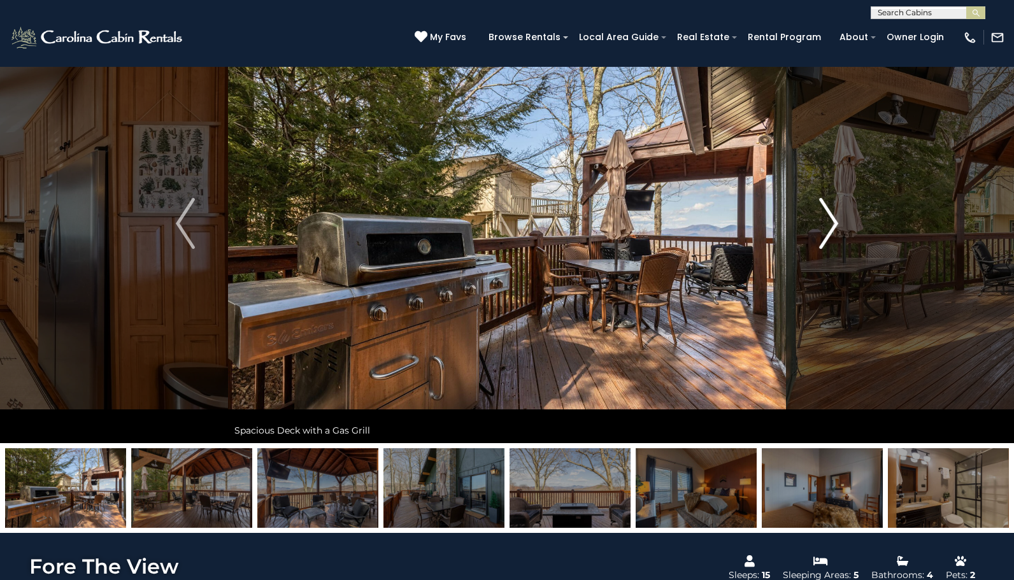
click at [831, 225] on img "Next" at bounding box center [828, 223] width 19 height 51
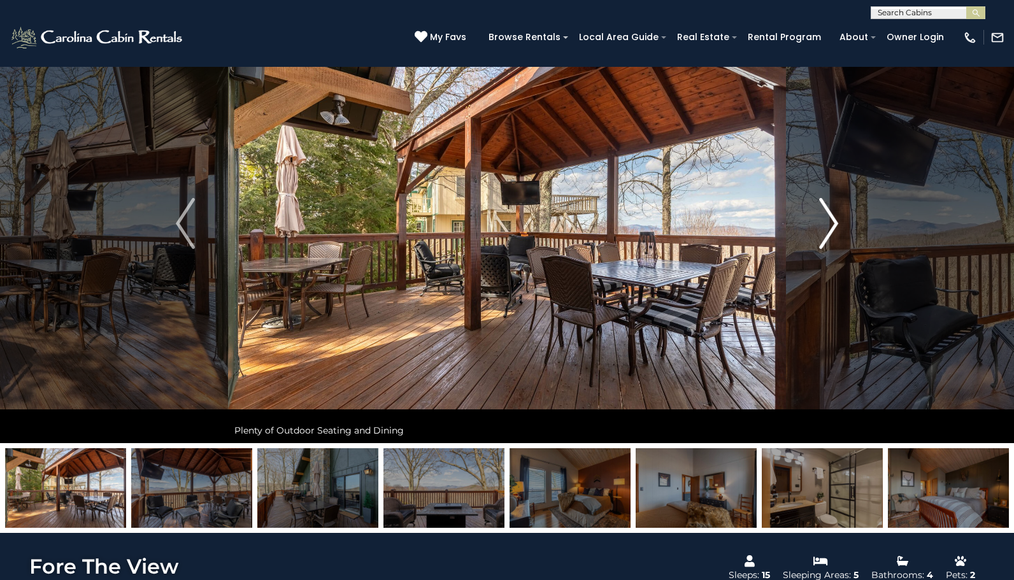
click at [831, 225] on img "Next" at bounding box center [828, 223] width 19 height 51
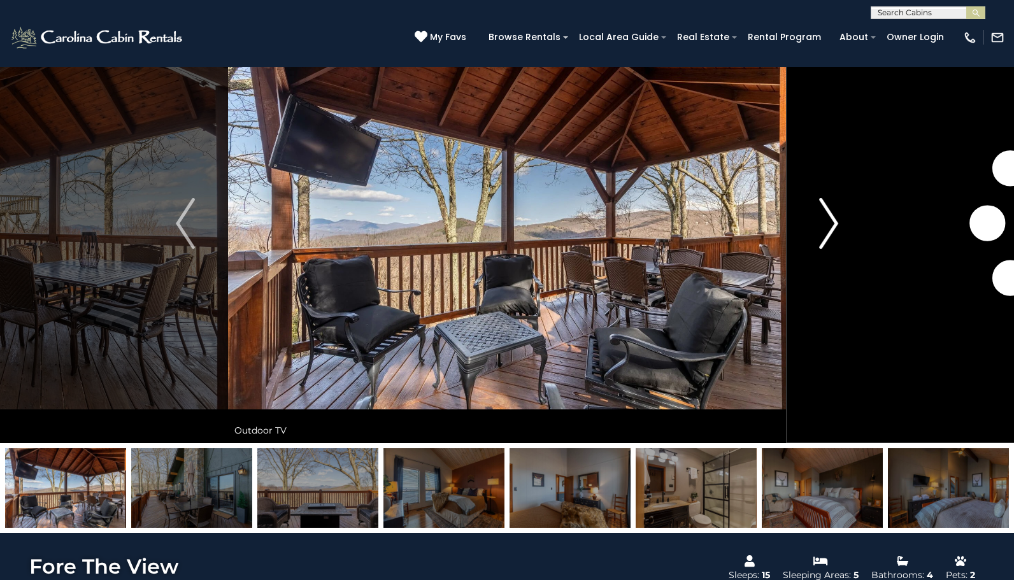
click at [831, 225] on img "Next" at bounding box center [828, 223] width 19 height 51
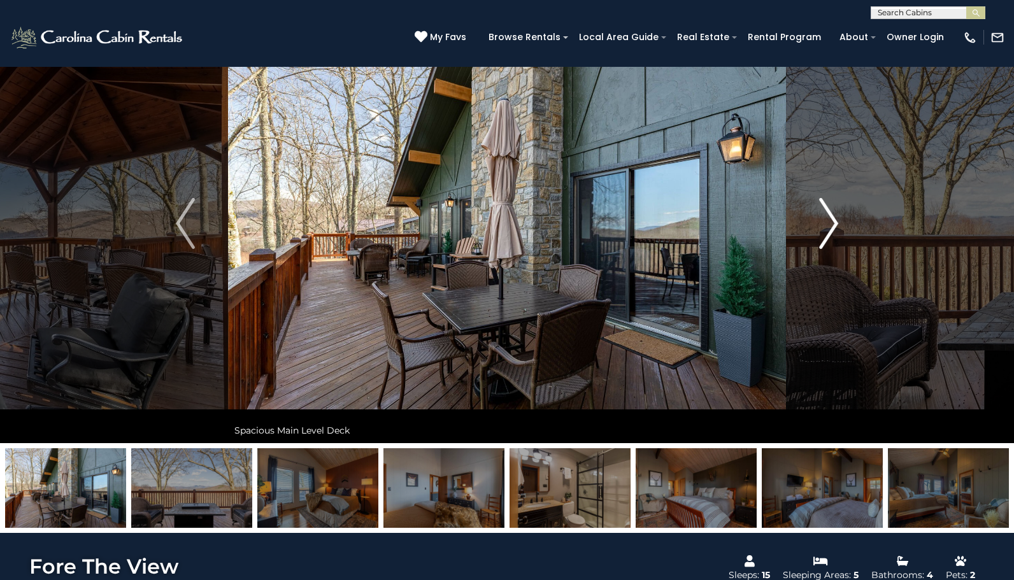
click at [831, 225] on img "Next" at bounding box center [828, 223] width 19 height 51
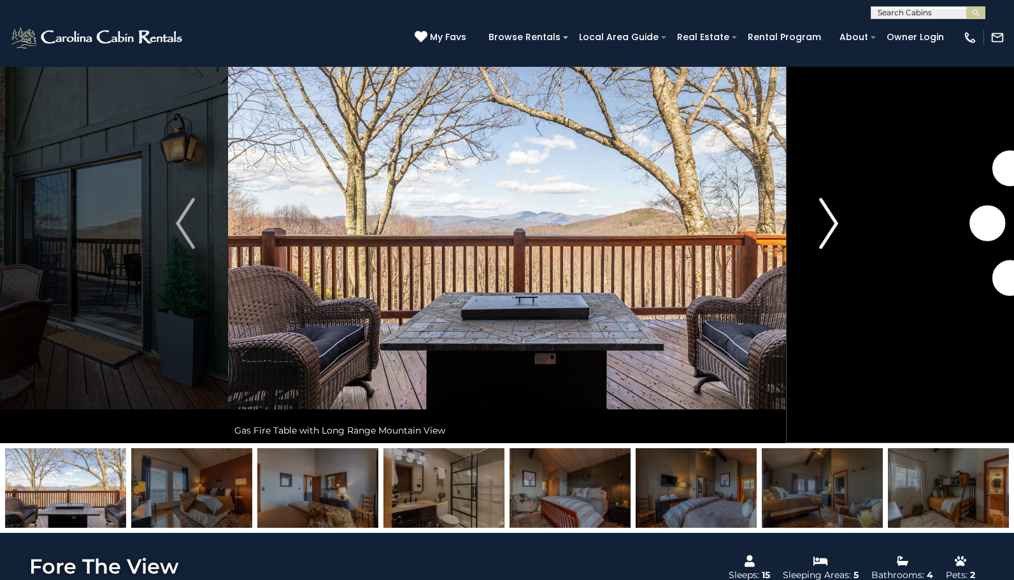
click at [831, 225] on img "Next" at bounding box center [828, 223] width 19 height 51
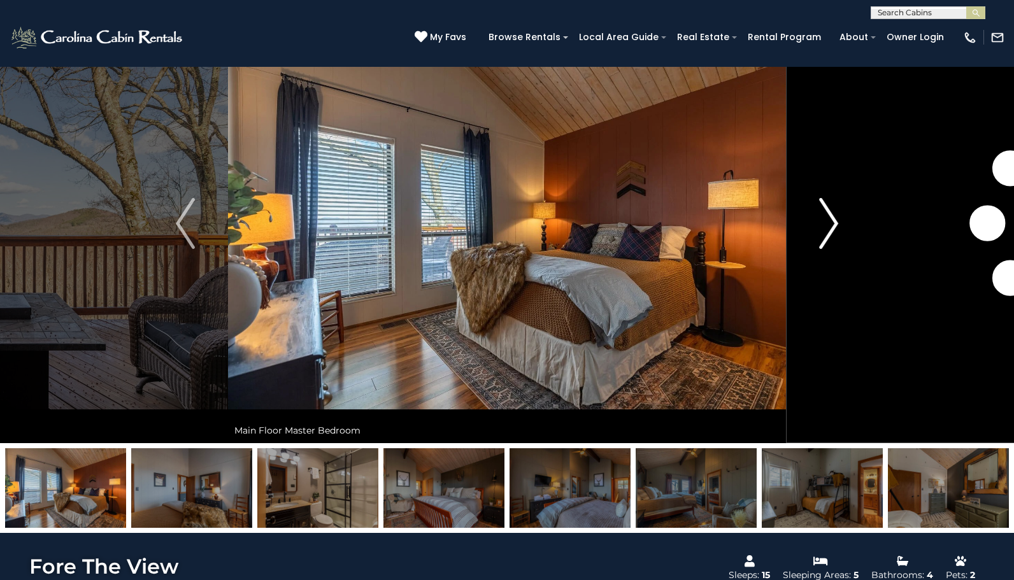
click at [831, 225] on img "Next" at bounding box center [828, 223] width 19 height 51
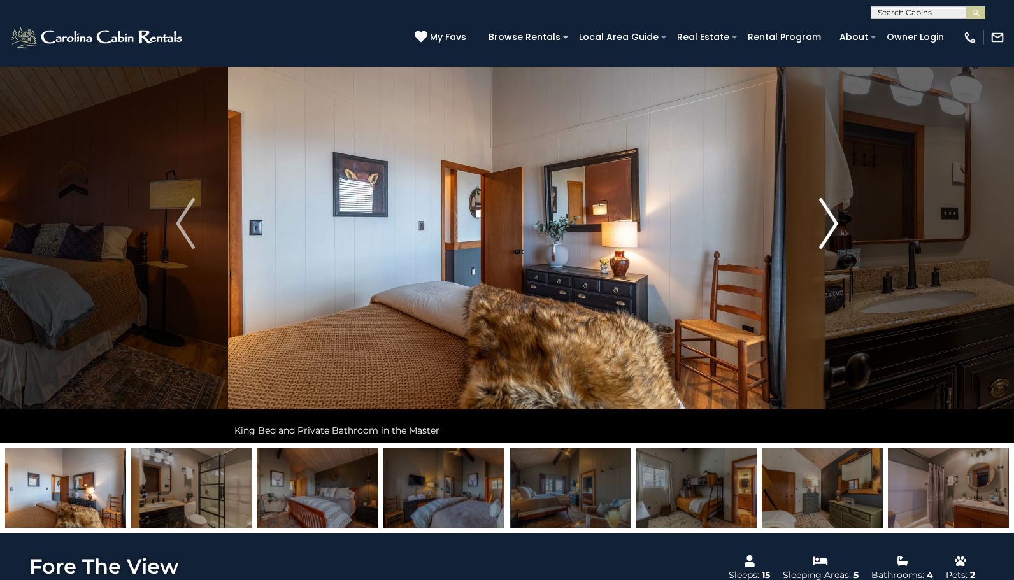
click at [831, 225] on img "Next" at bounding box center [828, 223] width 19 height 51
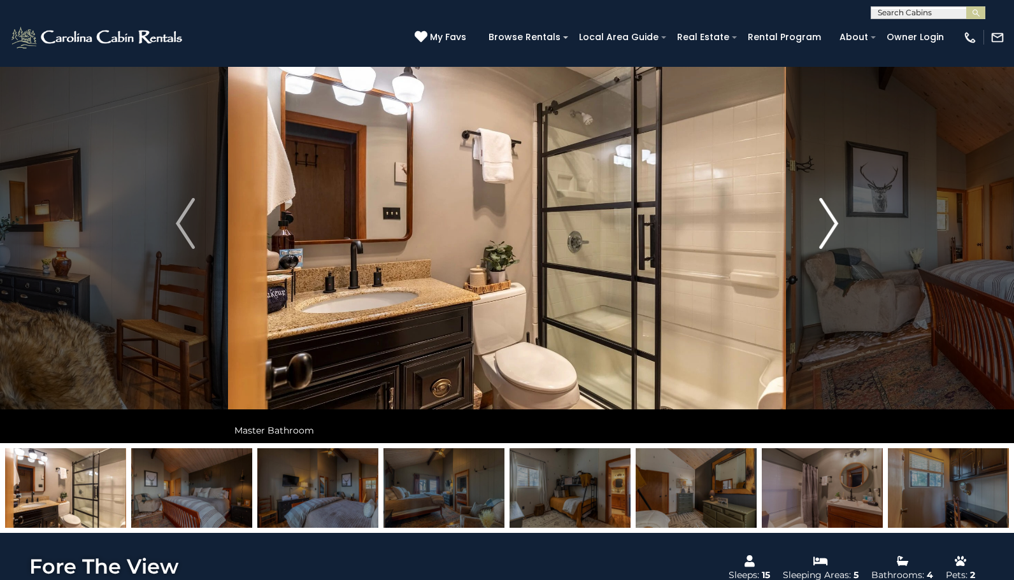
click at [831, 225] on img "Next" at bounding box center [828, 223] width 19 height 51
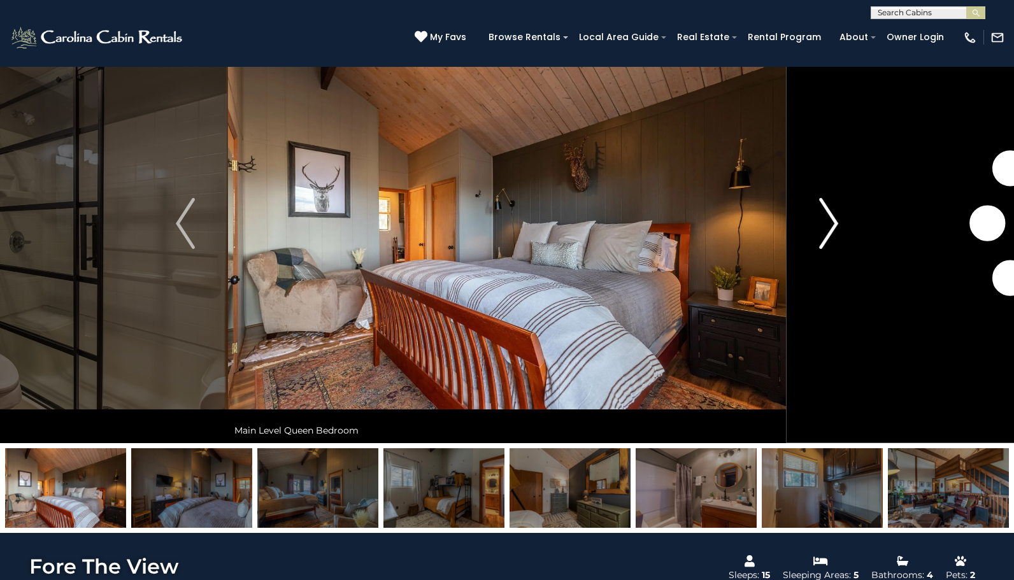
click at [831, 225] on img "Next" at bounding box center [828, 223] width 19 height 51
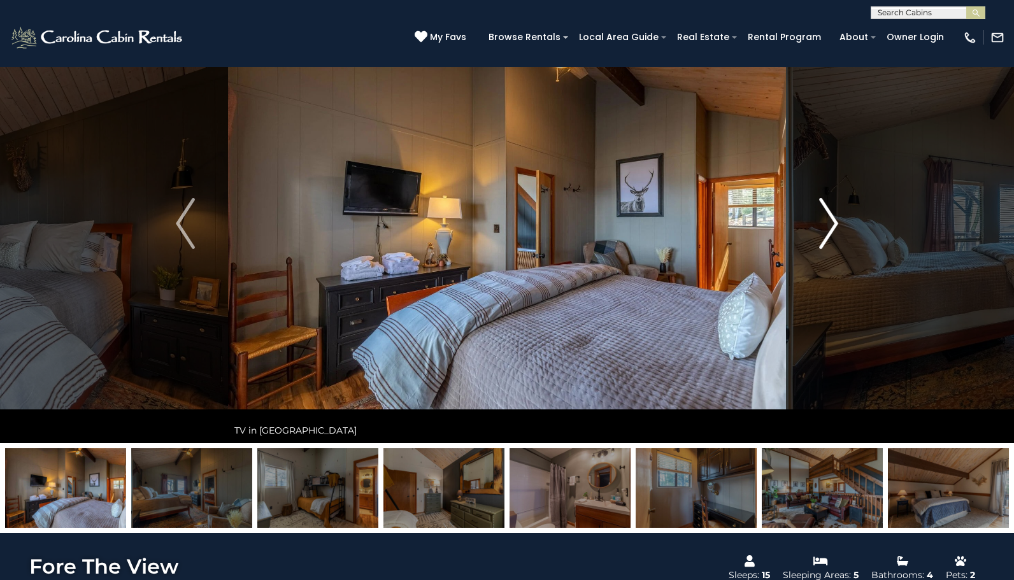
click at [831, 225] on img "Next" at bounding box center [828, 223] width 19 height 51
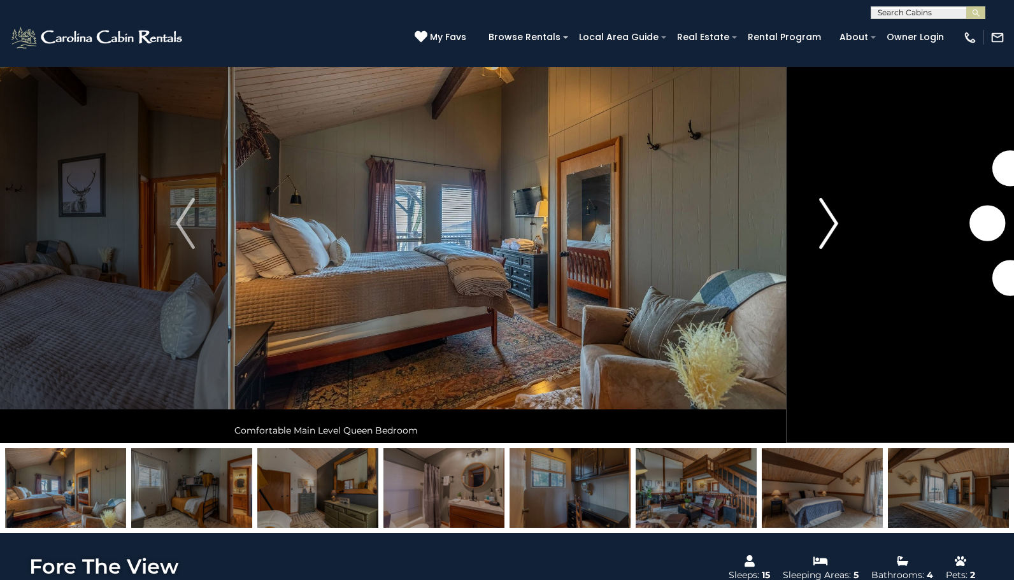
click at [831, 225] on img "Next" at bounding box center [828, 223] width 19 height 51
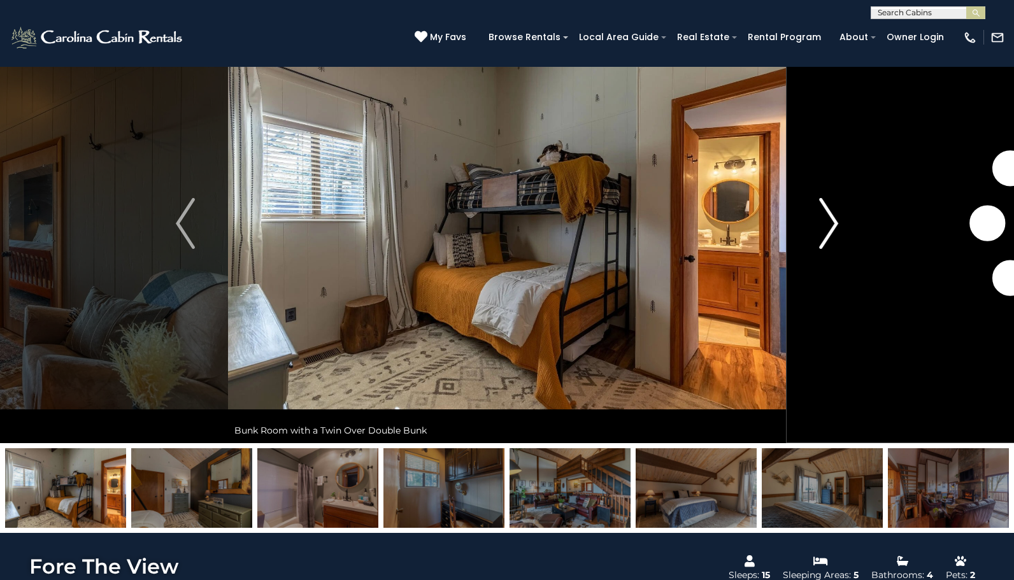
click at [831, 225] on img "Next" at bounding box center [828, 223] width 19 height 51
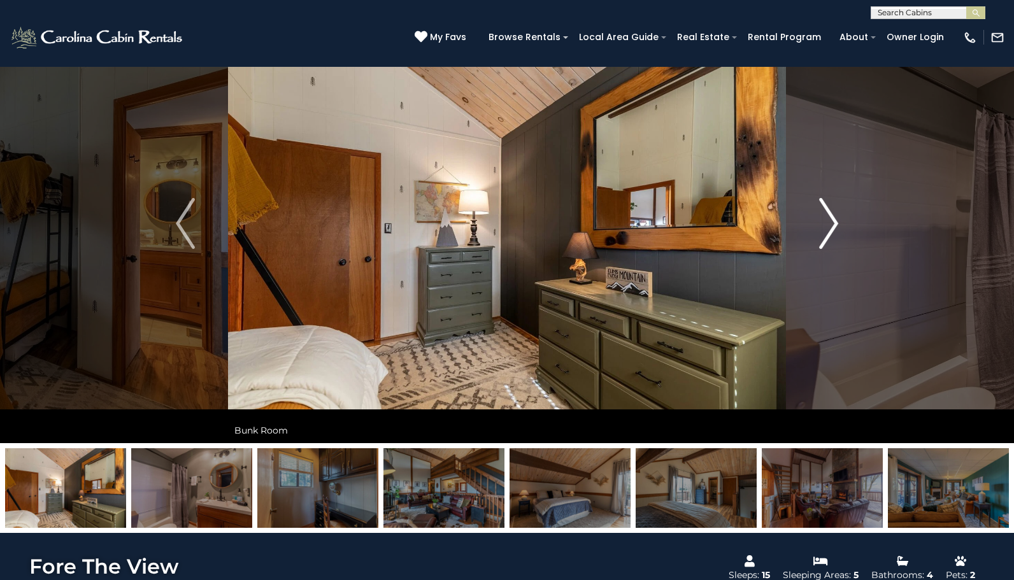
click at [831, 225] on img "Next" at bounding box center [828, 223] width 19 height 51
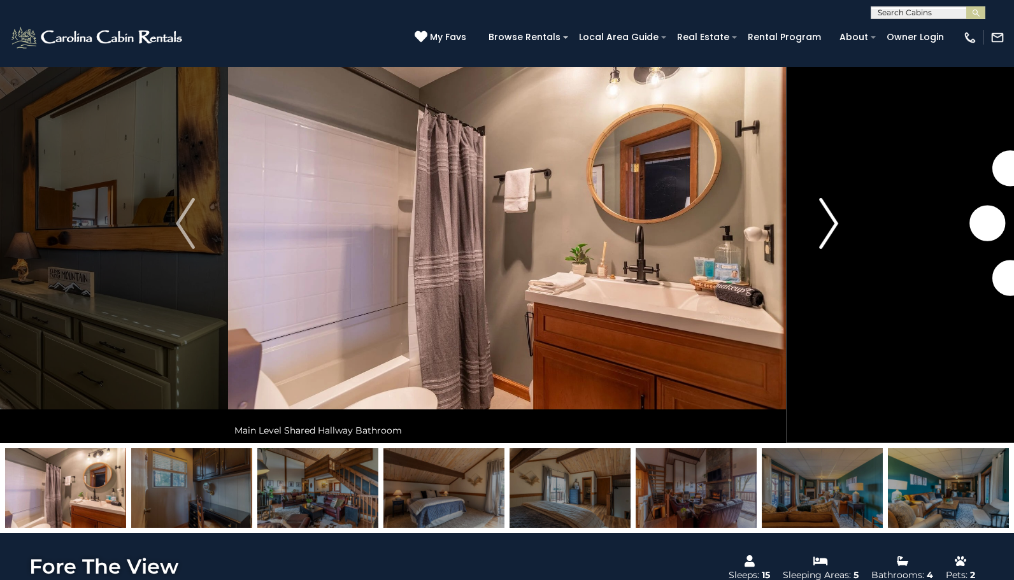
click at [831, 225] on img "Next" at bounding box center [828, 223] width 19 height 51
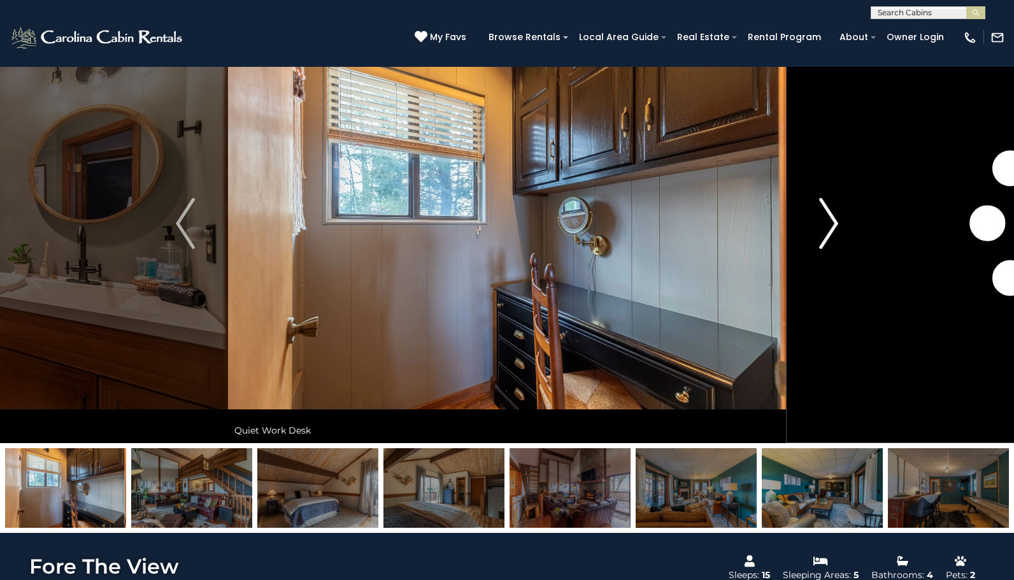
click at [831, 225] on img "Next" at bounding box center [828, 223] width 19 height 51
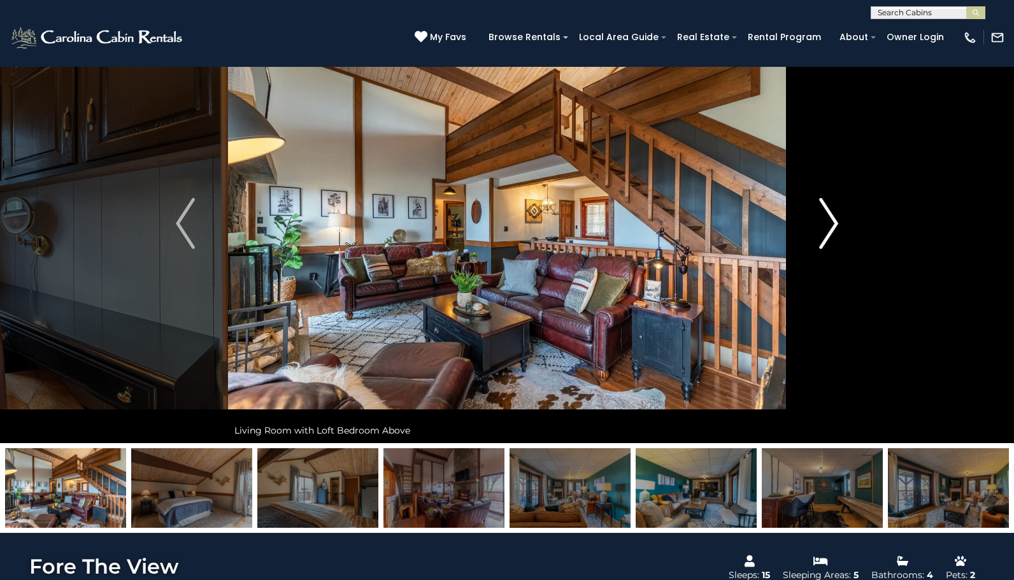
click at [831, 225] on img "Next" at bounding box center [828, 223] width 19 height 51
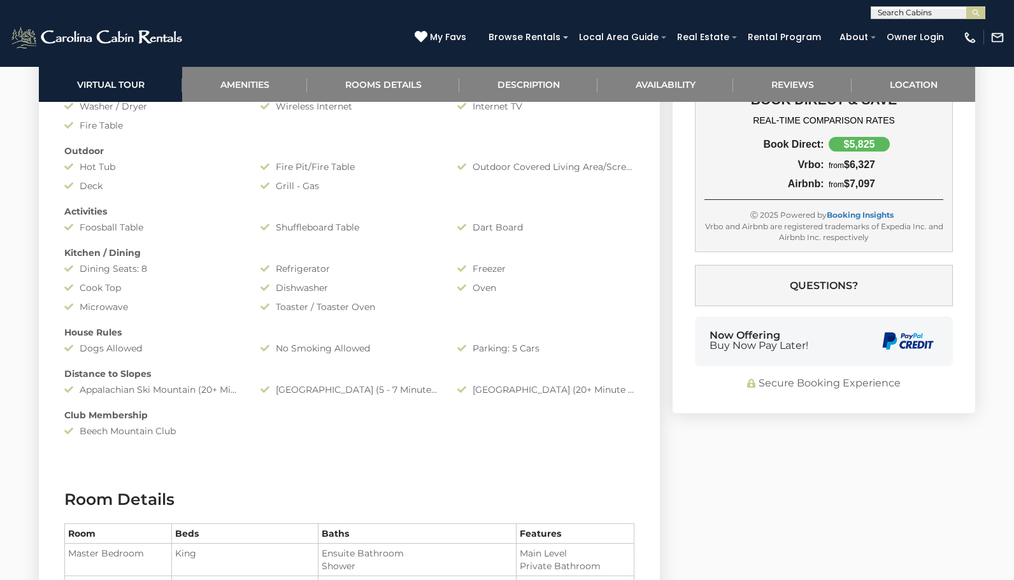
scroll to position [1072, 0]
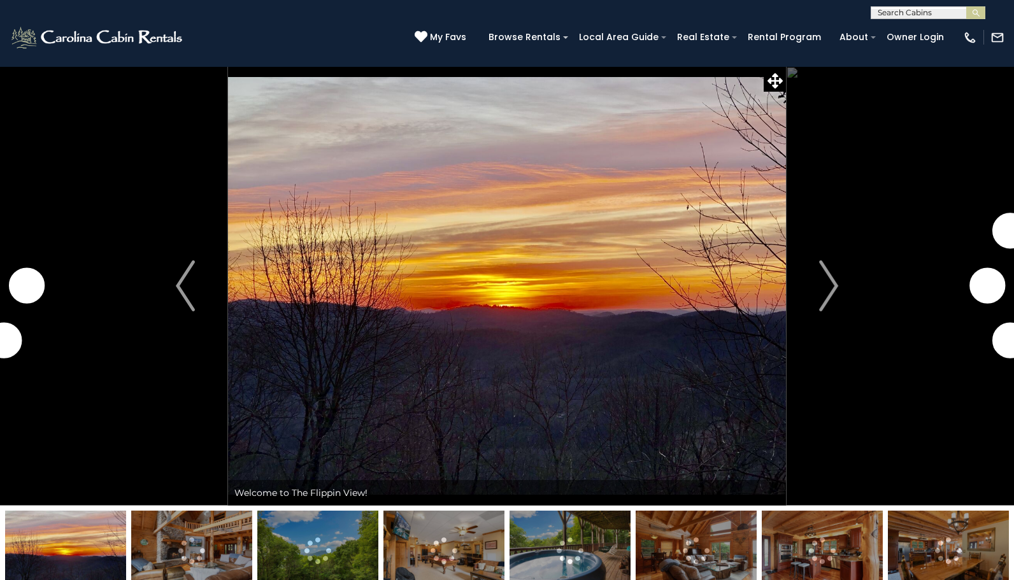
click at [439, 537] on img at bounding box center [444, 551] width 121 height 80
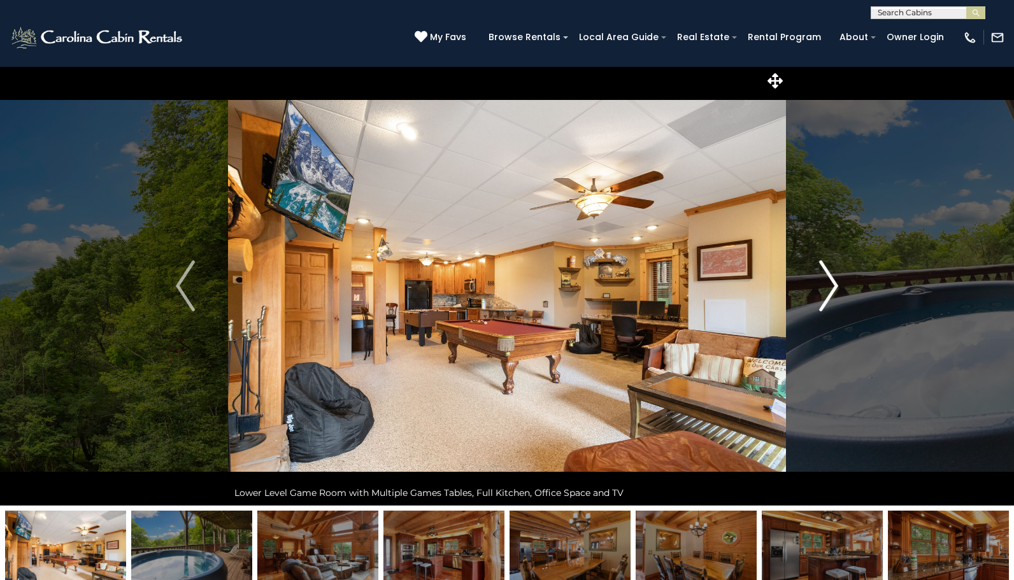
click at [832, 291] on img "Next" at bounding box center [828, 286] width 19 height 51
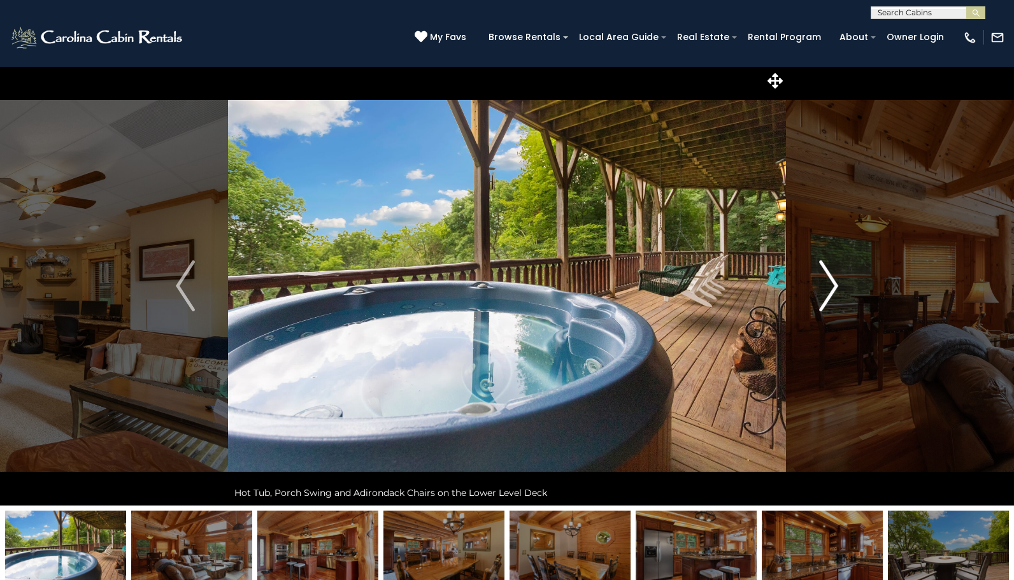
click at [832, 291] on img "Next" at bounding box center [828, 286] width 19 height 51
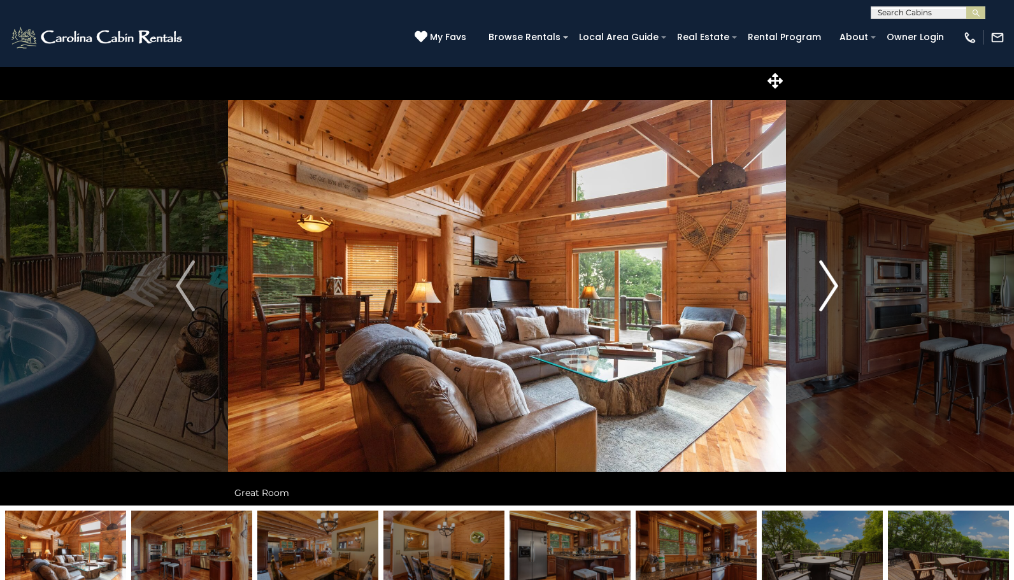
click at [832, 291] on img "Next" at bounding box center [828, 286] width 19 height 51
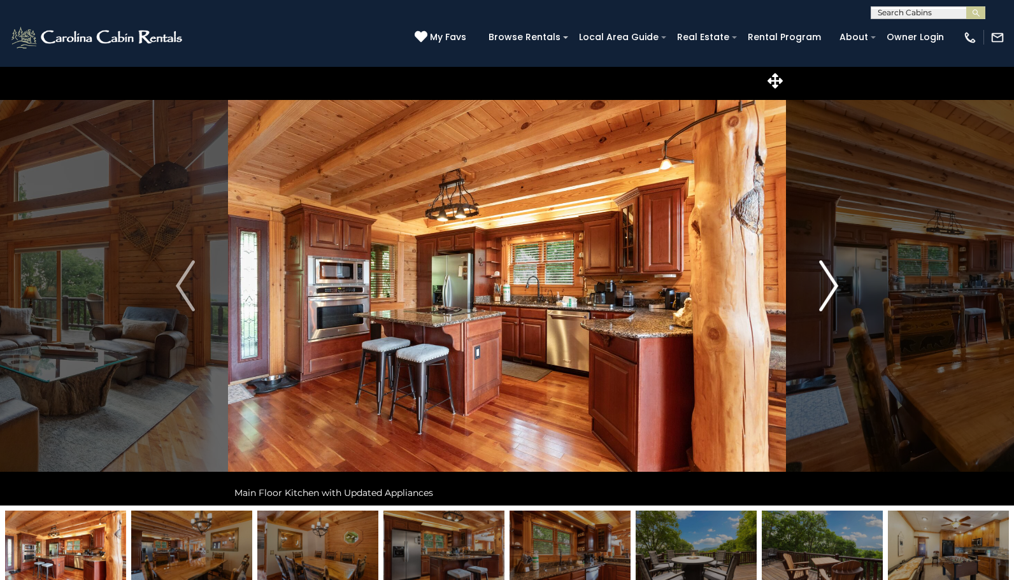
click at [832, 291] on img "Next" at bounding box center [828, 286] width 19 height 51
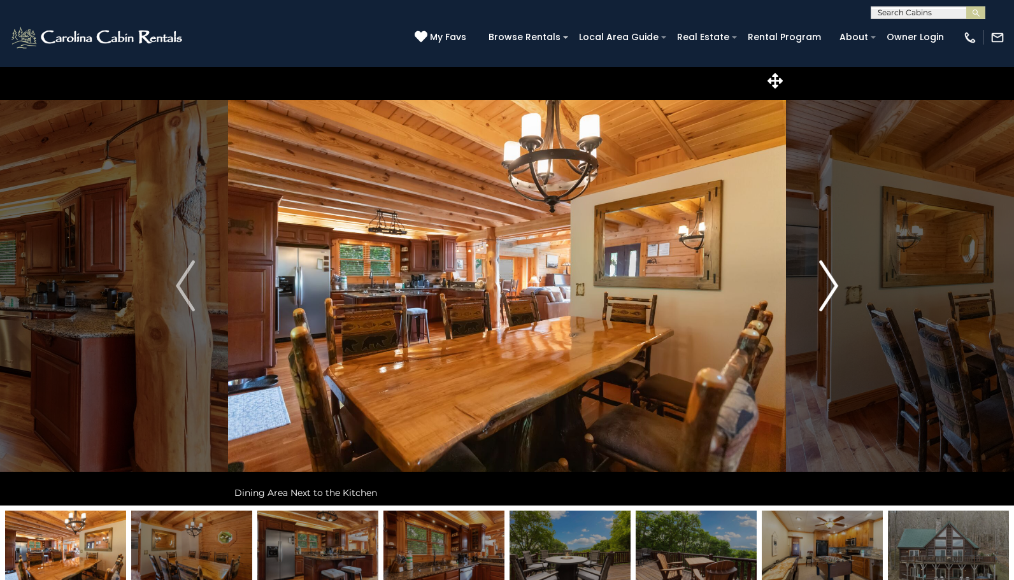
click at [832, 291] on img "Next" at bounding box center [828, 286] width 19 height 51
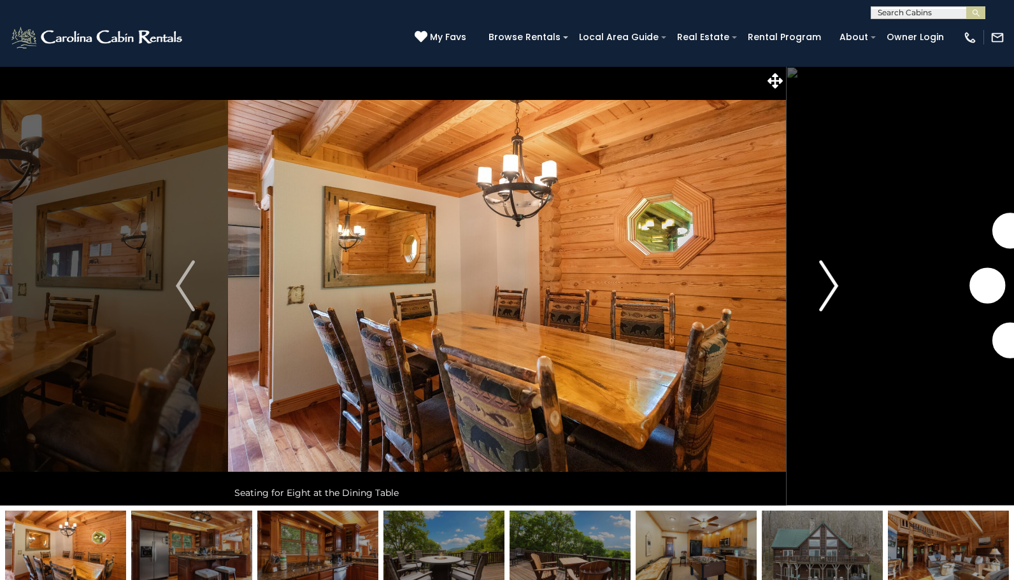
click at [832, 291] on img "Next" at bounding box center [828, 286] width 19 height 51
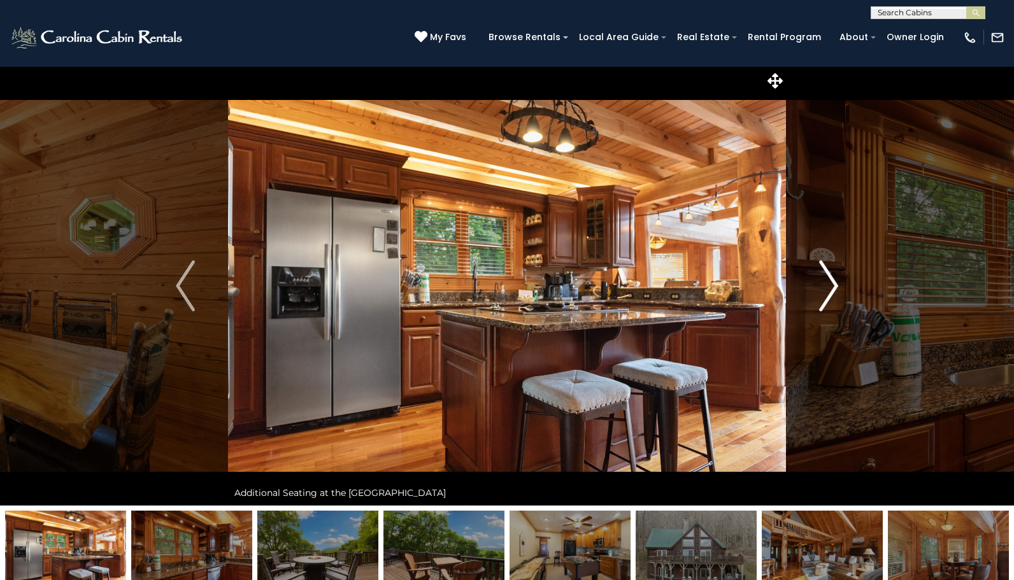
click at [832, 291] on img "Next" at bounding box center [828, 286] width 19 height 51
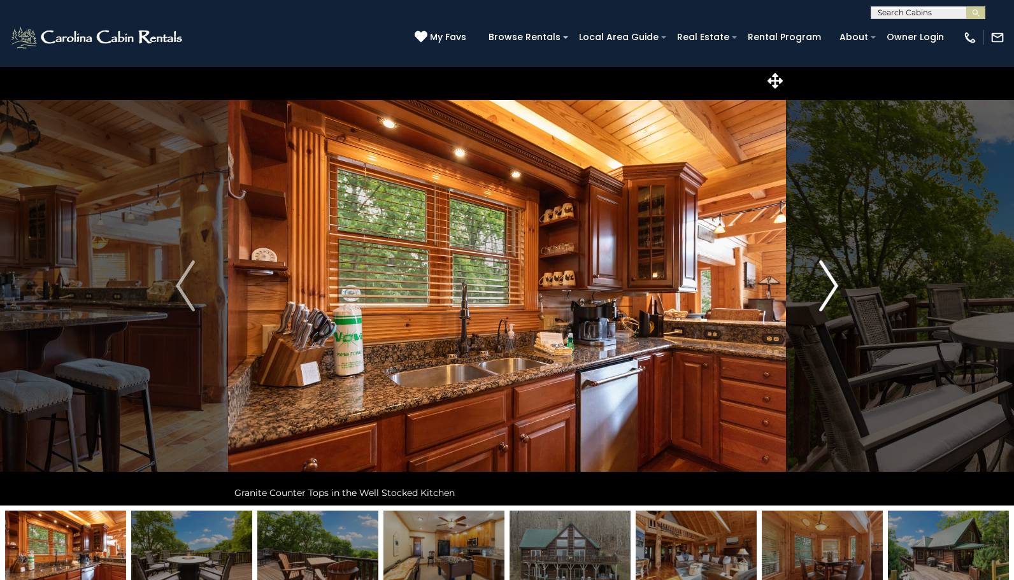
click at [832, 291] on img "Next" at bounding box center [828, 286] width 19 height 51
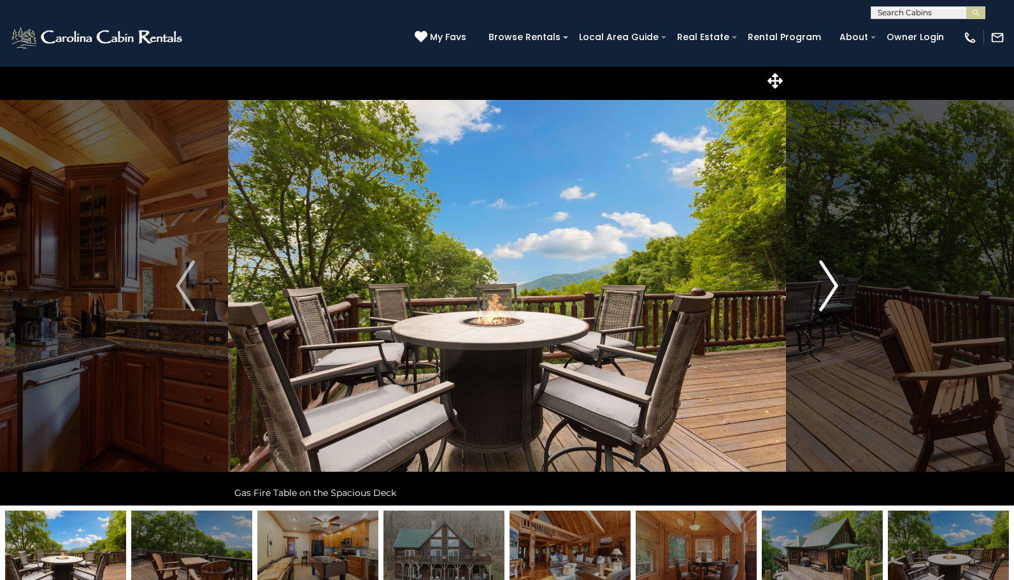
click at [832, 291] on img "Next" at bounding box center [828, 286] width 19 height 51
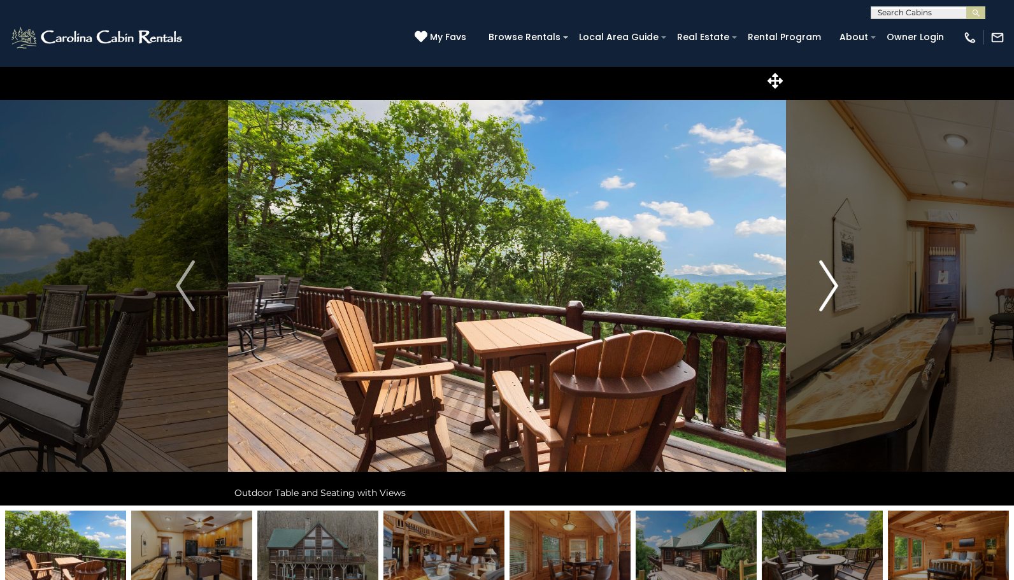
click at [832, 291] on img "Next" at bounding box center [828, 286] width 19 height 51
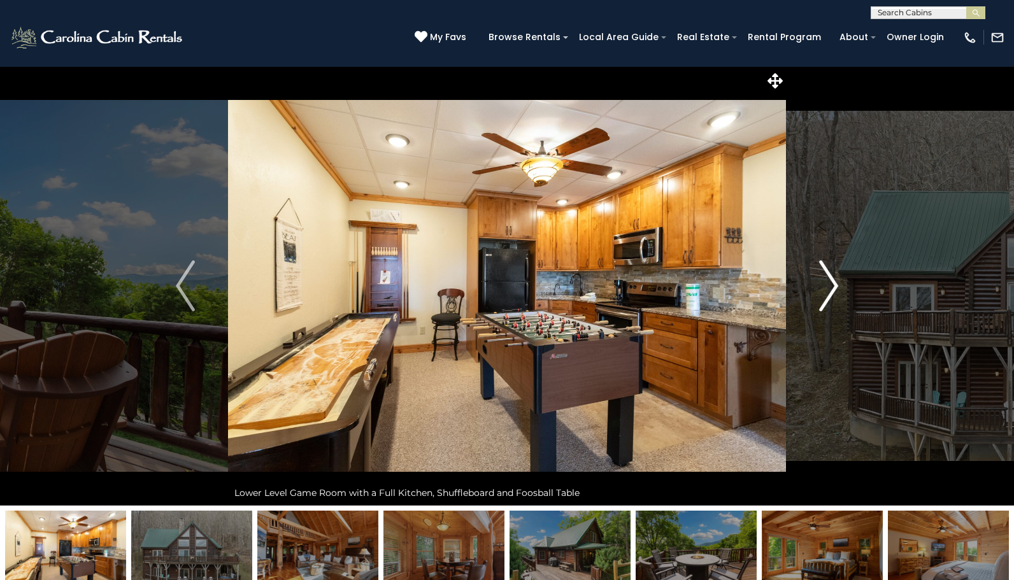
click at [832, 291] on img "Next" at bounding box center [828, 286] width 19 height 51
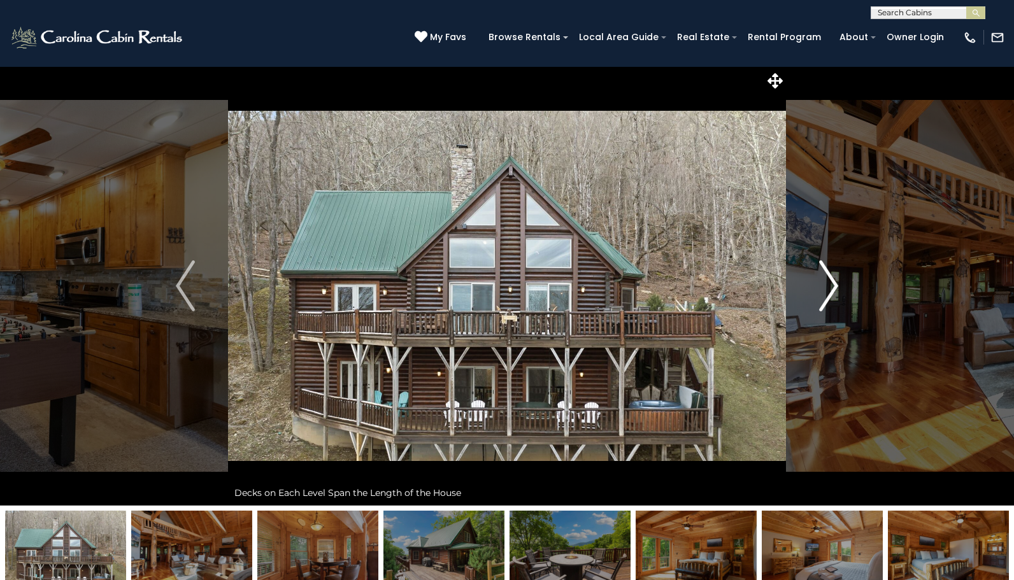
click at [832, 291] on img "Next" at bounding box center [828, 286] width 19 height 51
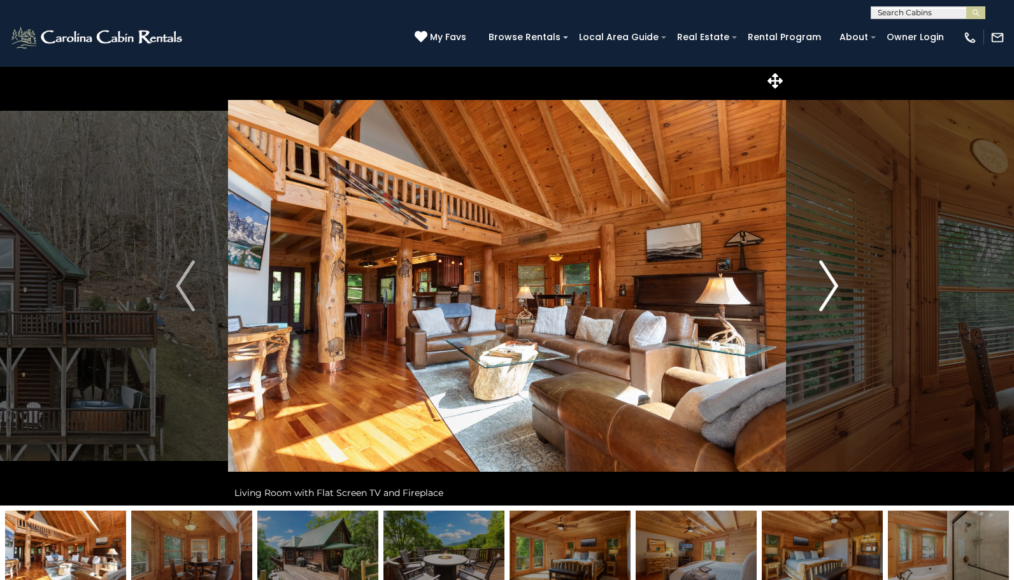
click at [832, 291] on img "Next" at bounding box center [828, 286] width 19 height 51
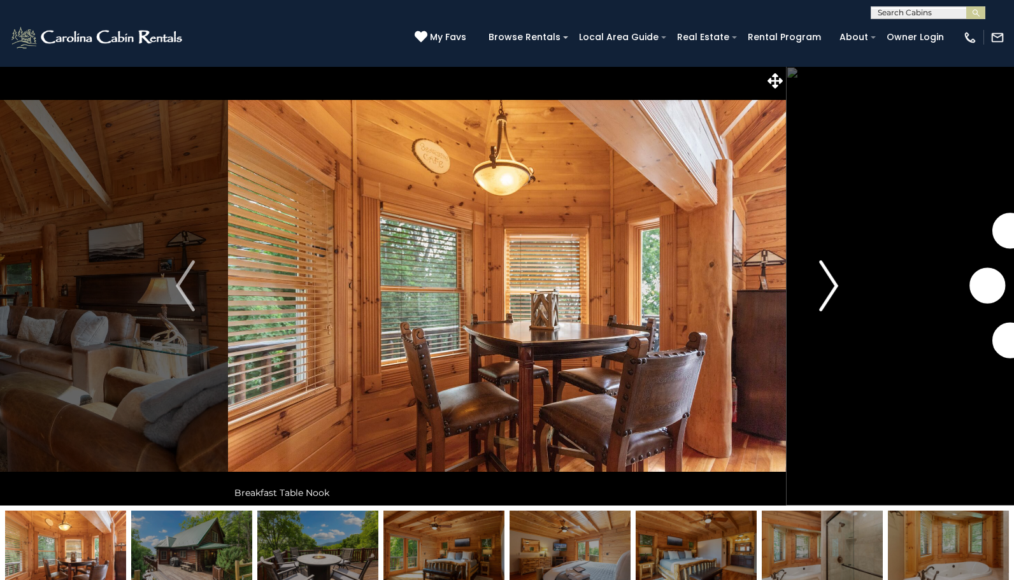
click at [832, 291] on img "Next" at bounding box center [828, 286] width 19 height 51
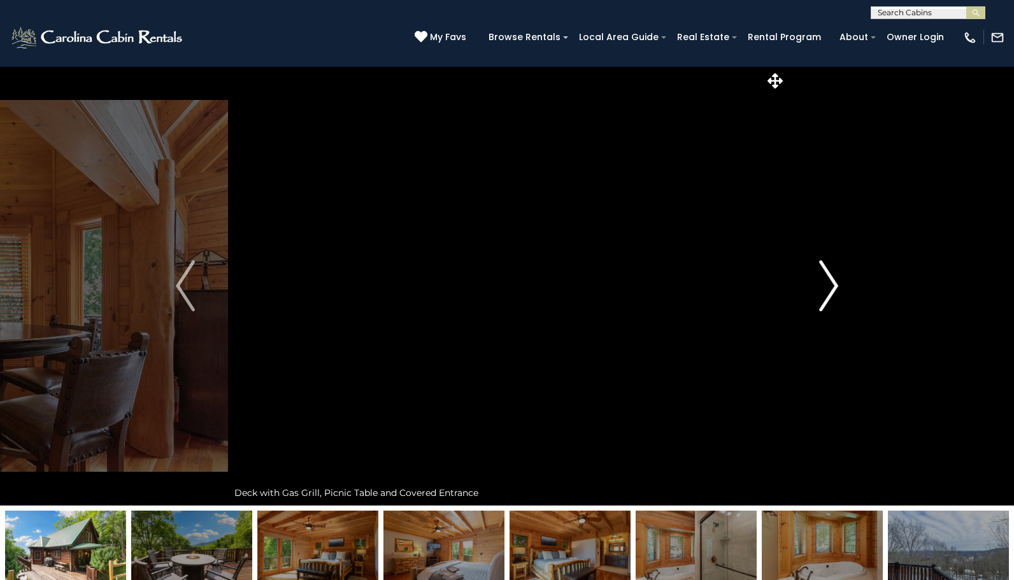
click at [832, 291] on img "Next" at bounding box center [828, 286] width 19 height 51
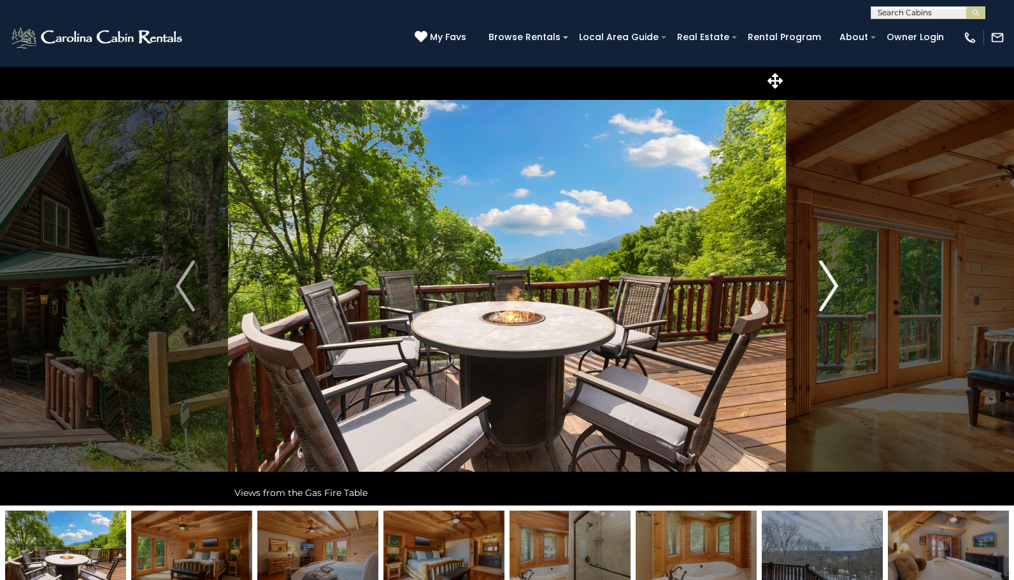
click at [832, 291] on img "Next" at bounding box center [828, 286] width 19 height 51
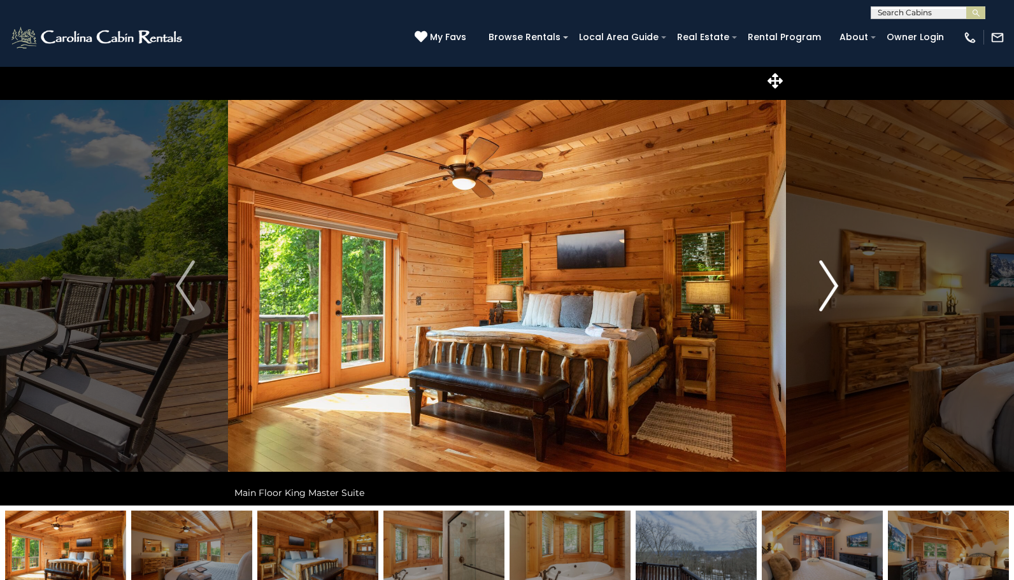
click at [832, 291] on img "Next" at bounding box center [828, 286] width 19 height 51
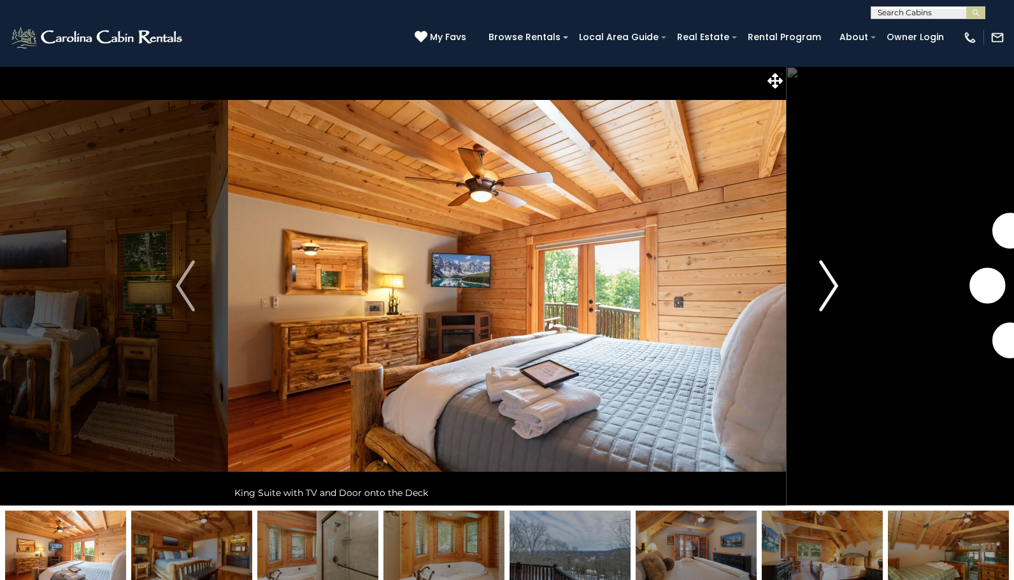
click at [832, 291] on img "Next" at bounding box center [828, 286] width 19 height 51
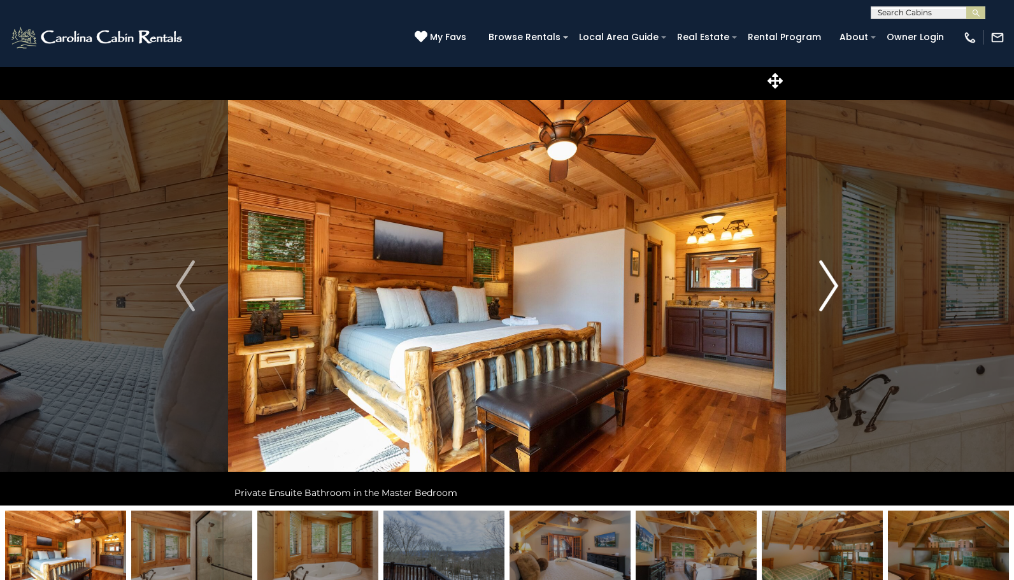
click at [832, 291] on img "Next" at bounding box center [828, 286] width 19 height 51
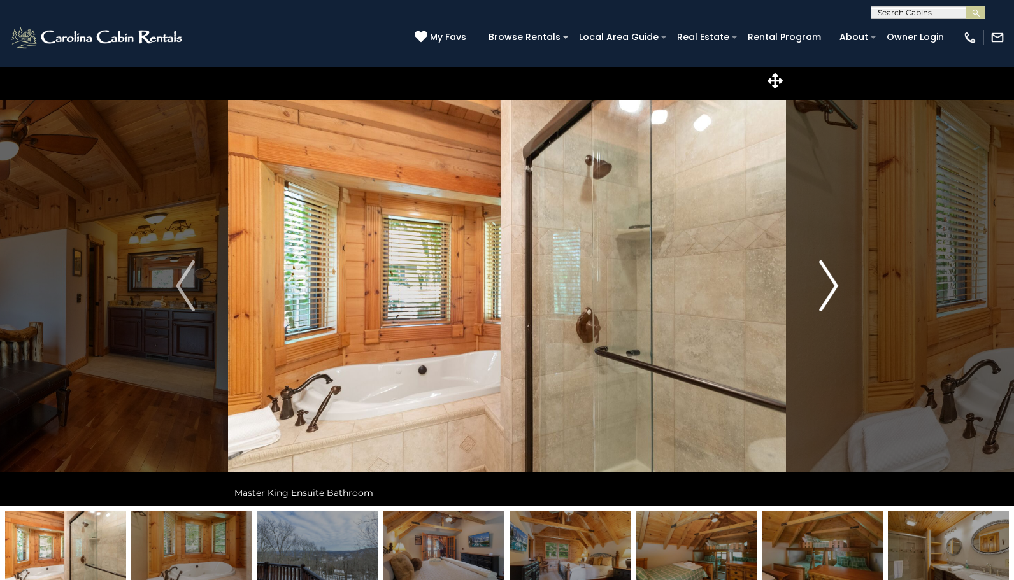
click at [832, 291] on img "Next" at bounding box center [828, 286] width 19 height 51
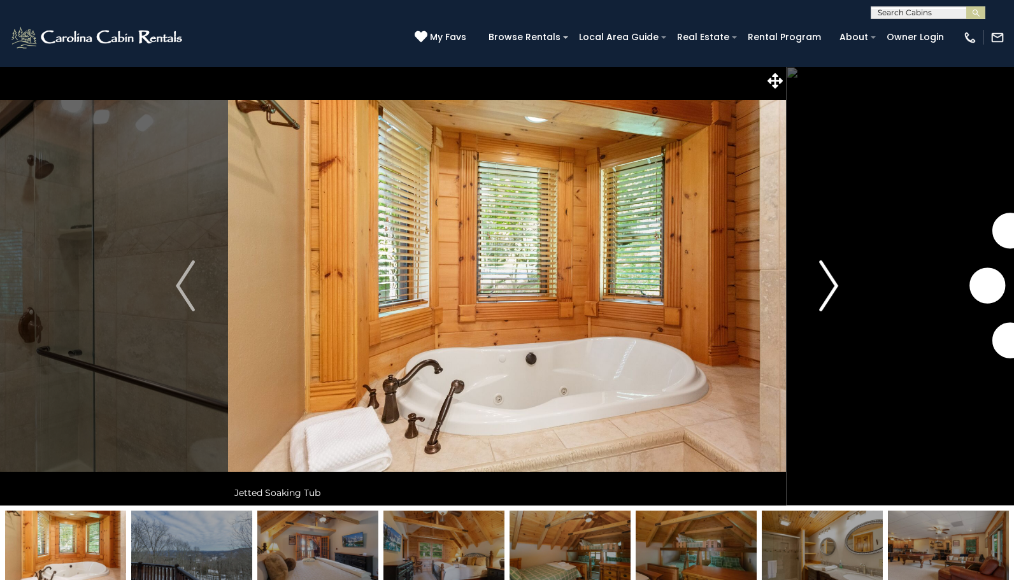
click at [832, 291] on img "Next" at bounding box center [828, 286] width 19 height 51
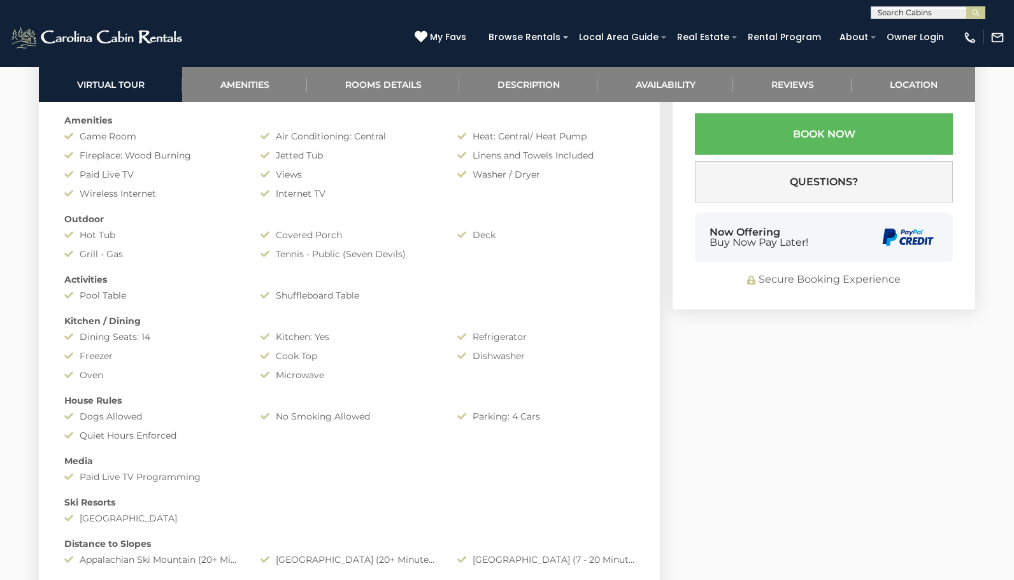
scroll to position [1055, 0]
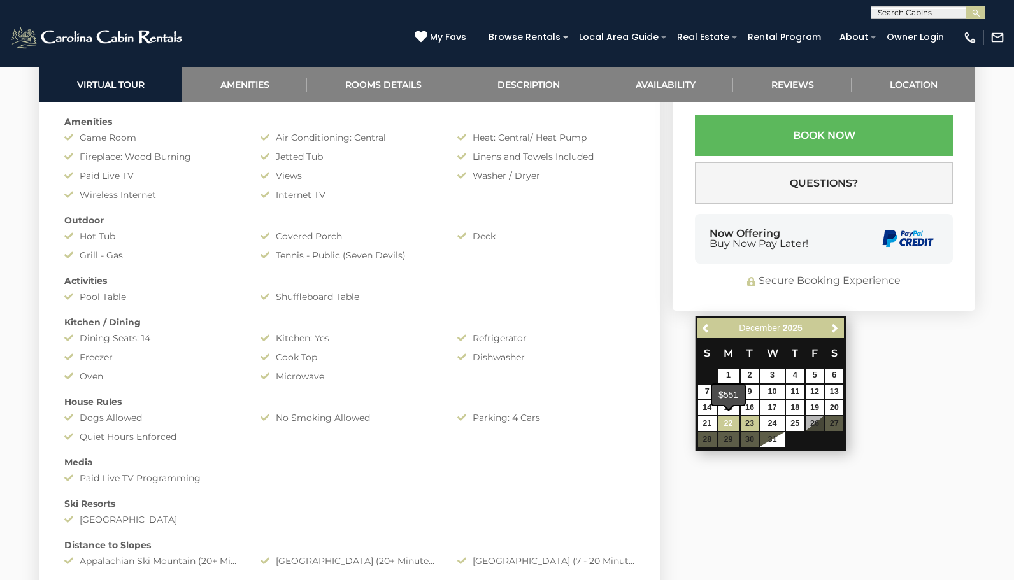
click at [731, 421] on link "22" at bounding box center [729, 424] width 22 height 15
type input "**********"
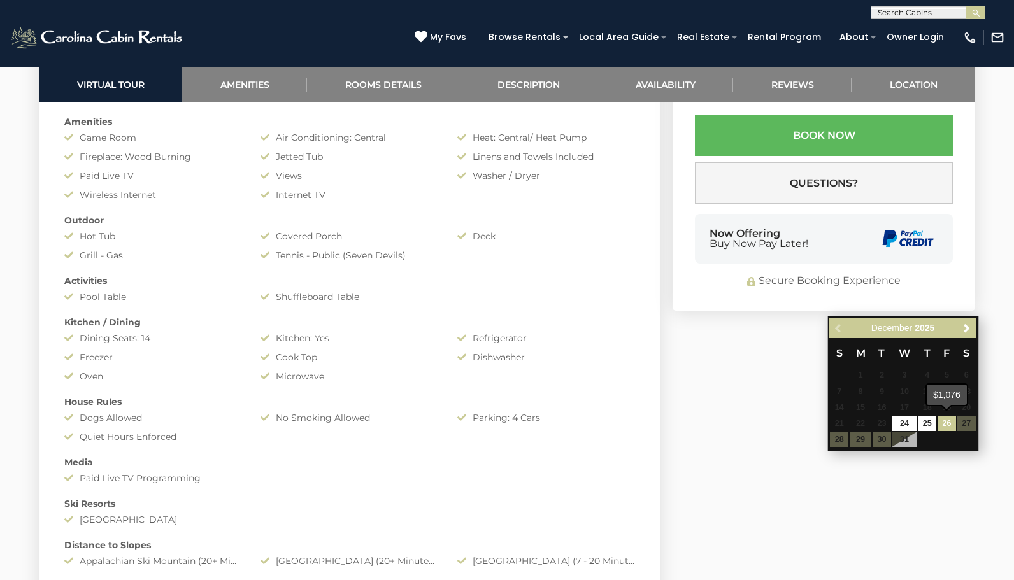
click at [947, 424] on link "26" at bounding box center [947, 424] width 18 height 15
type input "**********"
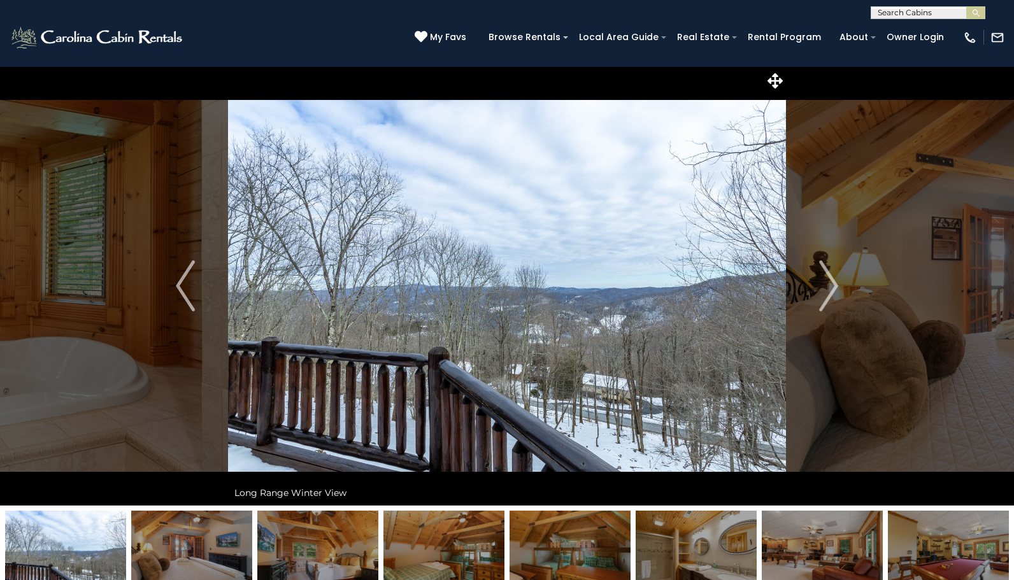
scroll to position [0, 0]
